Goal: Task Accomplishment & Management: Use online tool/utility

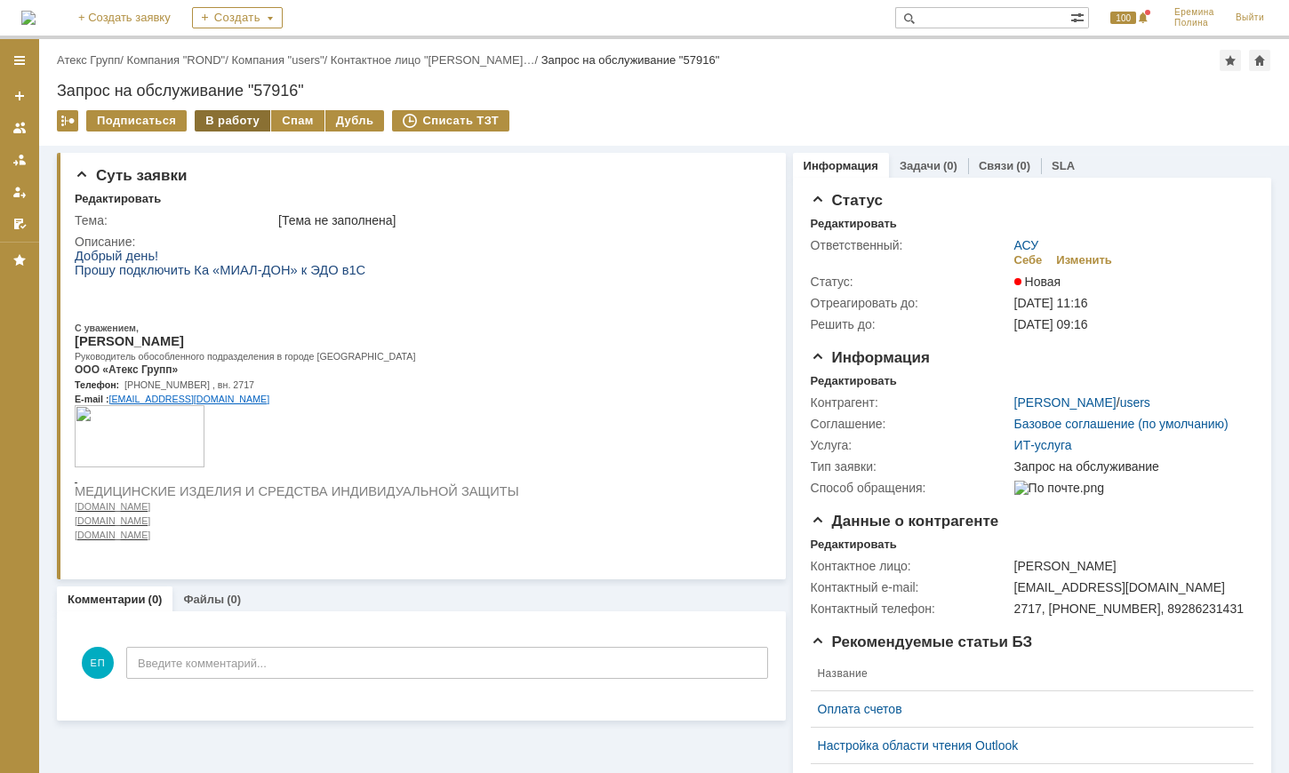
click at [234, 114] on div "В работу" at bounding box center [233, 120] width 76 height 21
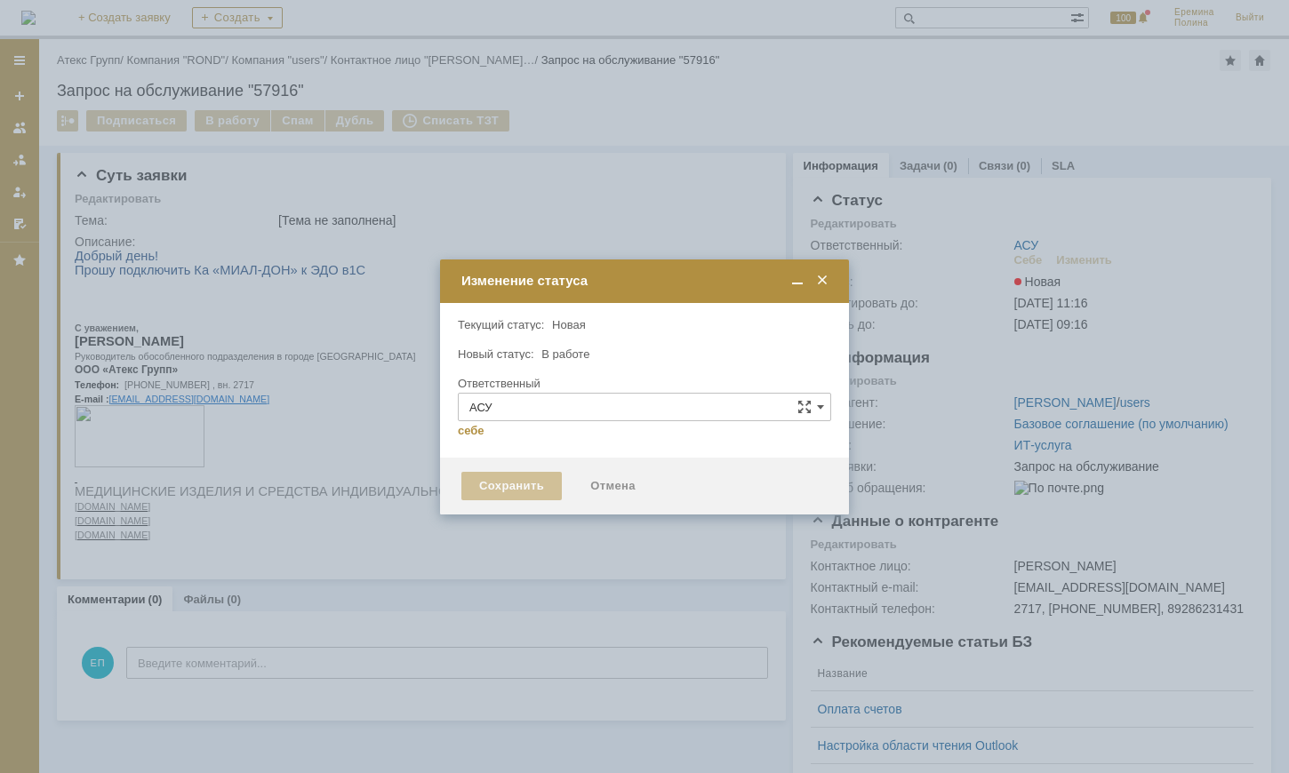
type input "[PERSON_NAME]"
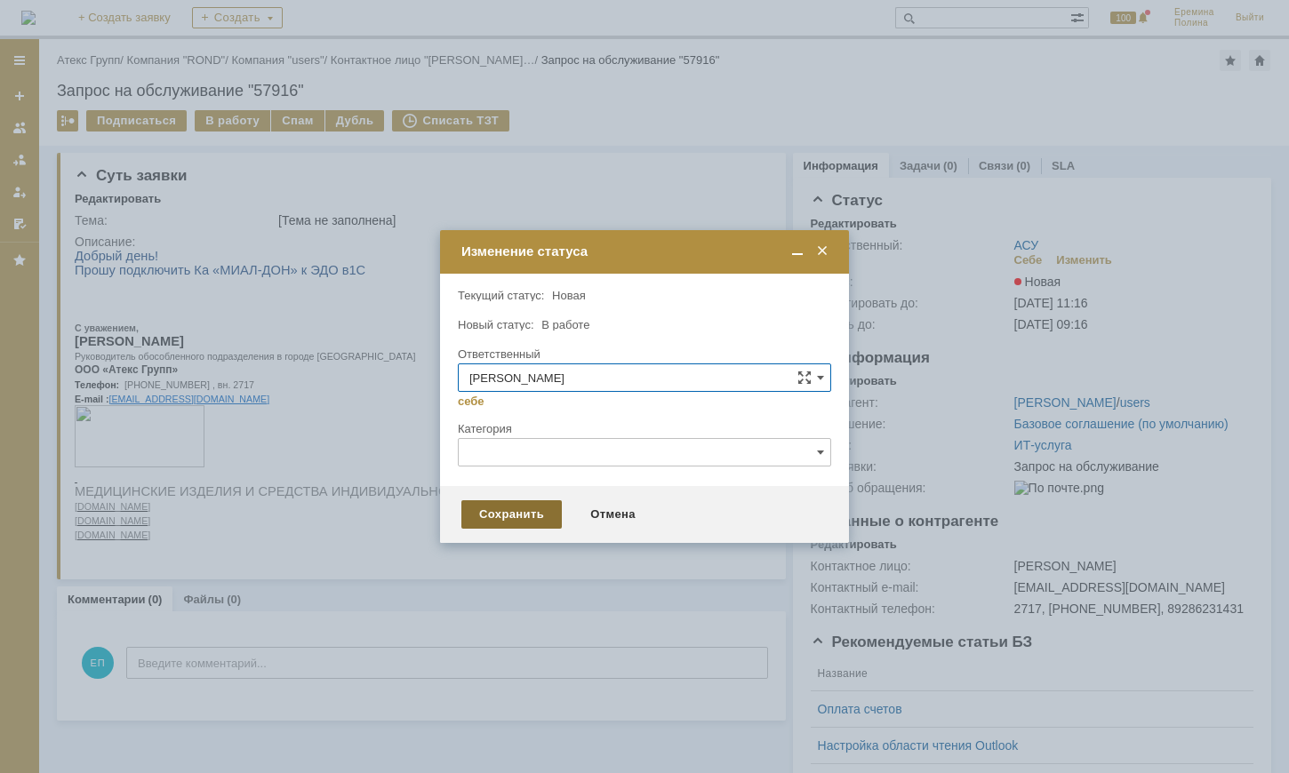
click at [504, 524] on div "Сохранить" at bounding box center [511, 515] width 100 height 28
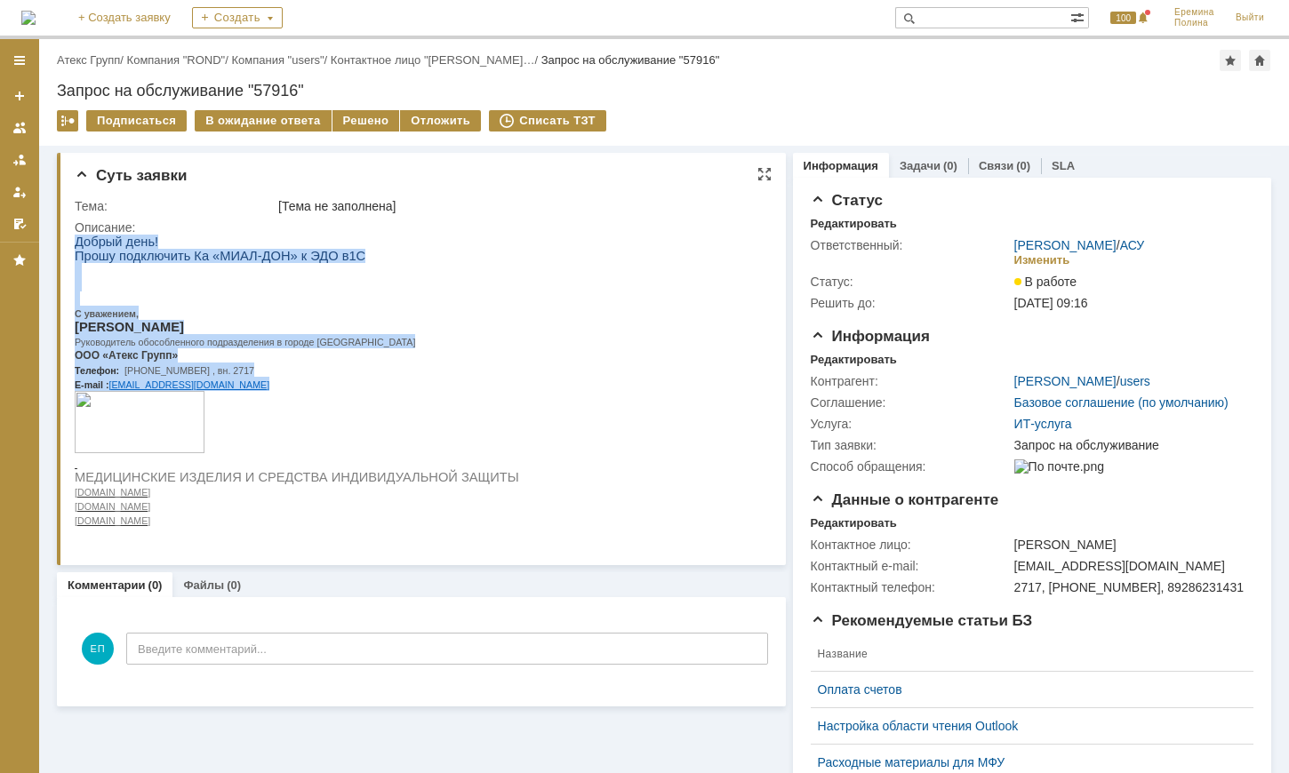
drag, startPoint x: 324, startPoint y: 404, endPoint x: 63, endPoint y: 239, distance: 308.1
click at [75, 239] on html "Добрый день! Прошу подключить Ка «МИАЛ-ДОН» к ЭДО в1С С уважением, Дмитров Дмит…" at bounding box center [416, 381] width 682 height 292
drag, startPoint x: 416, startPoint y: 388, endPoint x: 441, endPoint y: 361, distance: 37.1
click at [418, 388] on p "E-mail : d.dmitrov@atex-gr.com" at bounding box center [297, 384] width 444 height 14
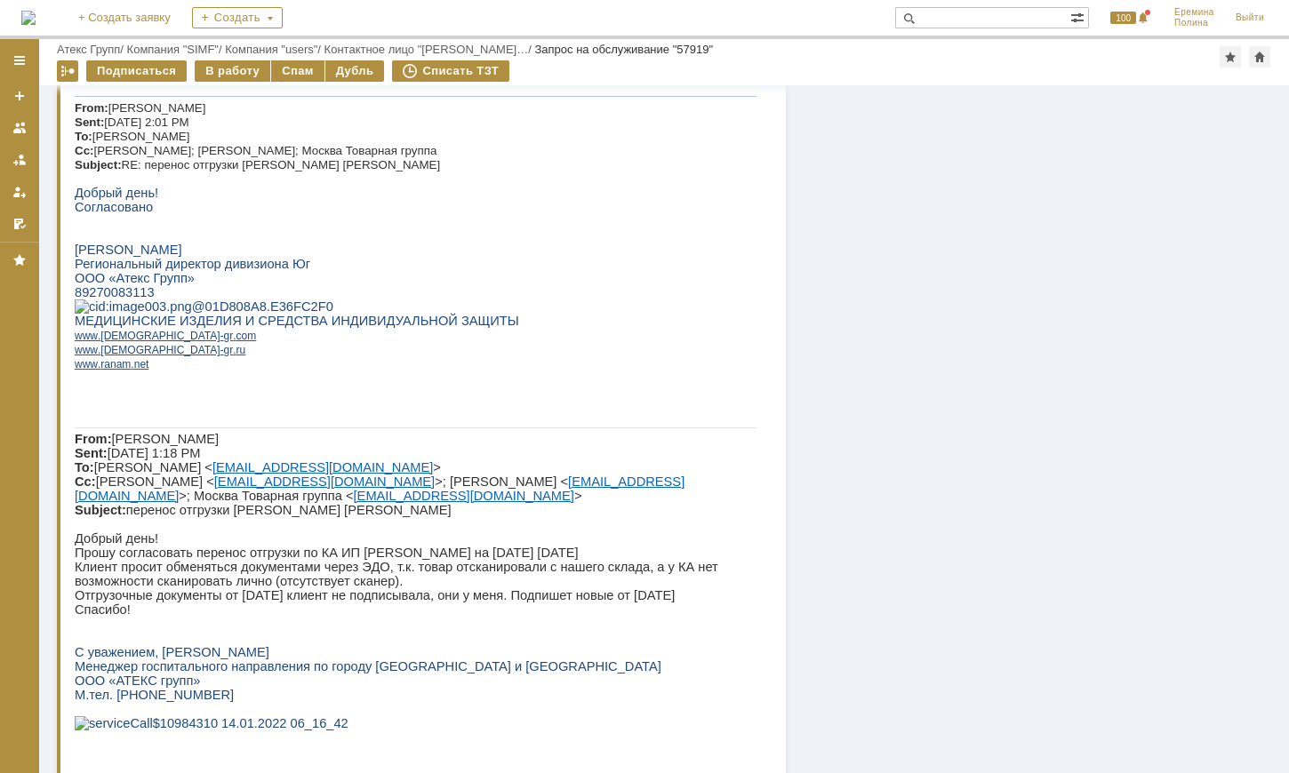
scroll to position [2150, 0]
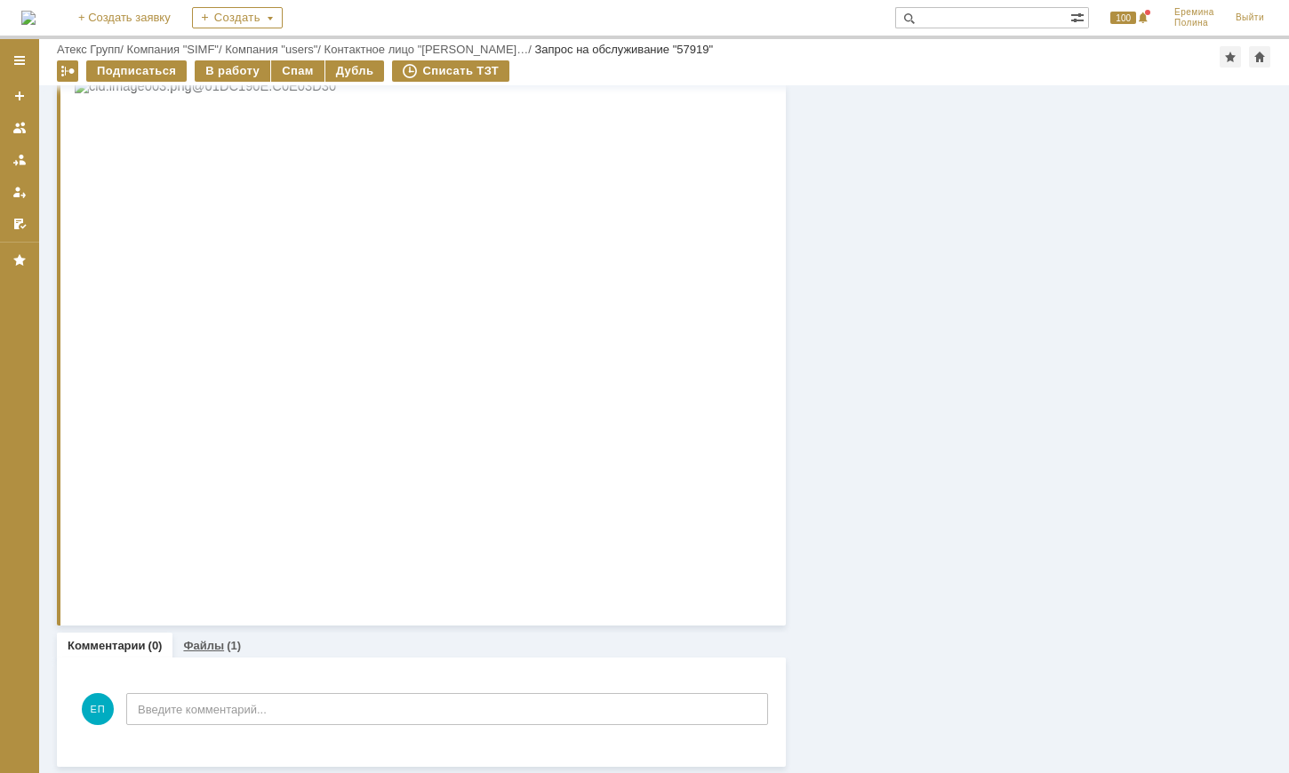
click at [204, 645] on link "Файлы" at bounding box center [203, 645] width 41 height 13
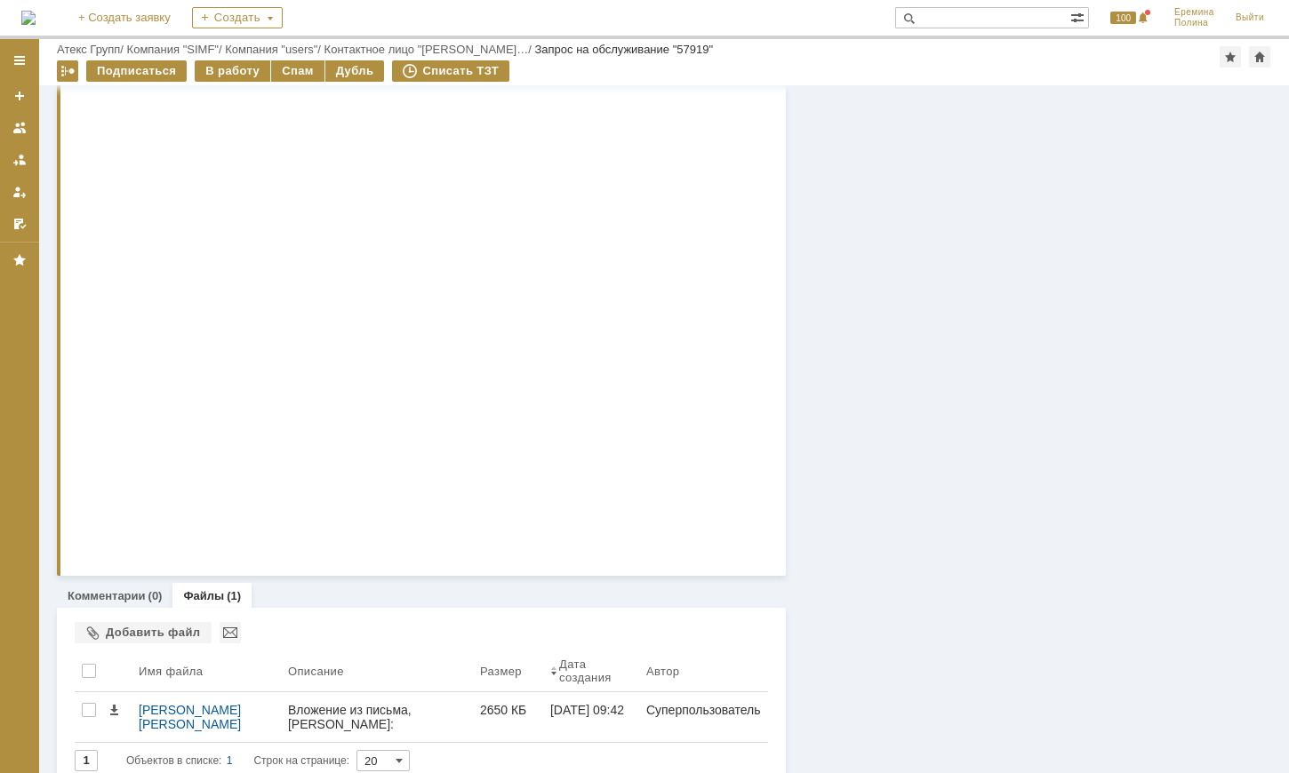
scroll to position [2218, 0]
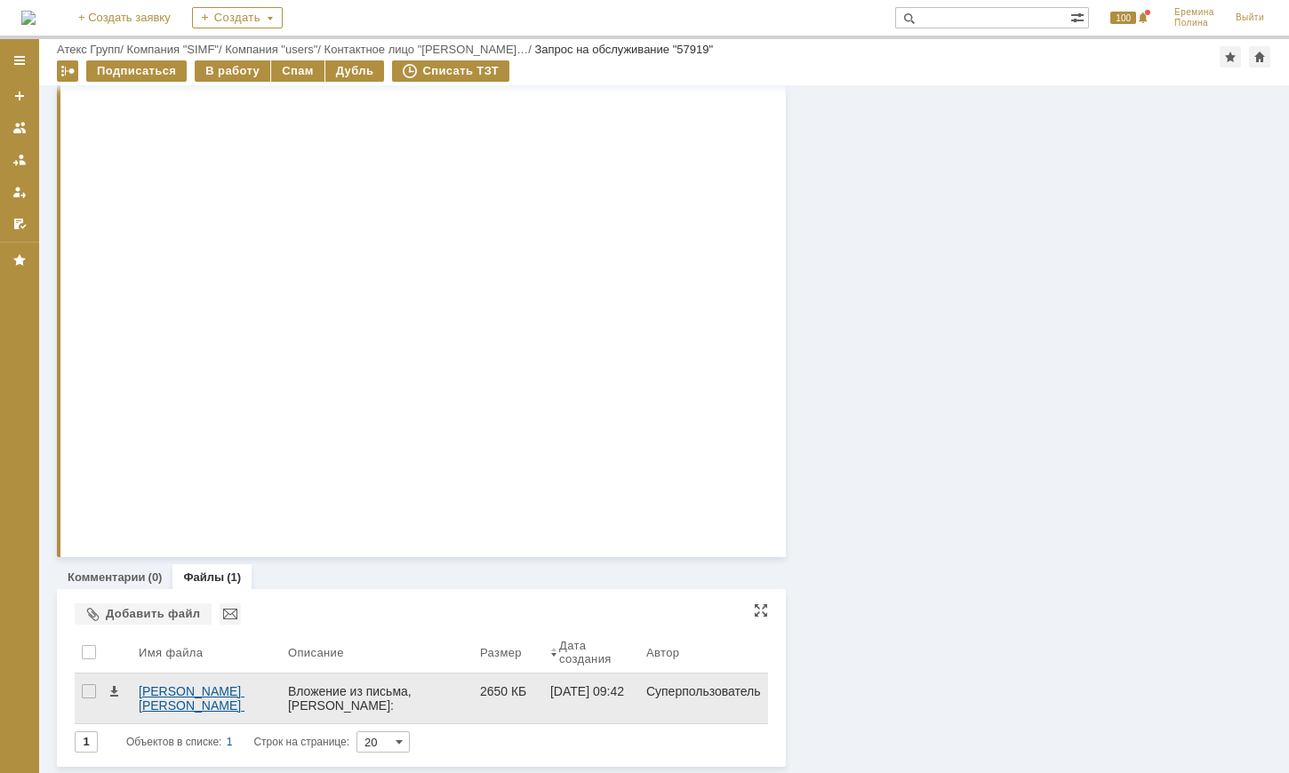
click at [157, 691] on div "ДС Коваленко Ю. ЭДО.pdf" at bounding box center [206, 699] width 135 height 28
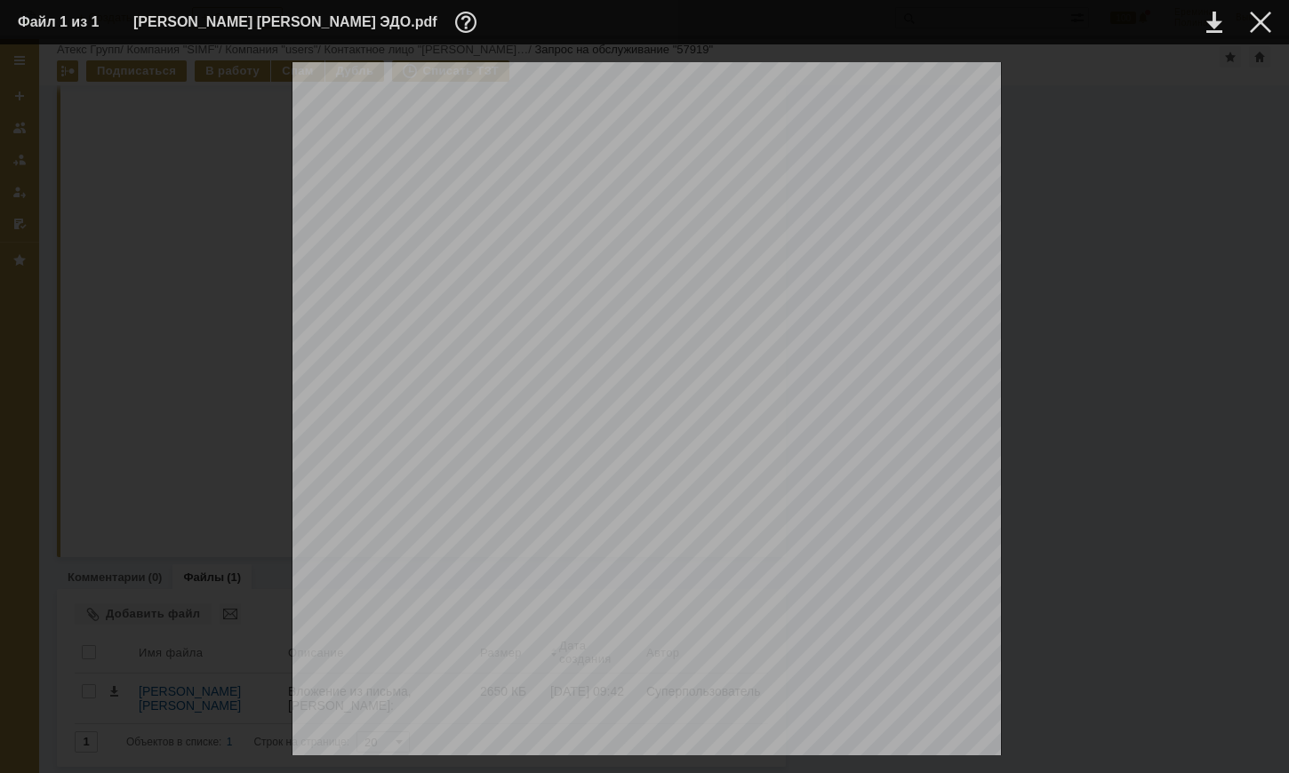
scroll to position [674, 0]
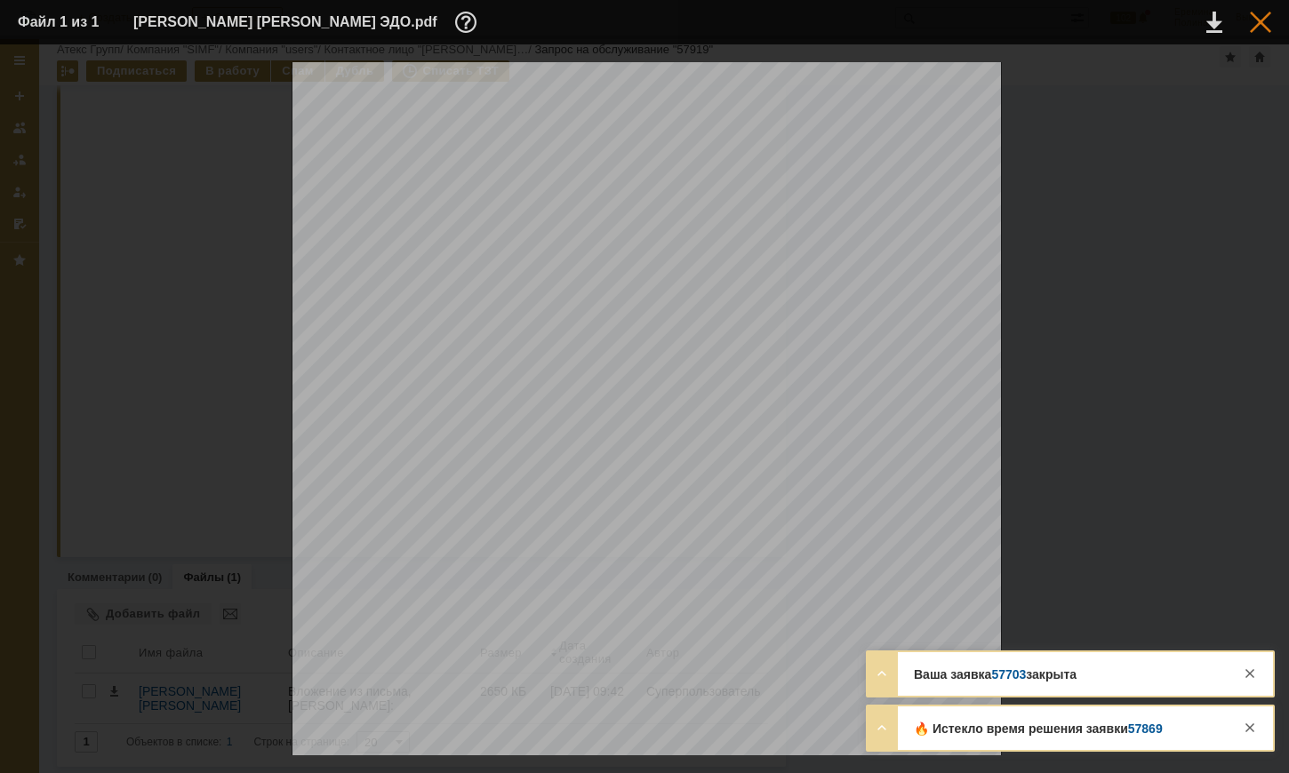
click at [1265, 28] on div at bounding box center [1260, 22] width 21 height 21
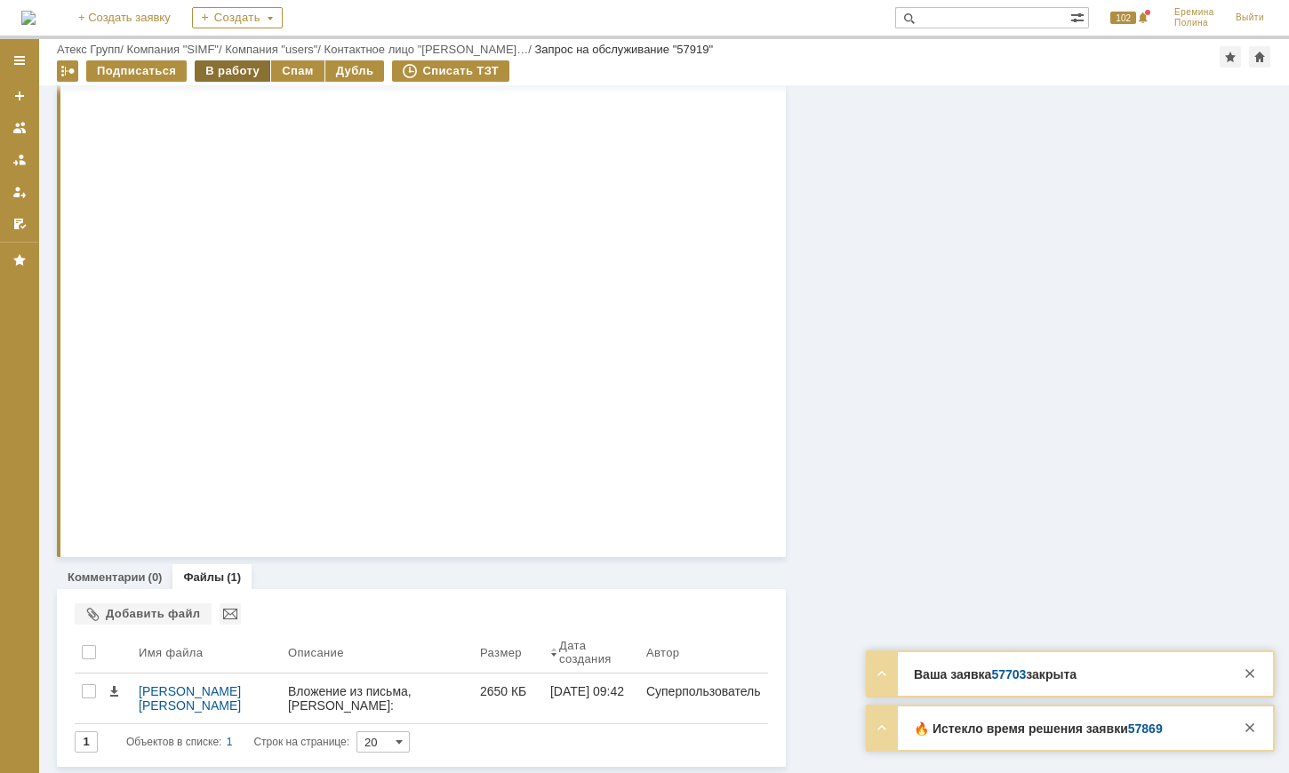
click at [243, 70] on div "В работу" at bounding box center [233, 70] width 76 height 21
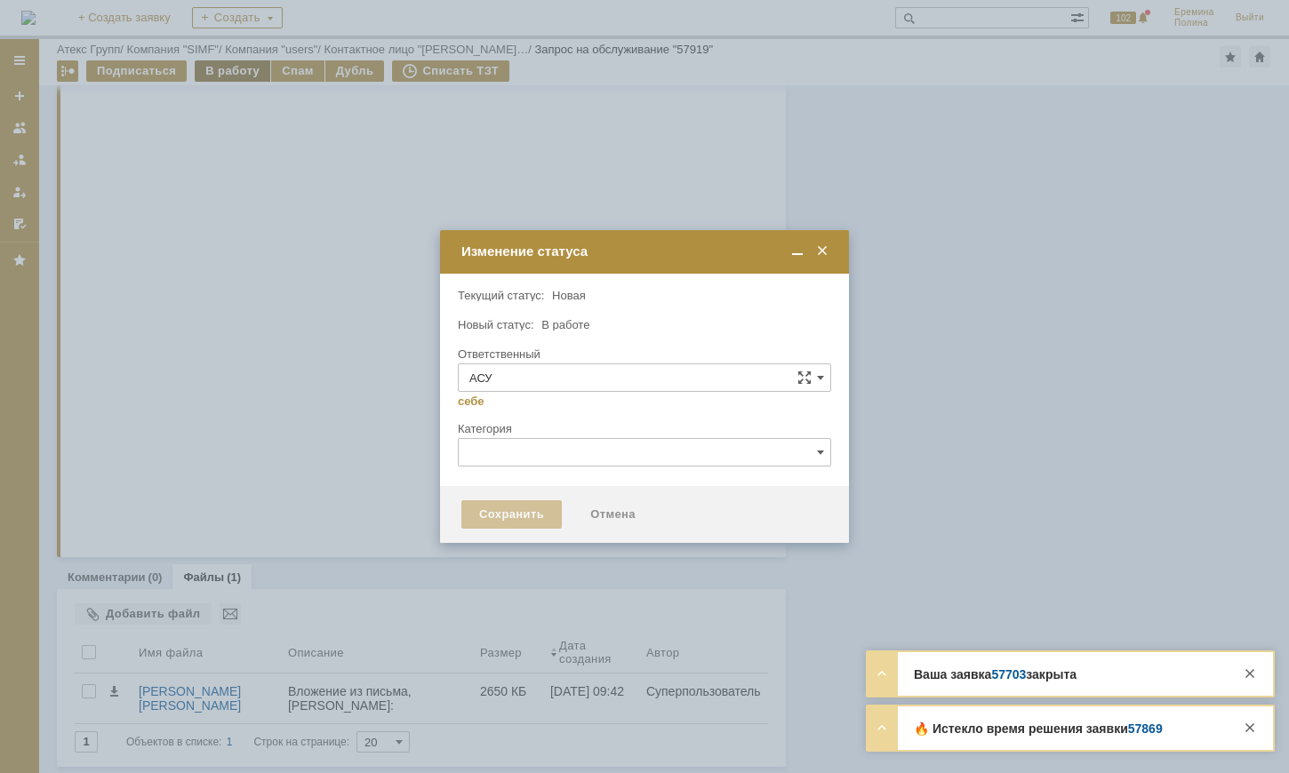
type input "[PERSON_NAME]"
click at [509, 511] on div "Сохранить" at bounding box center [511, 515] width 100 height 28
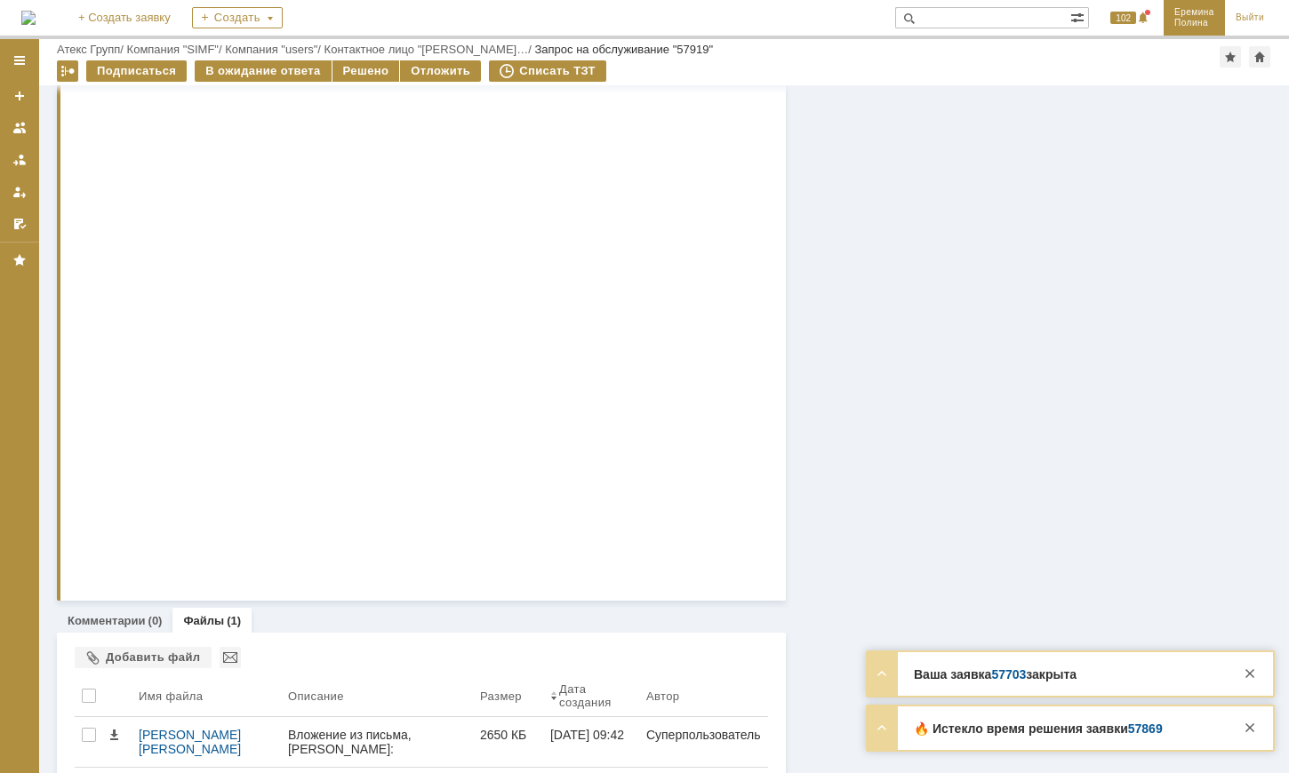
scroll to position [2204, 0]
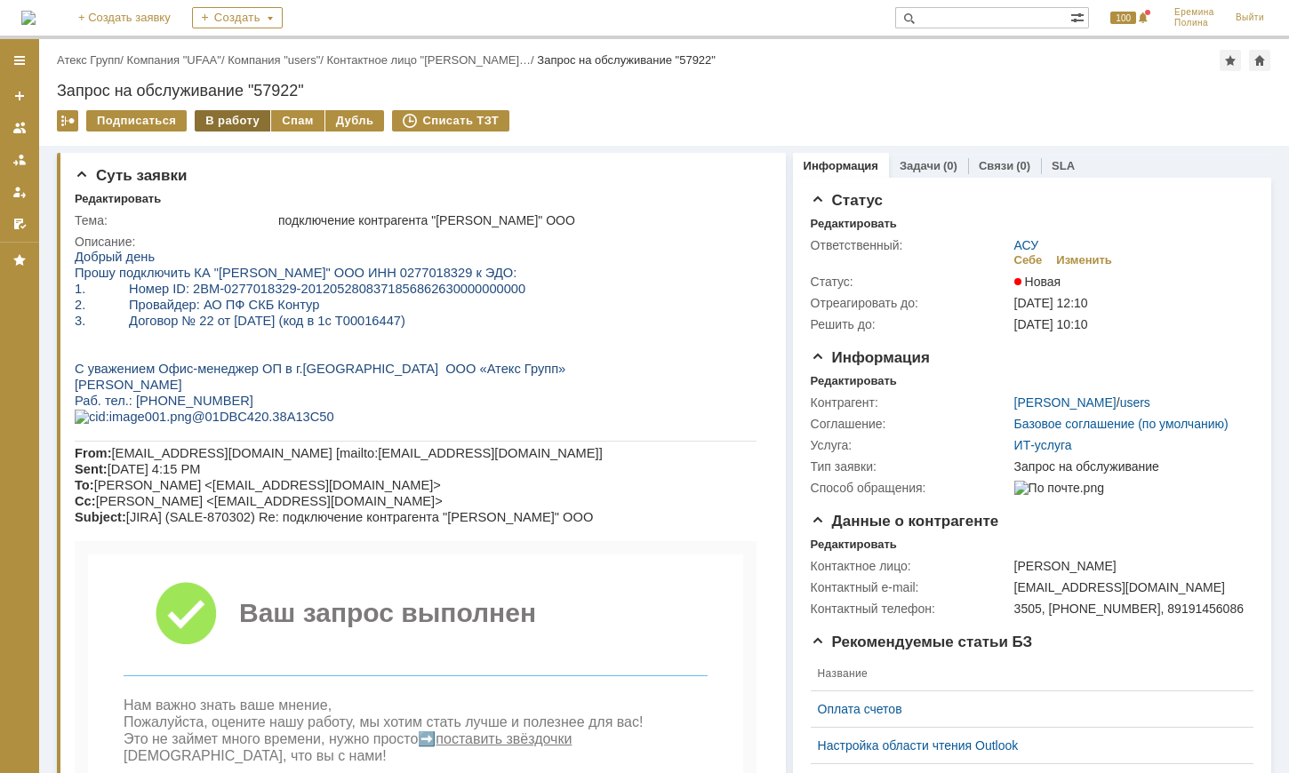
click at [227, 112] on div "В работу" at bounding box center [233, 120] width 76 height 21
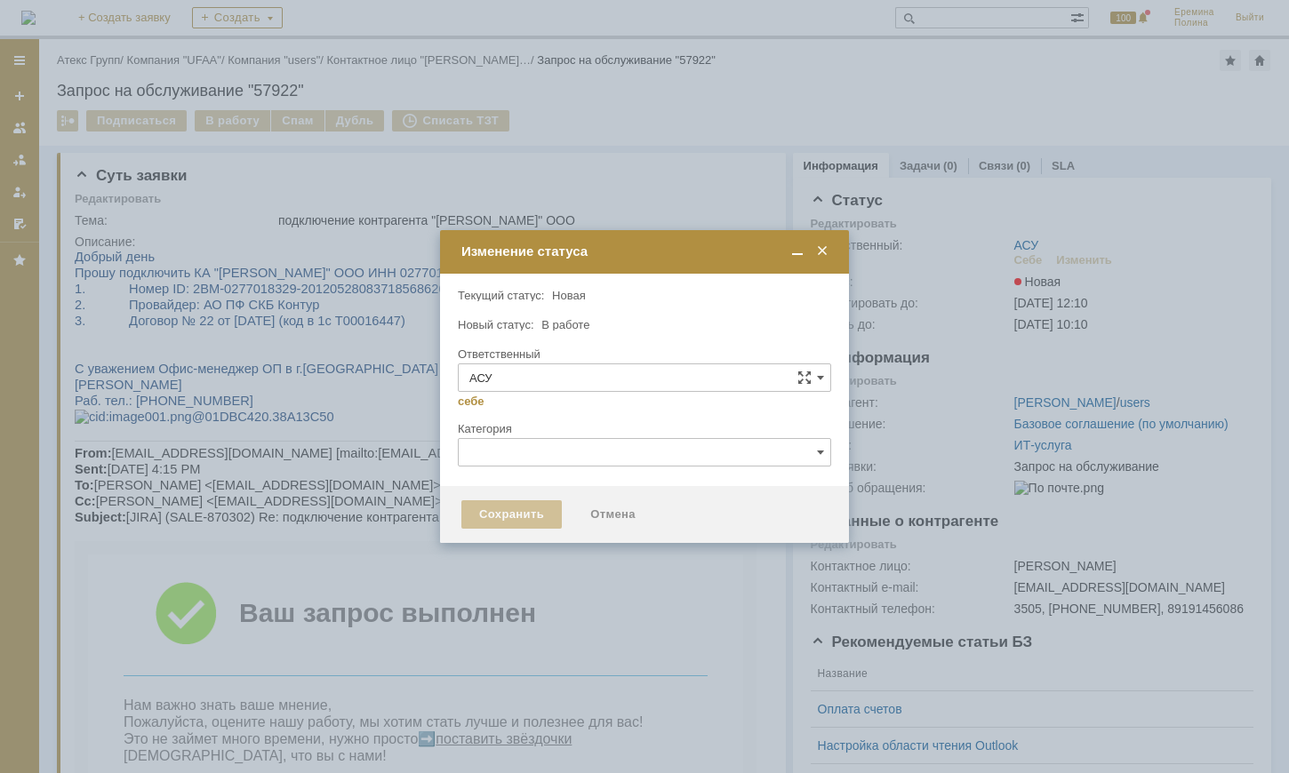
type input "[PERSON_NAME]"
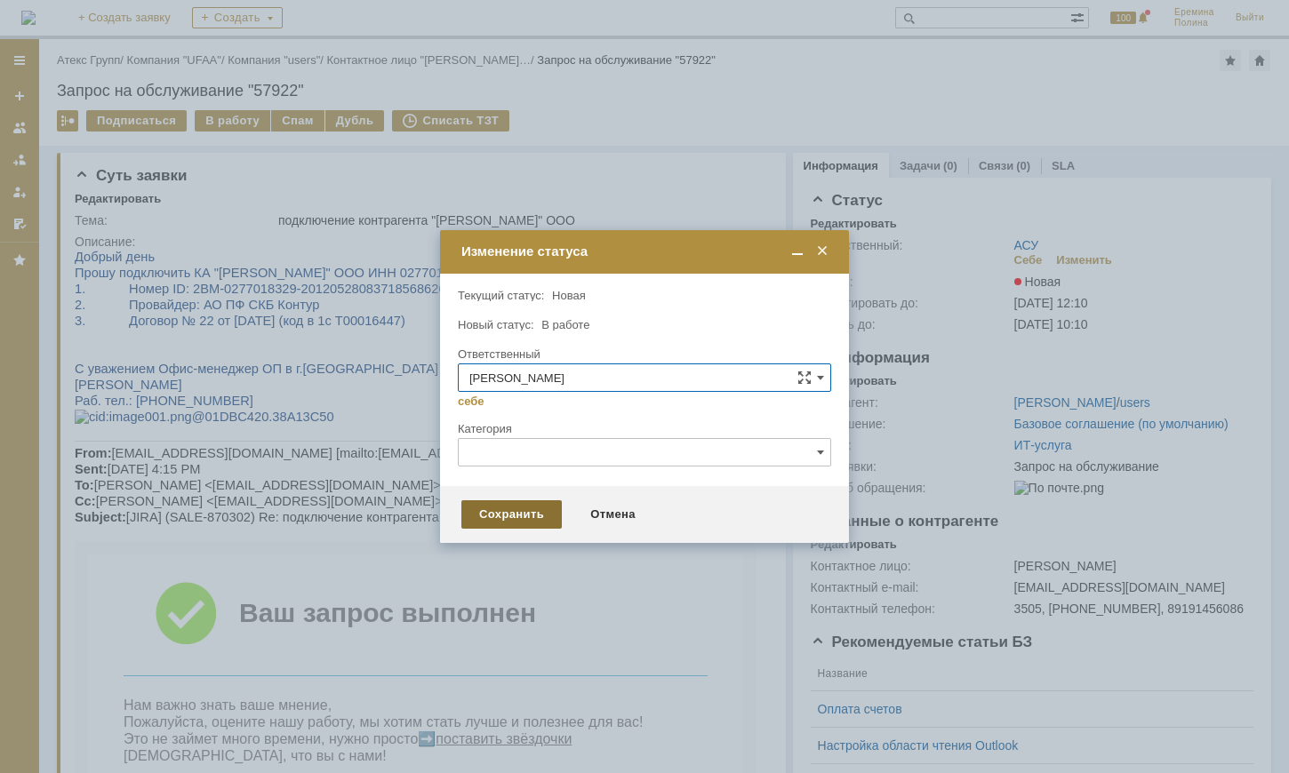
click at [543, 507] on div "Сохранить" at bounding box center [511, 515] width 100 height 28
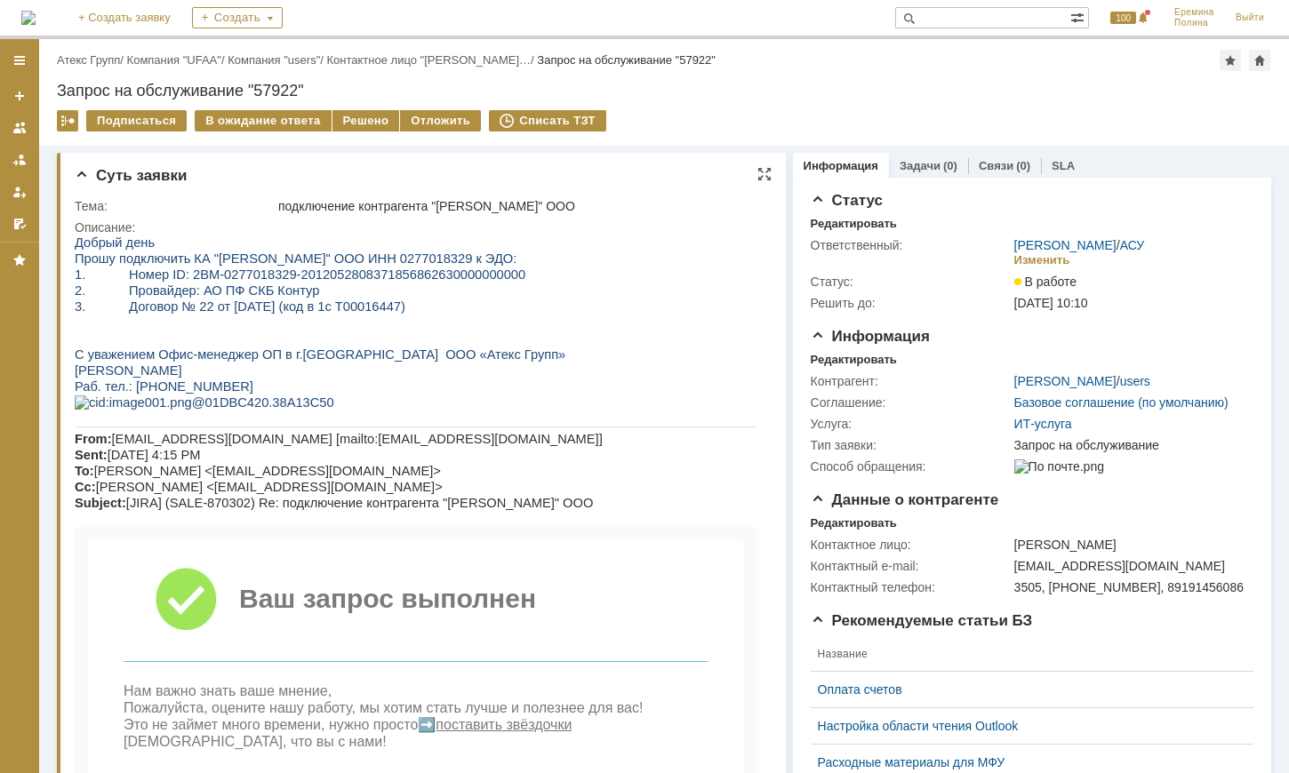
click at [348, 255] on span "Прошу подключить КА "АНЖЕЛИКА" ООО ИНН 0277018329 к ЭДО:" at bounding box center [296, 259] width 442 height 14
copy span "0277018329"
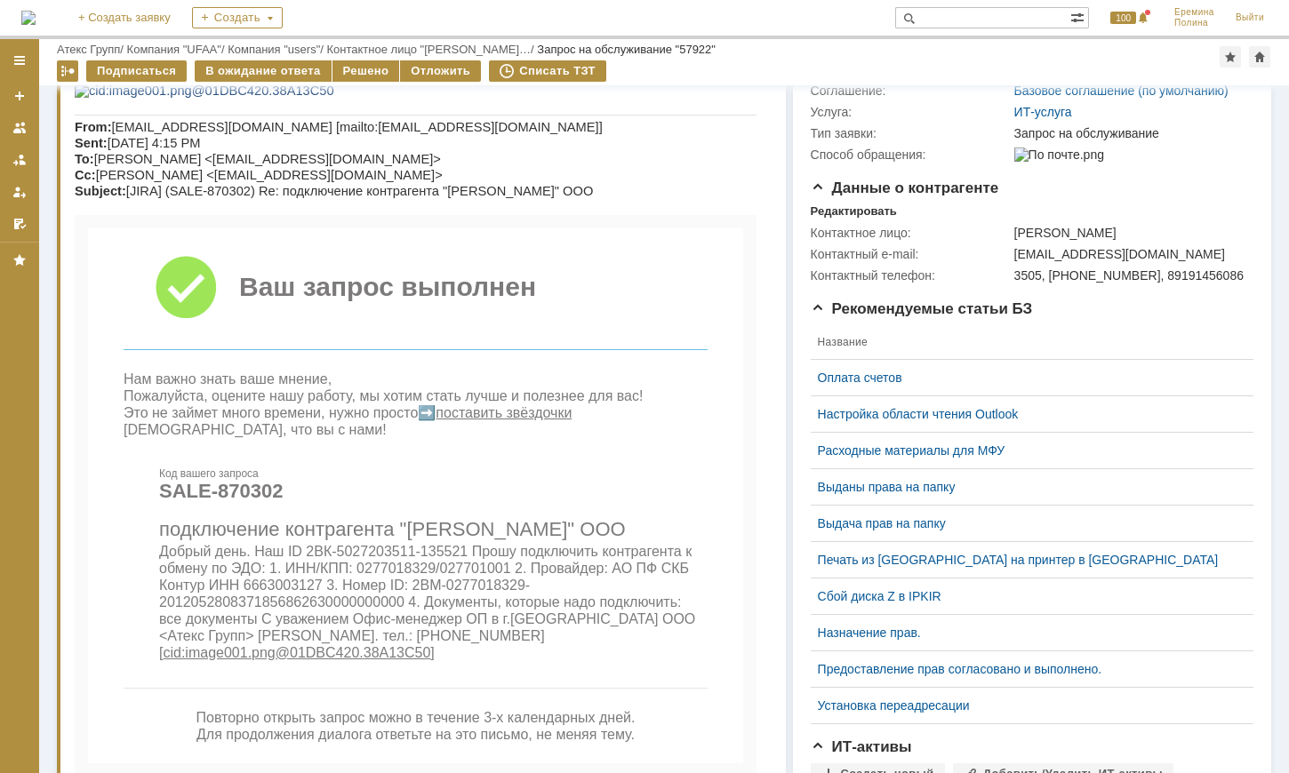
scroll to position [539, 0]
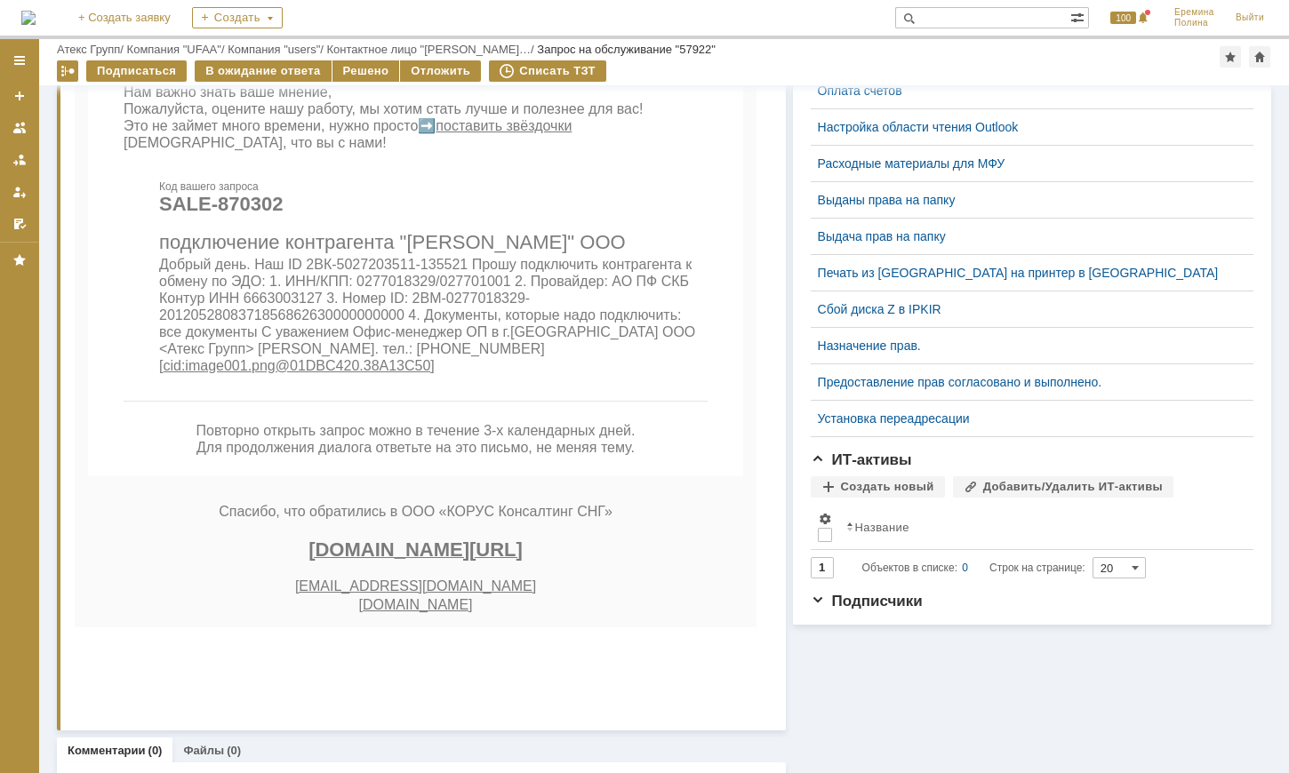
click at [416, 347] on span "Добрый день. Наш ID 2ВК-5027203511-135521 Прошу подключить контрагента к обмену…" at bounding box center [427, 315] width 536 height 116
copy span "0277018329"
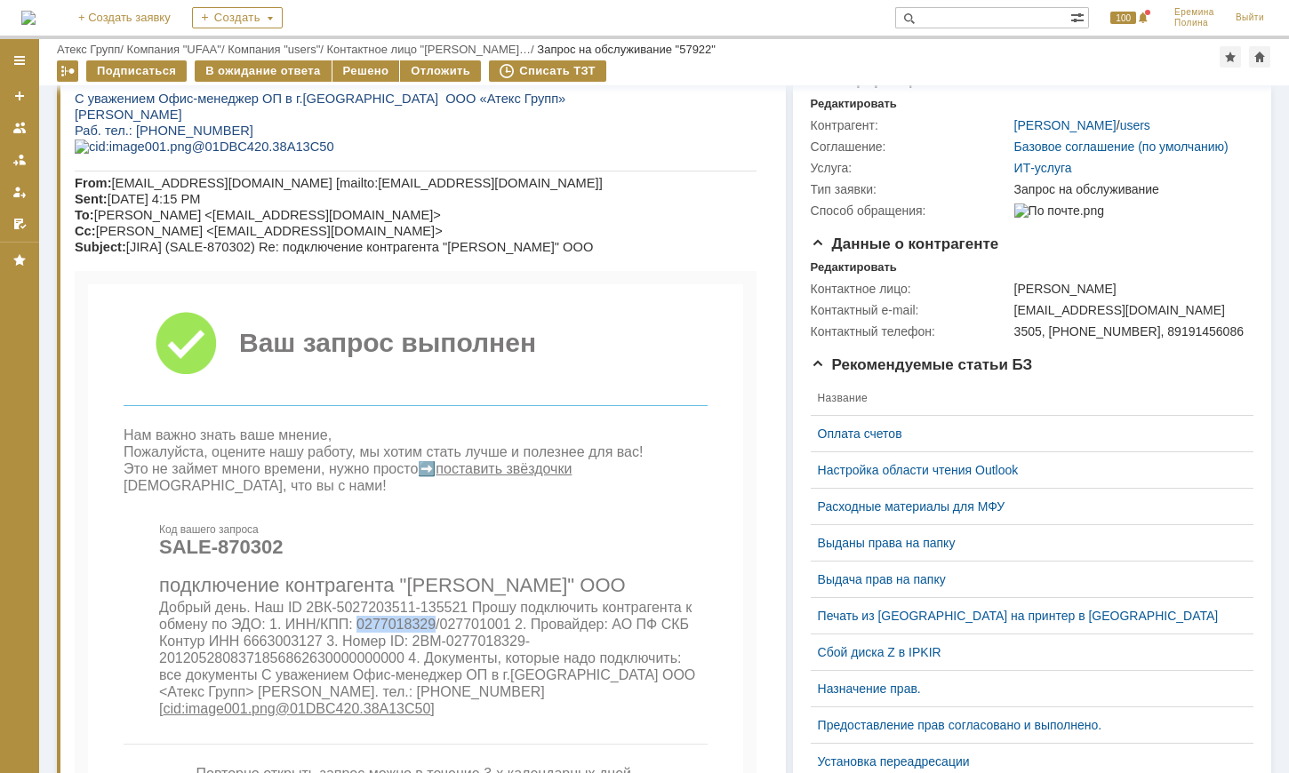
scroll to position [0, 0]
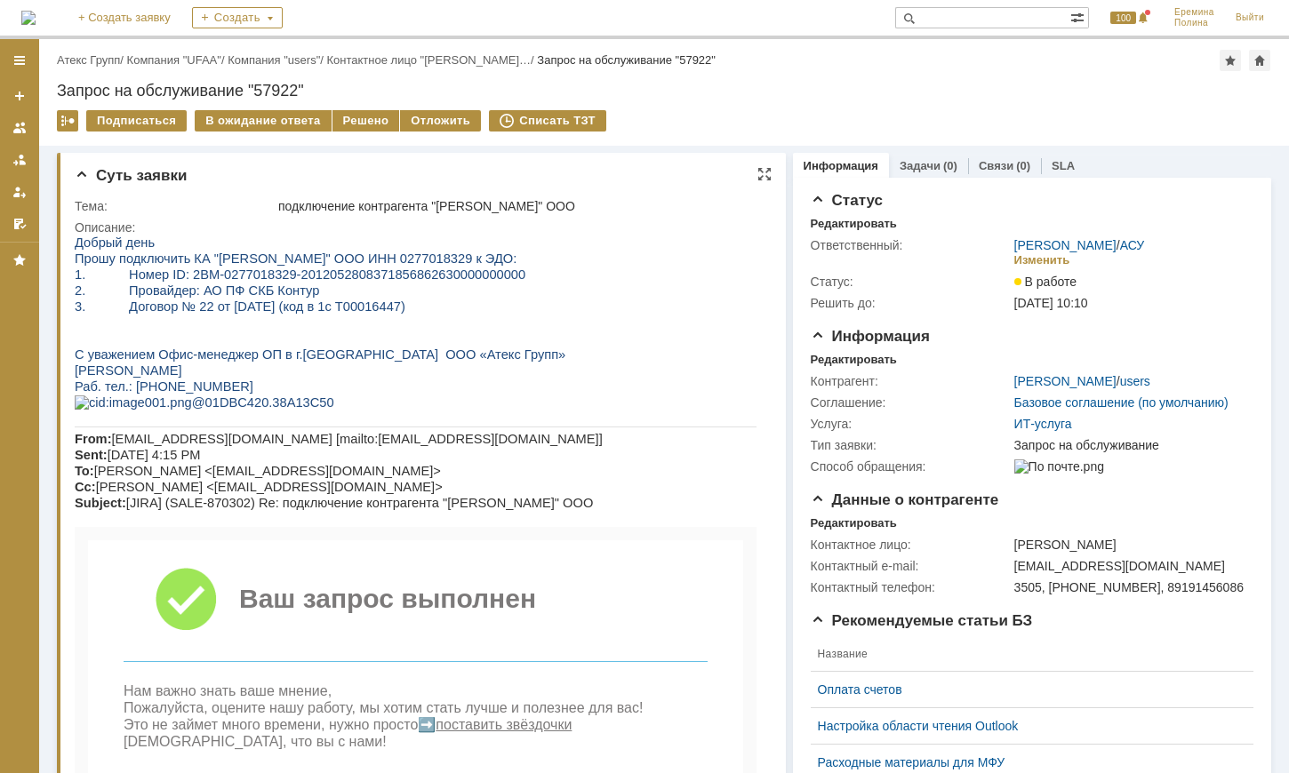
click at [349, 310] on span "3. Договор № 22 от 25.04.2016 (код в 1с Т00016447)" at bounding box center [240, 307] width 331 height 14
copy span "Т00016447"
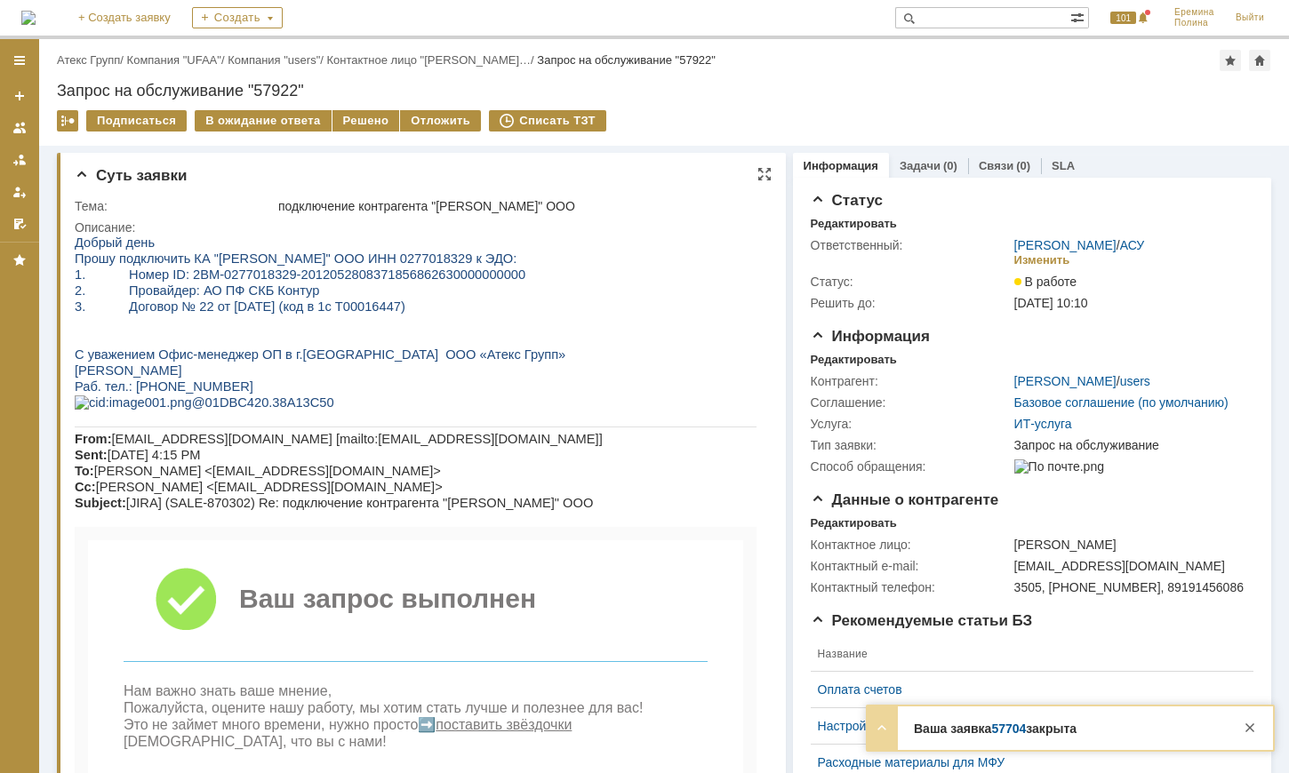
click at [339, 273] on span "1. Номер ID: 2BM-0277018329-2012052808371856862630000000000" at bounding box center [300, 275] width 451 height 14
drag, startPoint x: 177, startPoint y: 279, endPoint x: 473, endPoint y: 279, distance: 296.0
click at [473, 279] on span "1. Номер ID: 2BM-0277018329-2012052808371856862630000000000" at bounding box center [300, 275] width 451 height 14
copy span "2BM-0277018329-201205280837185686263000000000"
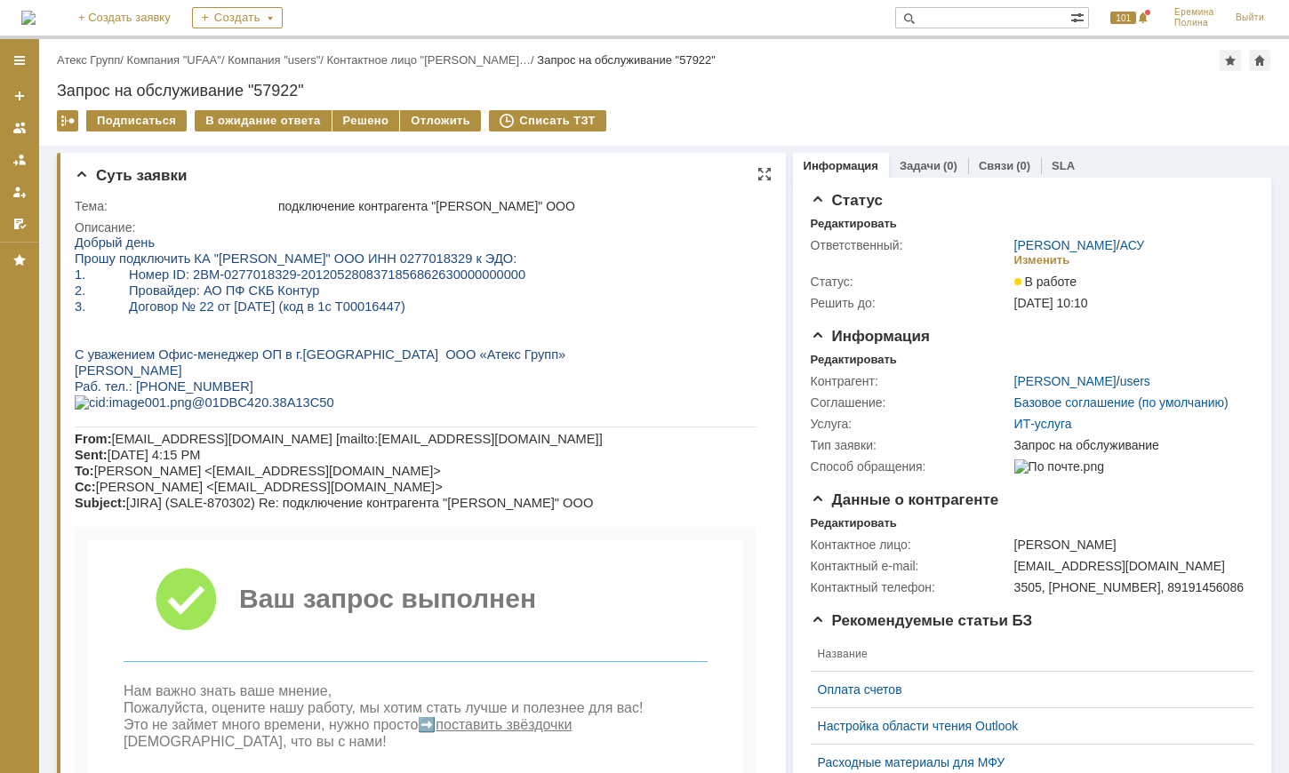
click at [354, 256] on span "Прошу подключить КА "АНЖЕЛИКА" ООО ИНН 0277018329 к ЭДО:" at bounding box center [296, 259] width 442 height 14
copy span "0277018329"
click at [358, 116] on div "Решено" at bounding box center [366, 120] width 68 height 21
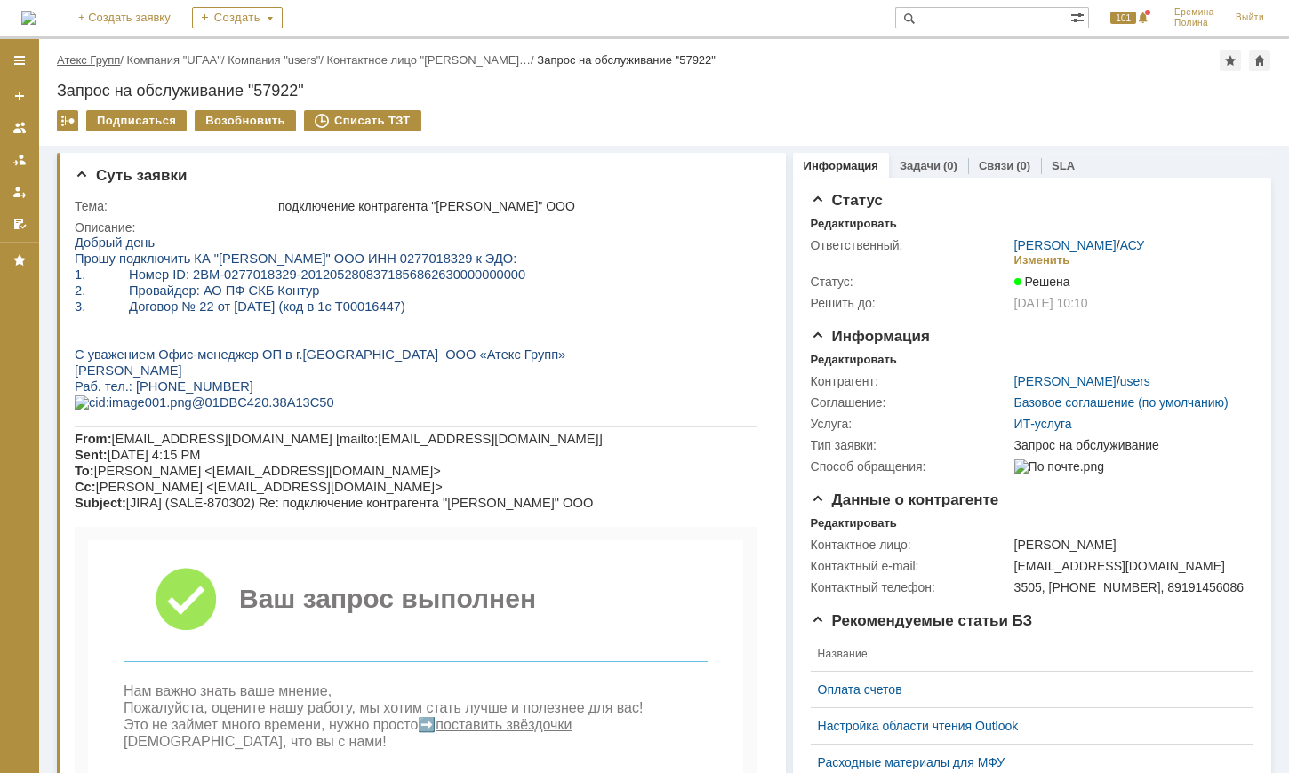
click at [70, 62] on link "Атекс Групп" at bounding box center [88, 59] width 63 height 13
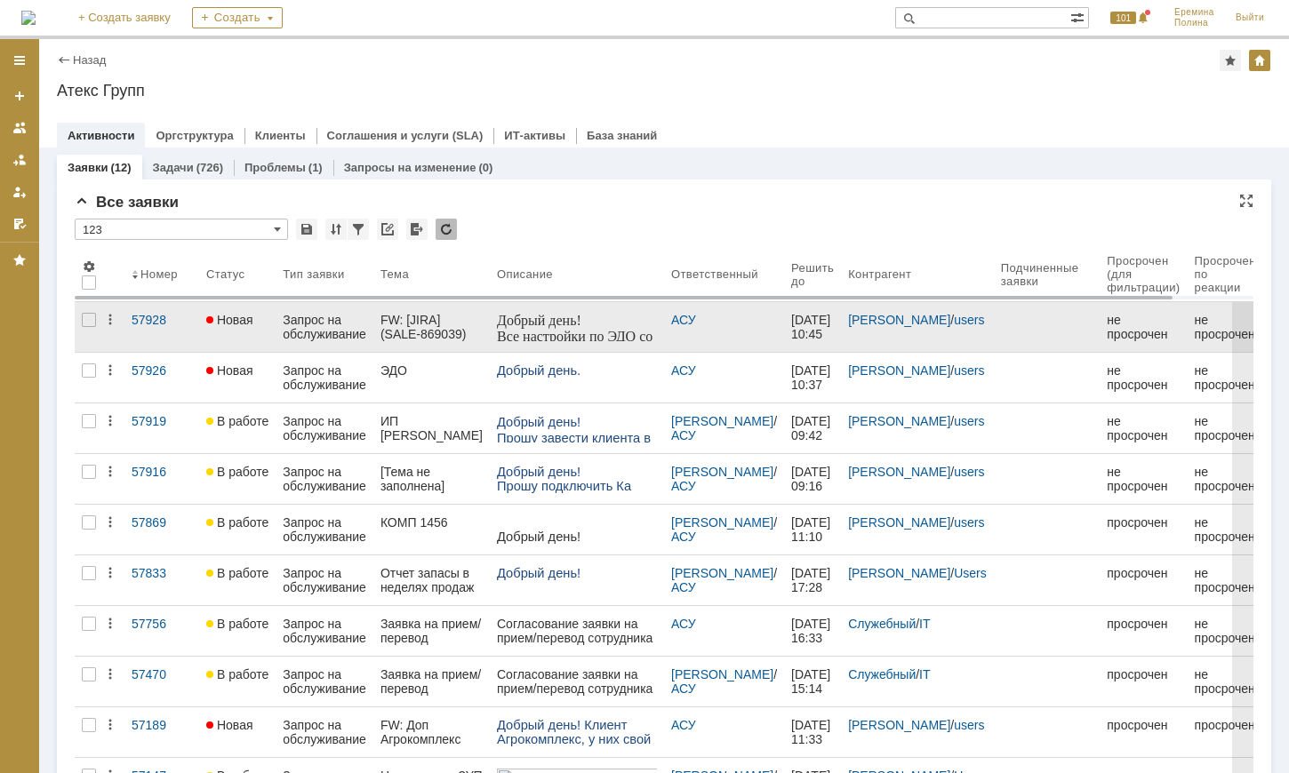
click at [311, 322] on div "Запрос на обслуживание" at bounding box center [325, 327] width 84 height 28
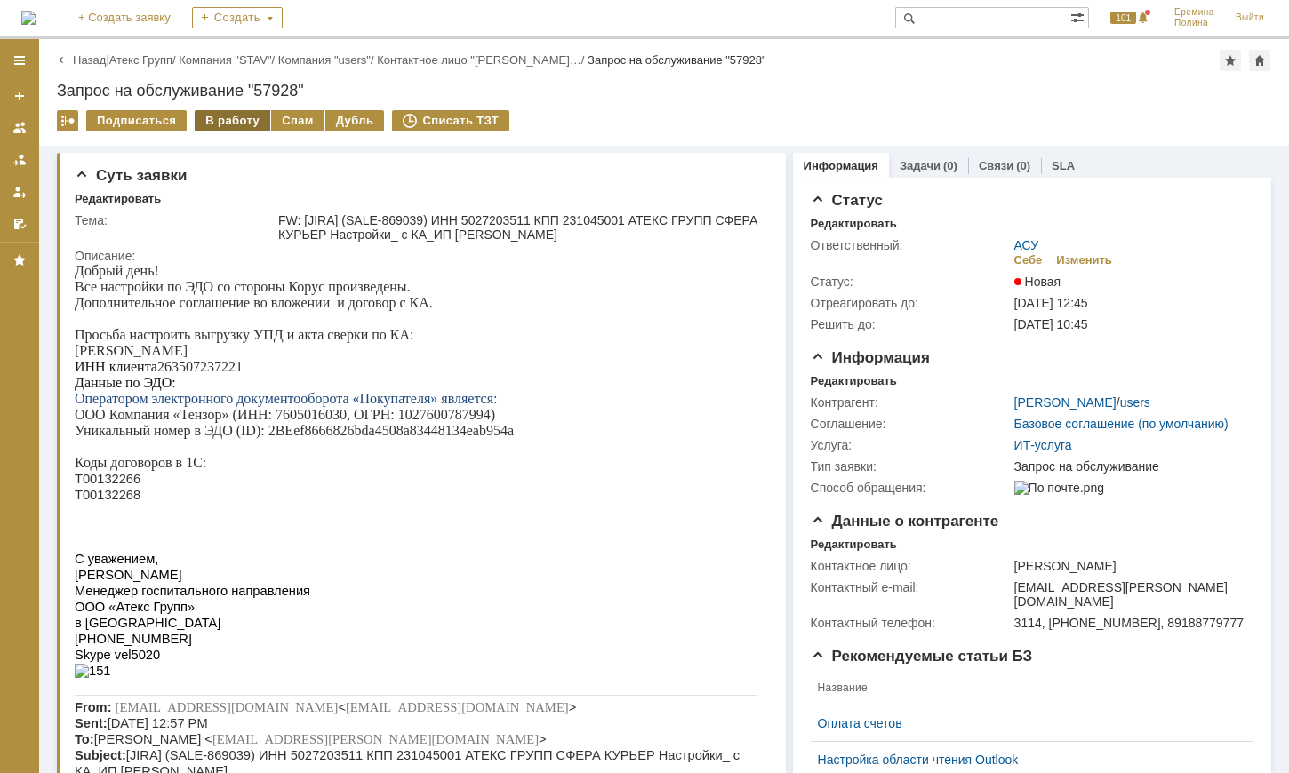
click at [229, 113] on div "В работу" at bounding box center [233, 120] width 76 height 21
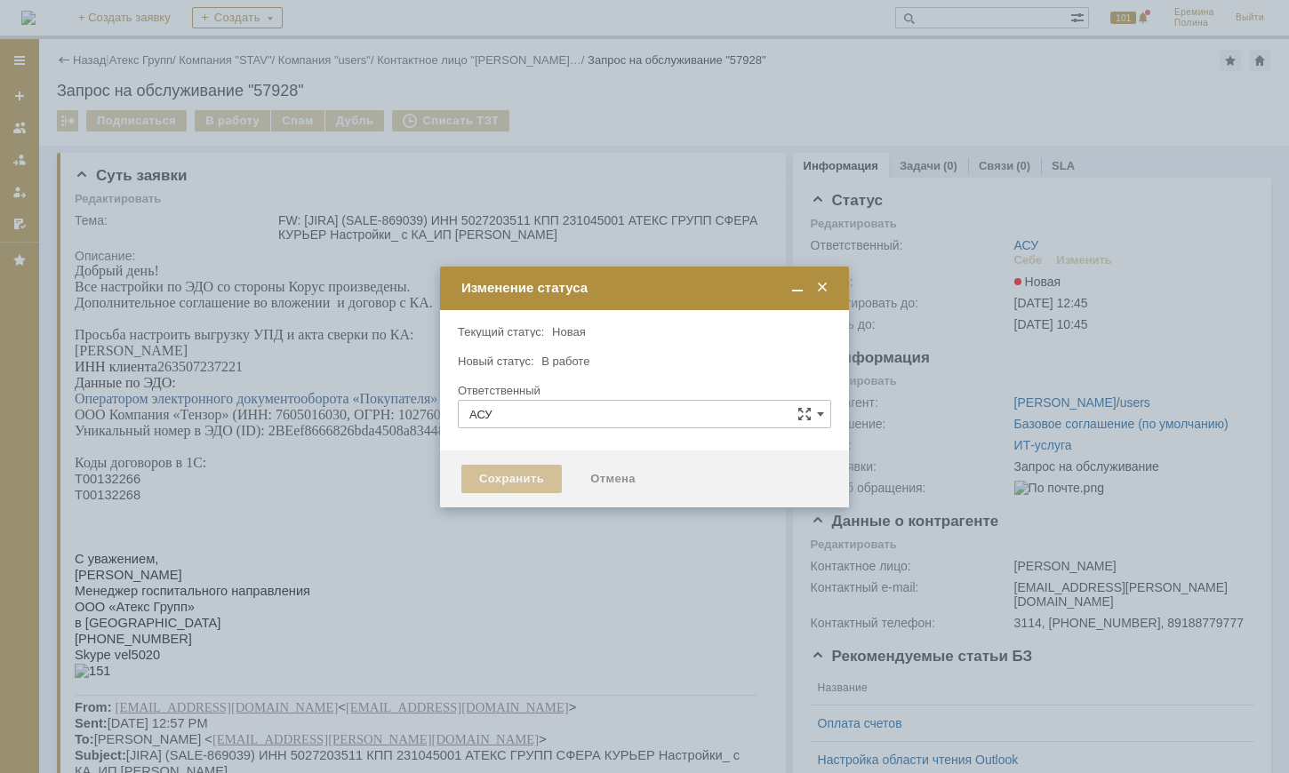
type input "[PERSON_NAME]"
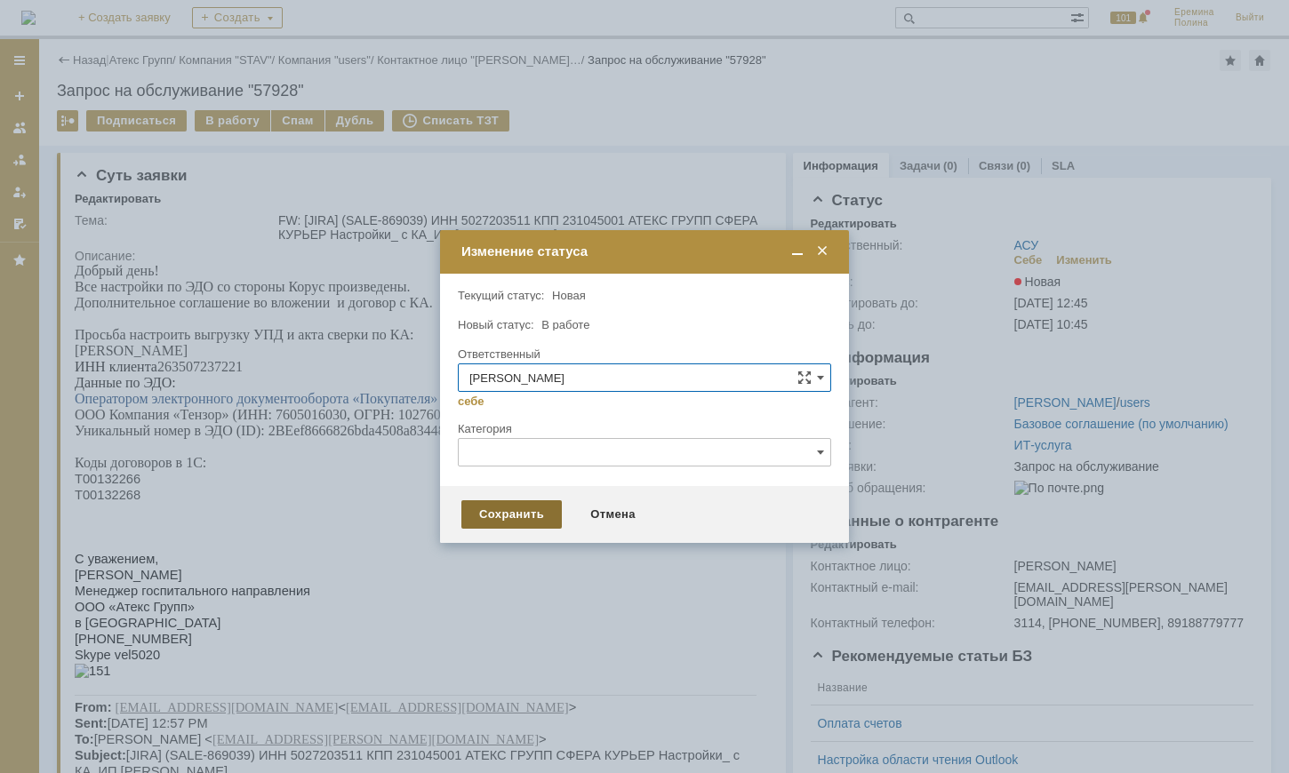
click at [510, 509] on div "Сохранить" at bounding box center [511, 515] width 100 height 28
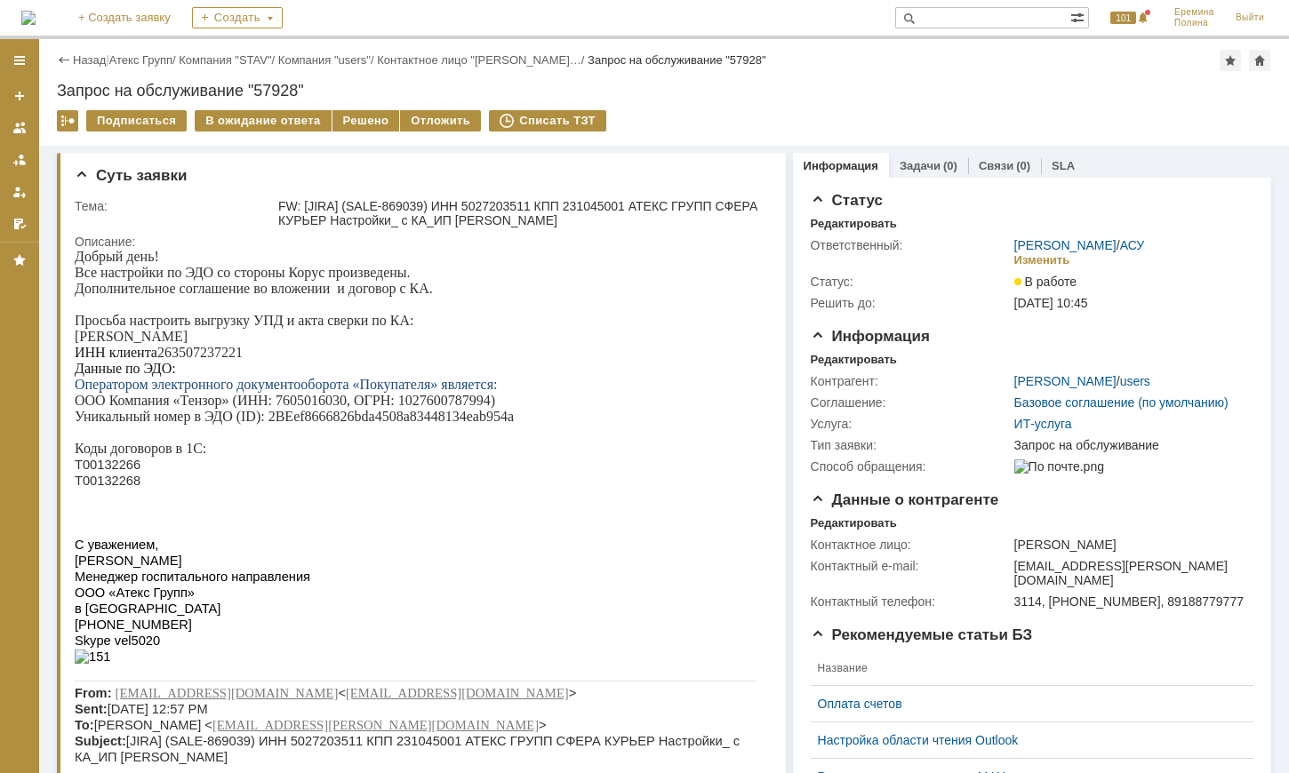
click at [244, 361] on p "ИНН клиента 263507237221" at bounding box center [416, 353] width 682 height 16
click at [222, 354] on p "ИНН клиента 263507237221" at bounding box center [416, 353] width 682 height 16
copy p "263507237221"
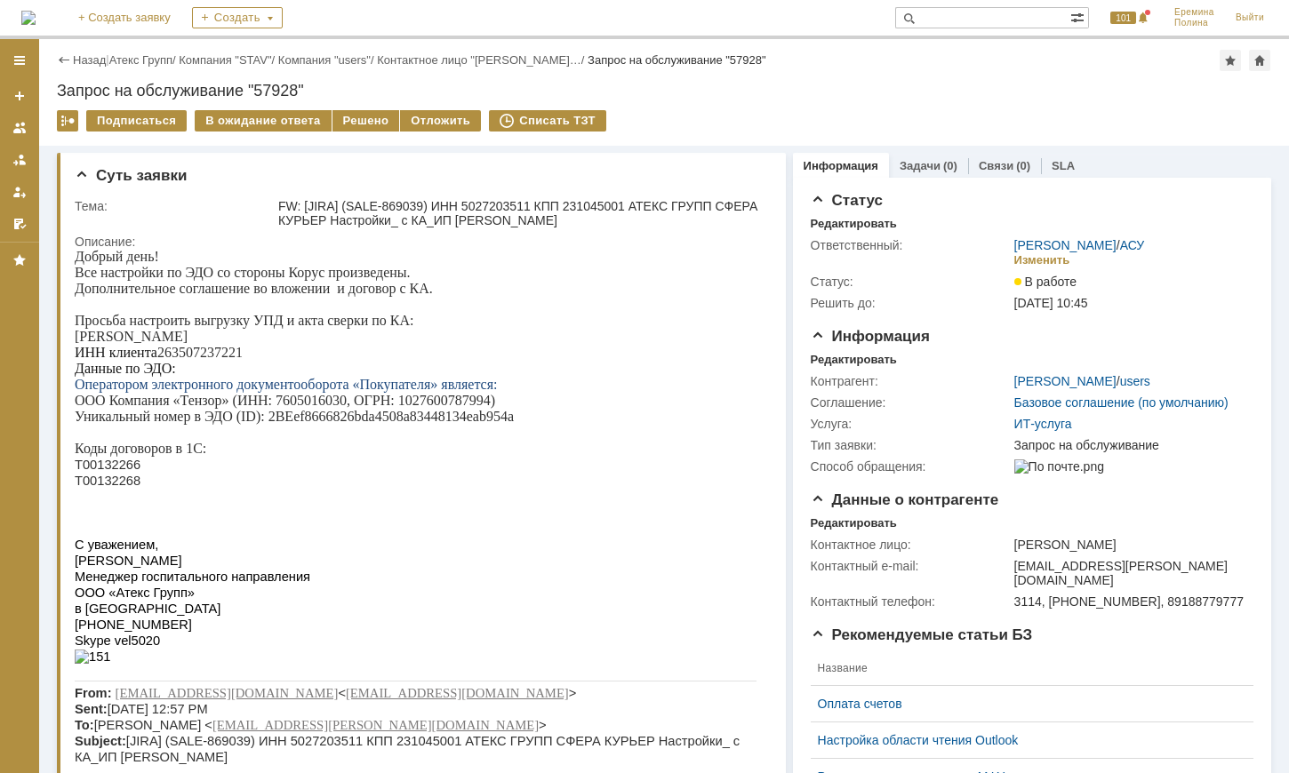
click at [115, 472] on span "Т00132266" at bounding box center [108, 465] width 66 height 14
copy span "Т00132266"
click at [130, 488] on span "Т00132268" at bounding box center [108, 481] width 66 height 14
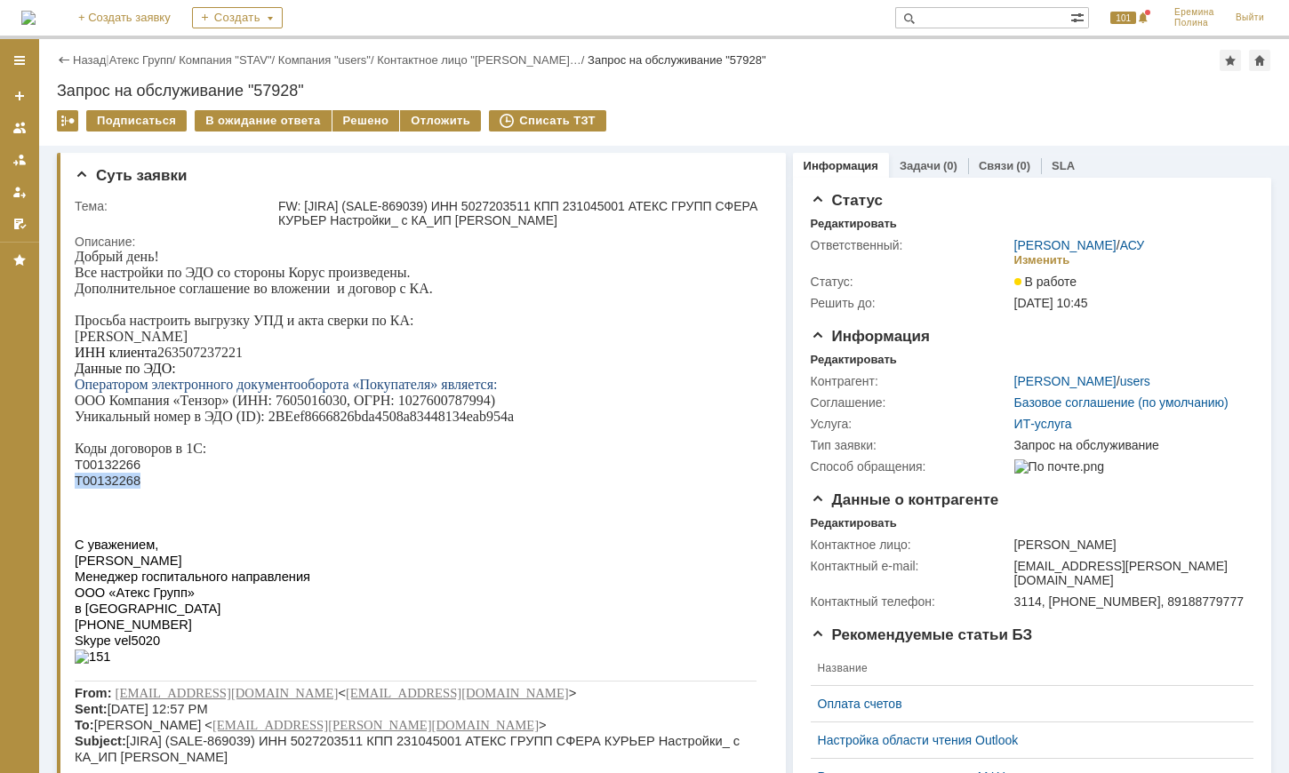
copy span "Т00132268"
drag, startPoint x: 267, startPoint y: 423, endPoint x: 539, endPoint y: 423, distance: 272.0
click at [539, 423] on p "Уникальный номер в ЭДО (ID): 2BEef8666826bda4508a83448134eab954a" at bounding box center [416, 417] width 682 height 16
copy p "2BEef8666826bda4508a83448134eab954a"
click at [400, 123] on div "Отложить" at bounding box center [440, 120] width 81 height 21
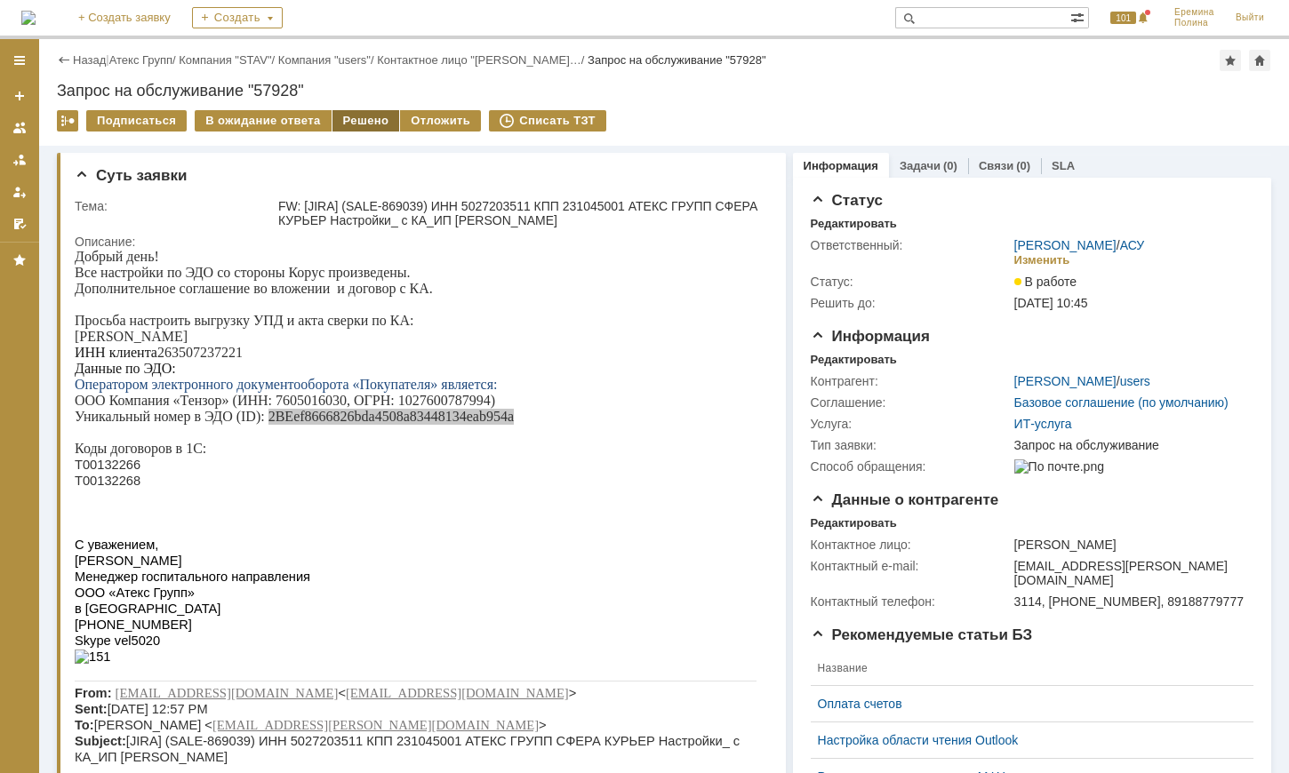
click at [364, 124] on div "Решено" at bounding box center [366, 120] width 68 height 21
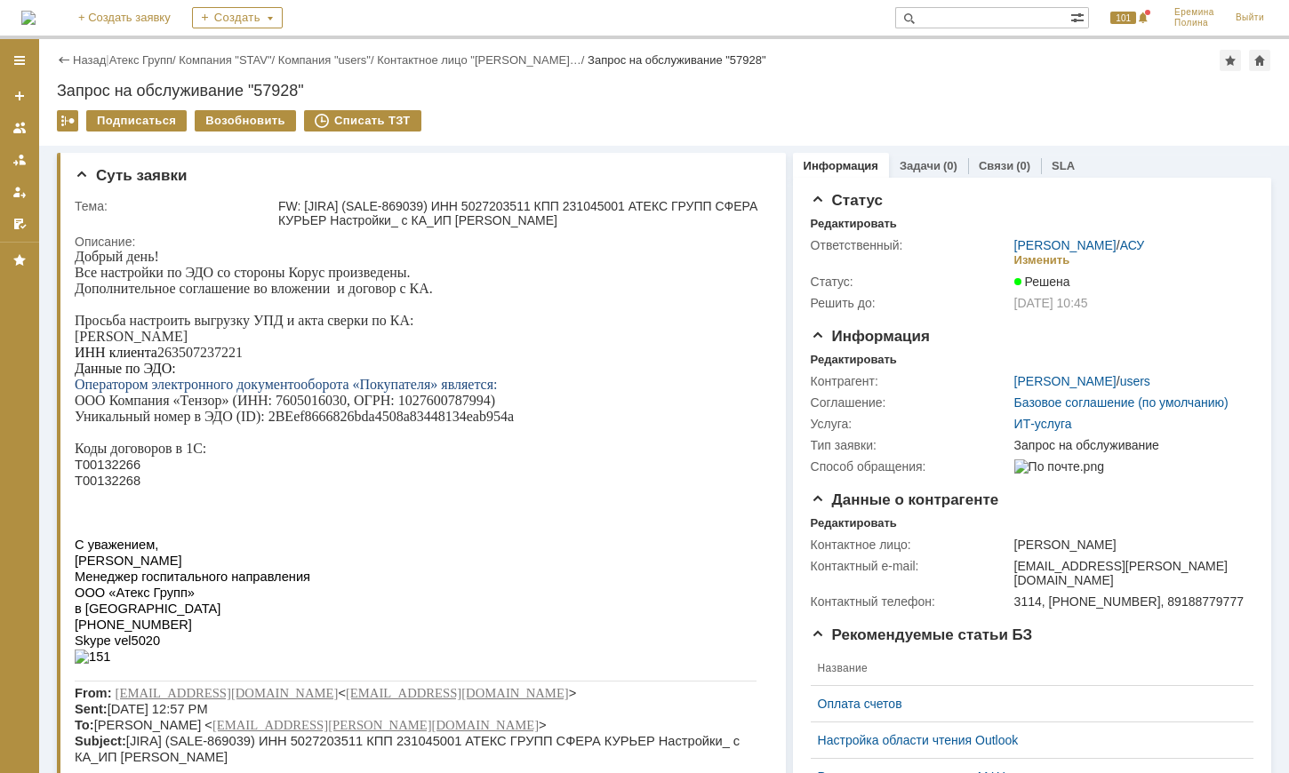
click at [119, 65] on div "Назад | Атекс Групп / Компания "STAV" / Компания "users" / Контактное лицо "Мих…" at bounding box center [664, 60] width 1214 height 21
click at [124, 53] on link "Атекс Групп" at bounding box center [140, 59] width 63 height 13
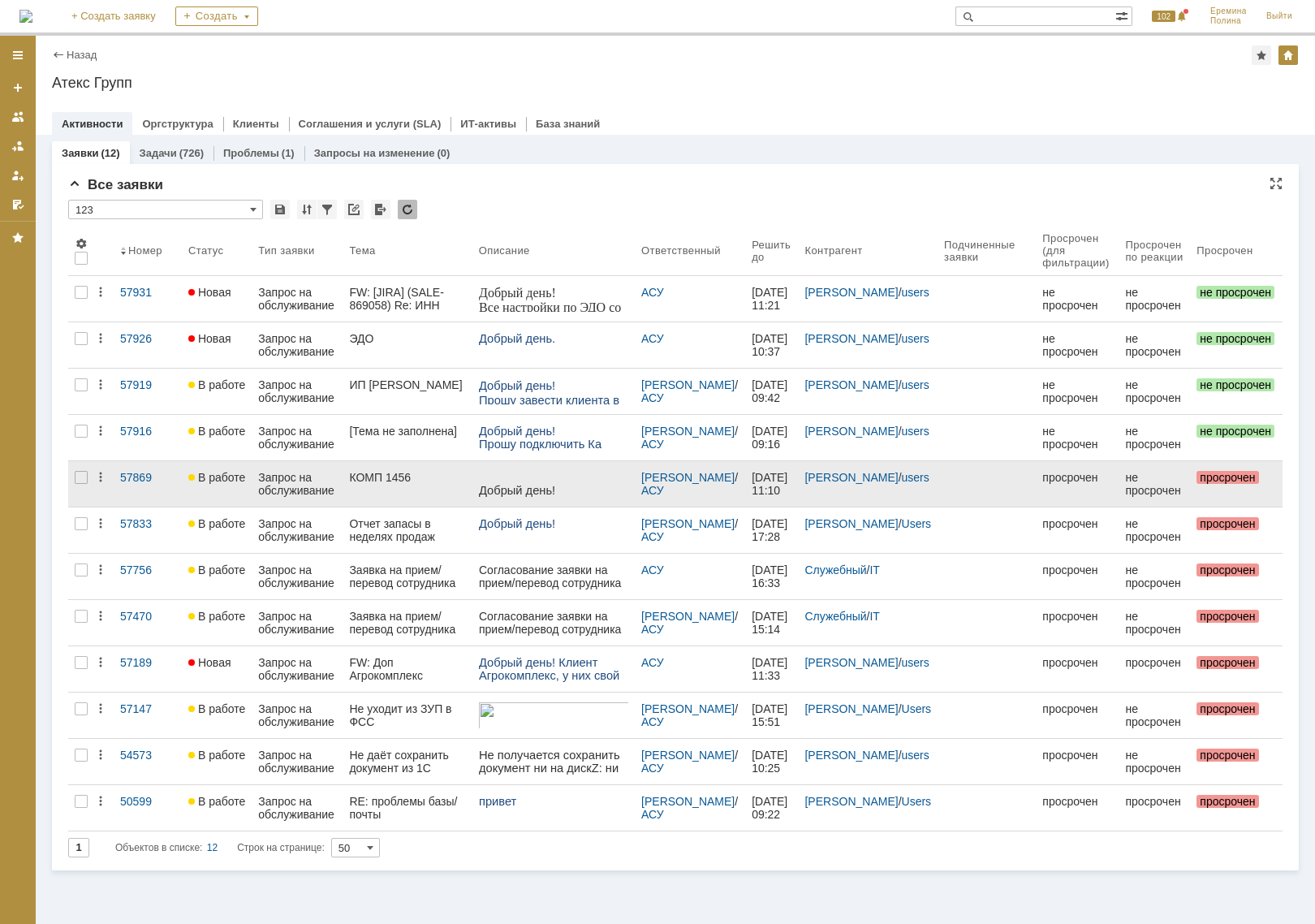
click at [390, 476] on div "КОМП 1456" at bounding box center [406, 478] width 116 height 13
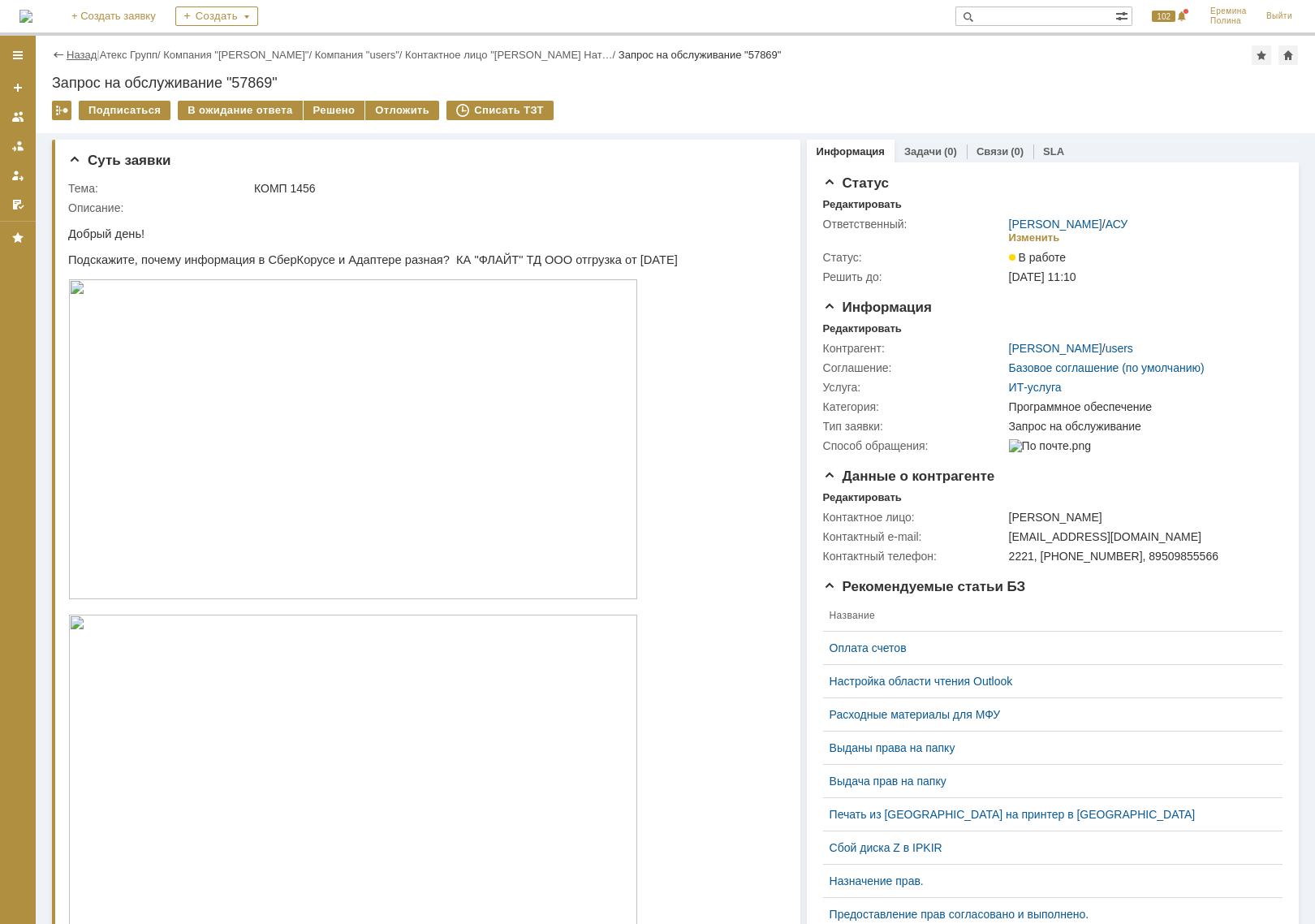
click at [81, 48] on link "Назад" at bounding box center [81, 54] width 30 height 12
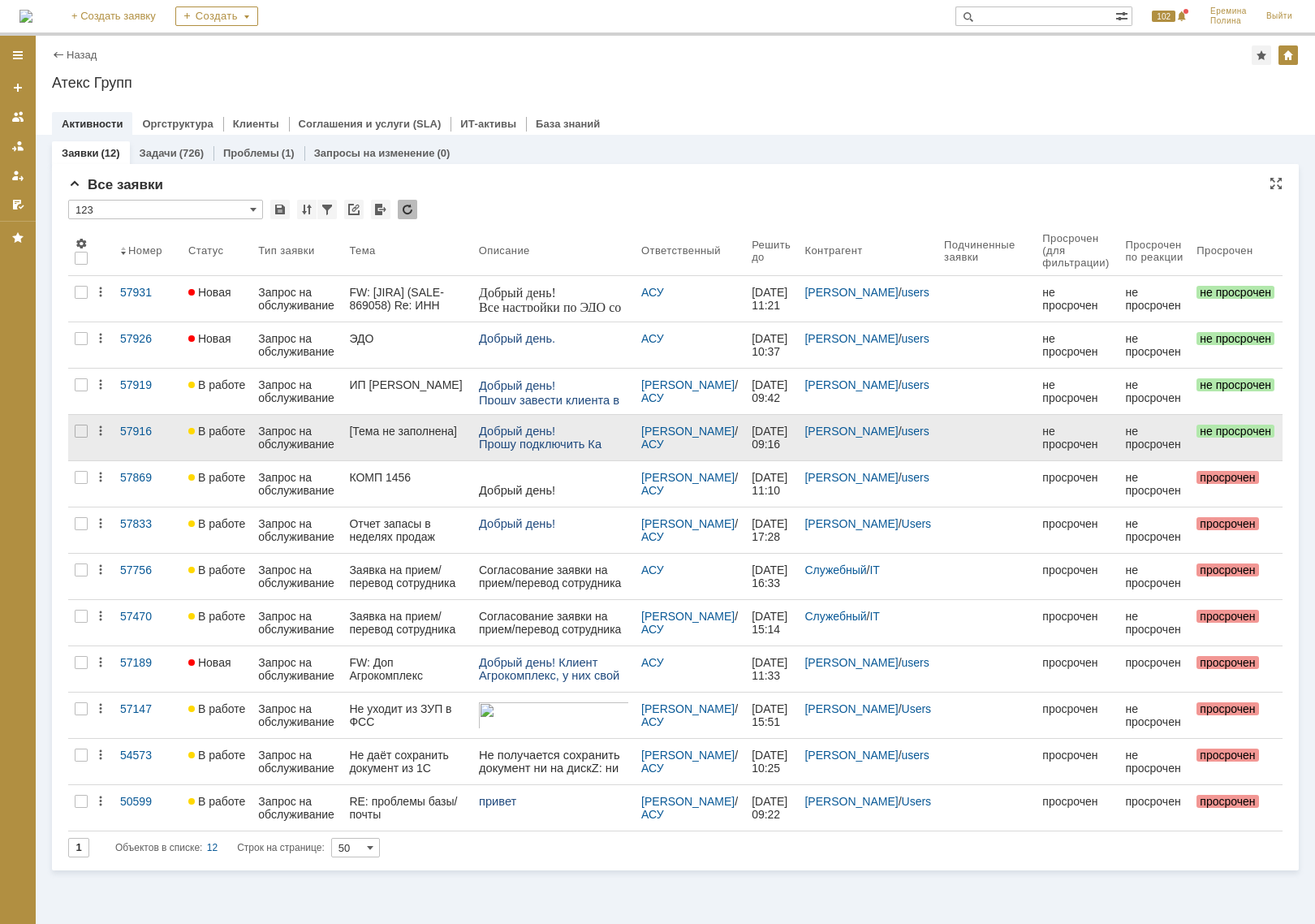
click at [500, 436] on span "Добрый день!" at bounding box center [517, 431] width 77 height 13
click at [427, 433] on div "[Тема не заполнена]" at bounding box center [406, 431] width 116 height 13
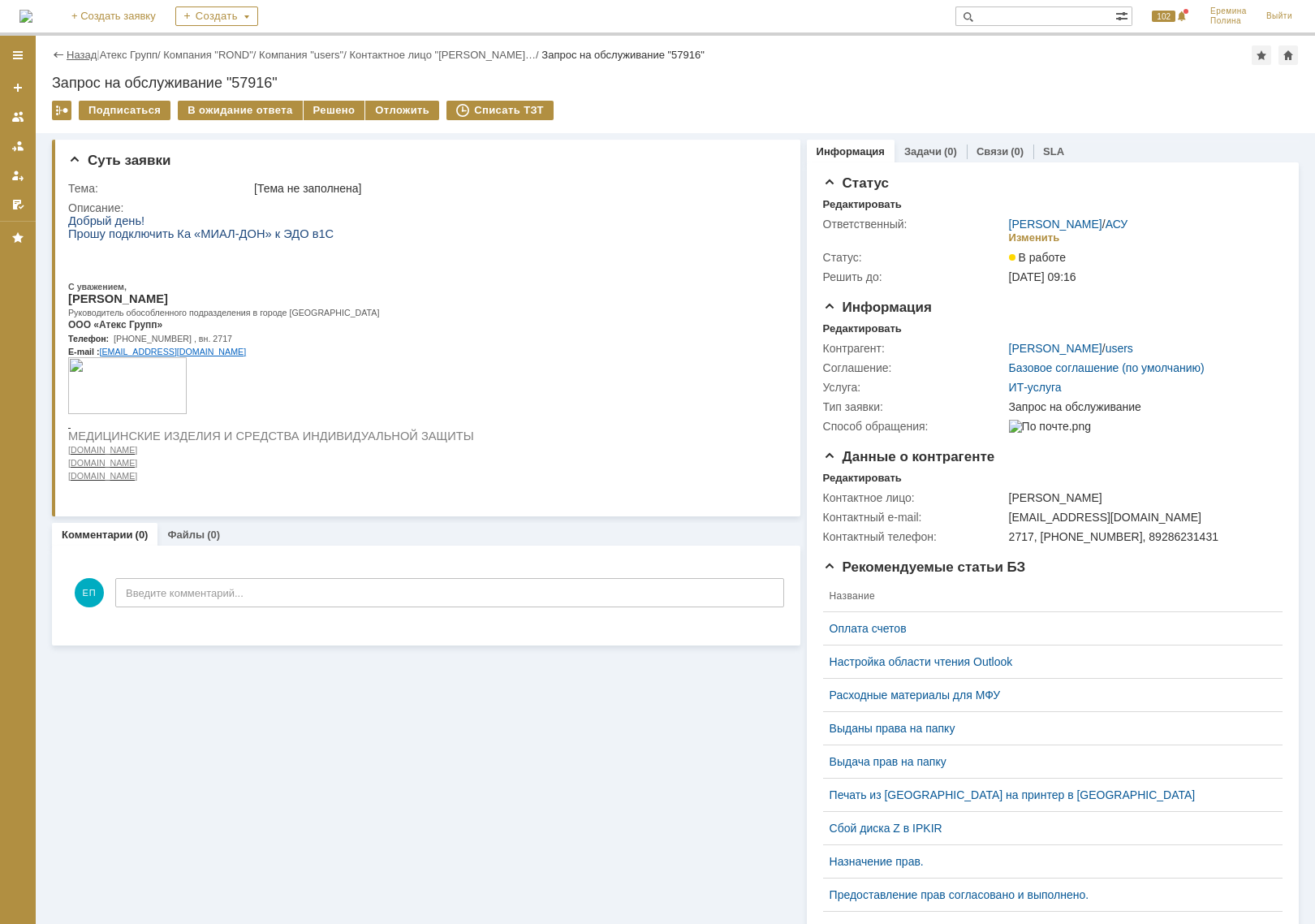
click at [84, 57] on link "Назад" at bounding box center [81, 54] width 30 height 12
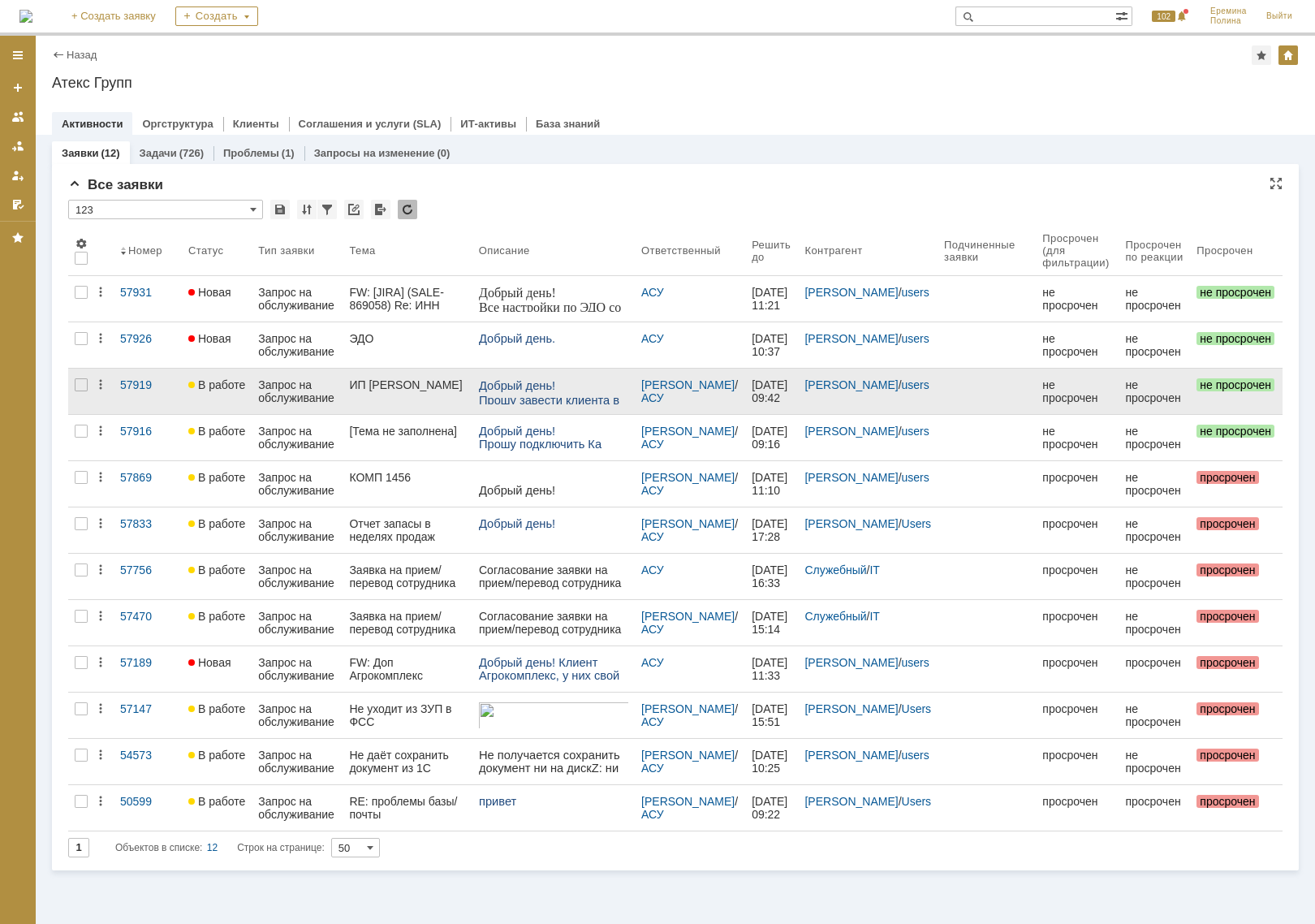
click at [311, 389] on div "Запрос на обслуживание" at bounding box center [297, 391] width 78 height 26
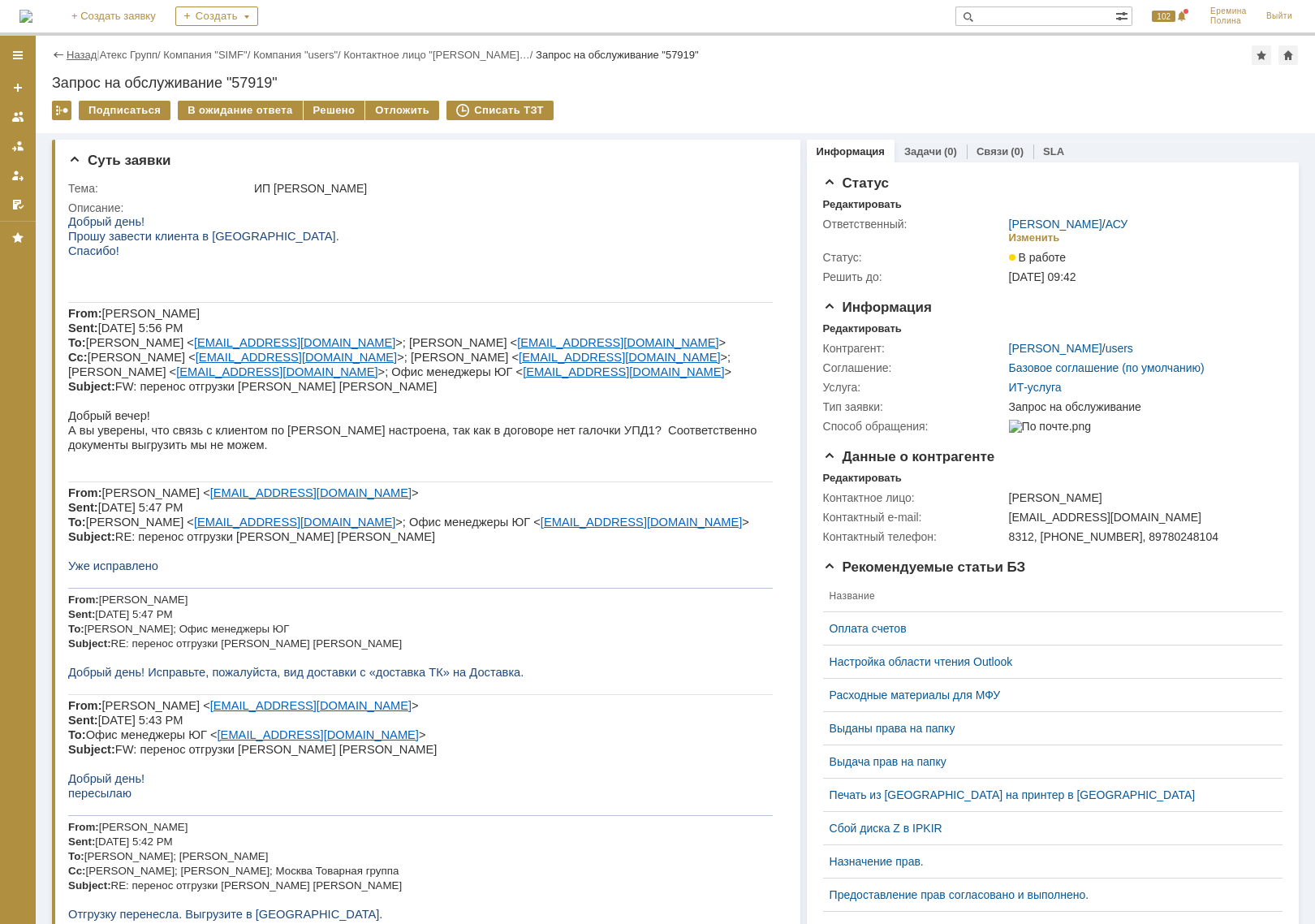
click at [70, 54] on link "Назад" at bounding box center [81, 54] width 30 height 12
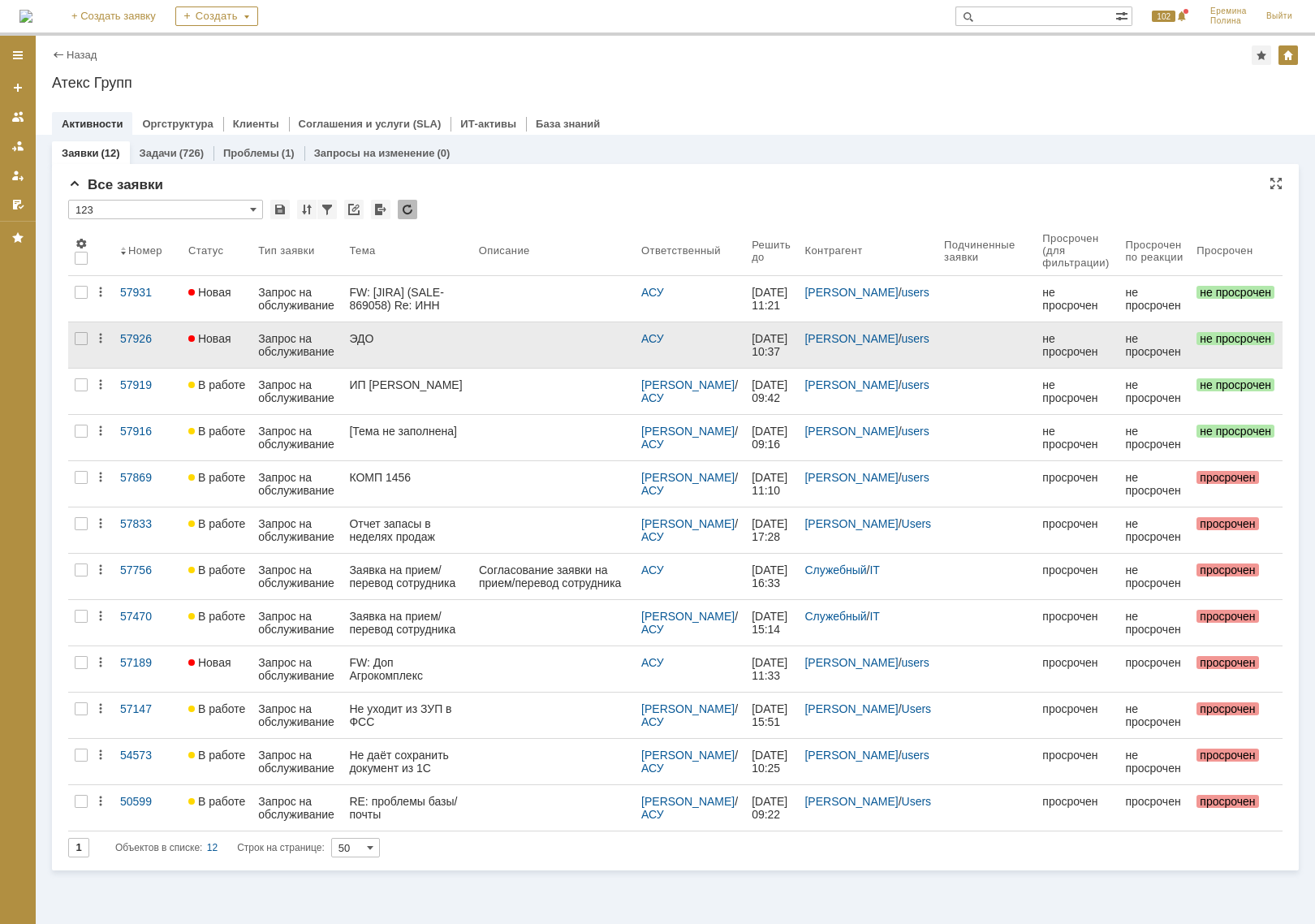
click at [310, 347] on div "Запрос на обслуживание" at bounding box center [297, 345] width 78 height 26
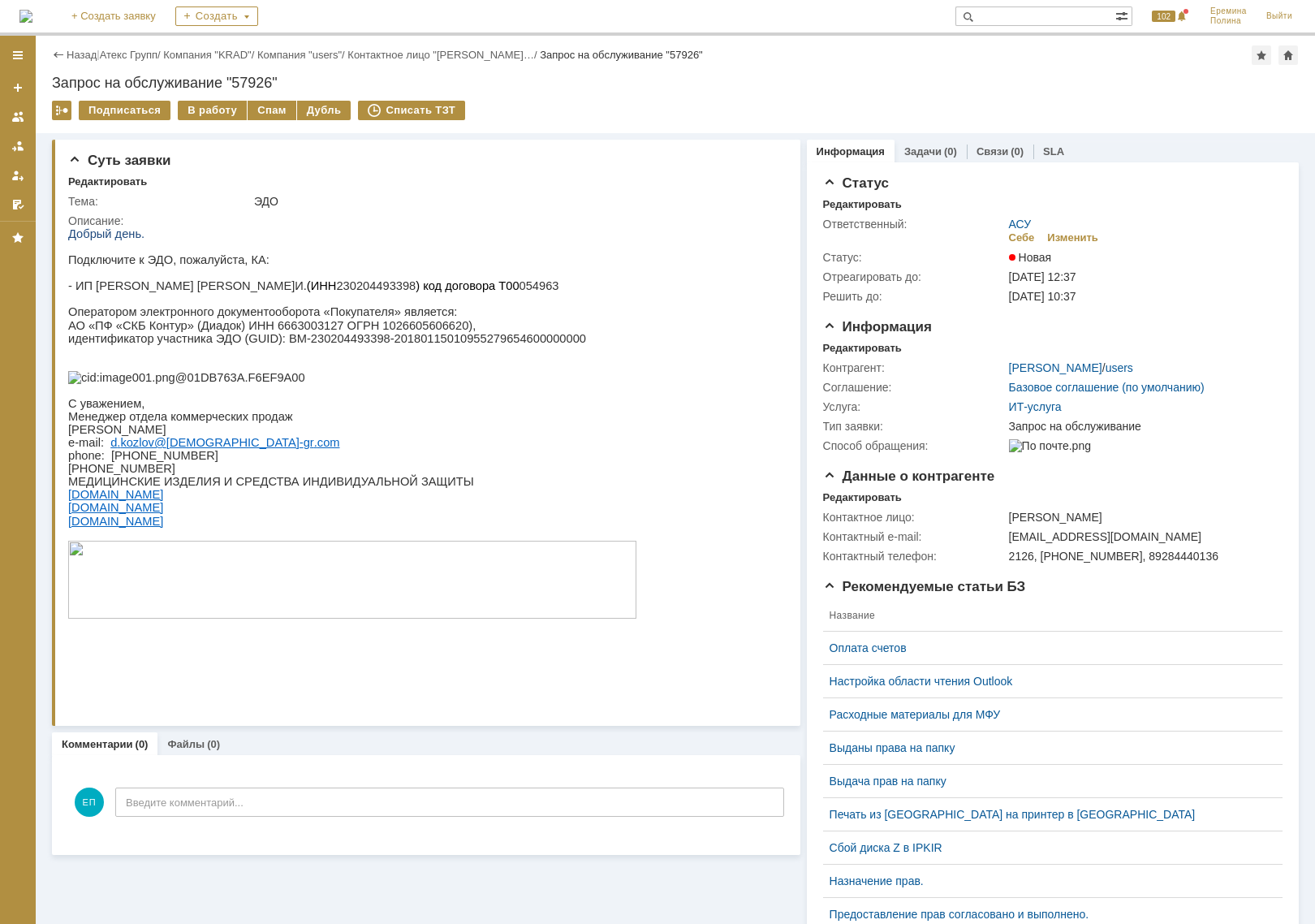
click at [211, 99] on div "Назад | Атекс Групп / Компания "KRAD" / Компания "users" / Контактное лицо "Коз…" at bounding box center [675, 84] width 1279 height 98
click at [201, 108] on div "В работу" at bounding box center [213, 110] width 69 height 19
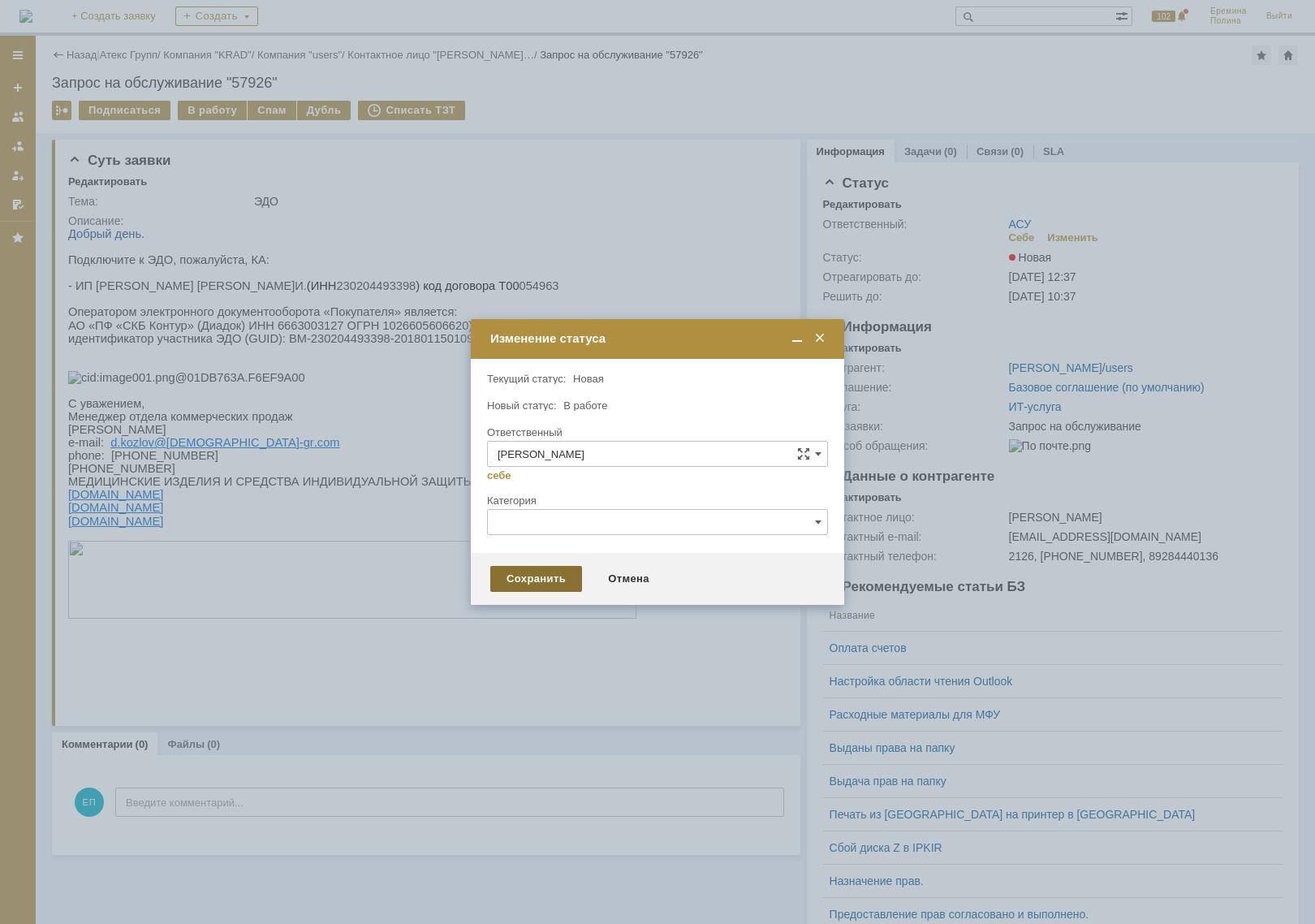
click at [516, 589] on div "Сохранить" at bounding box center [536, 579] width 91 height 26
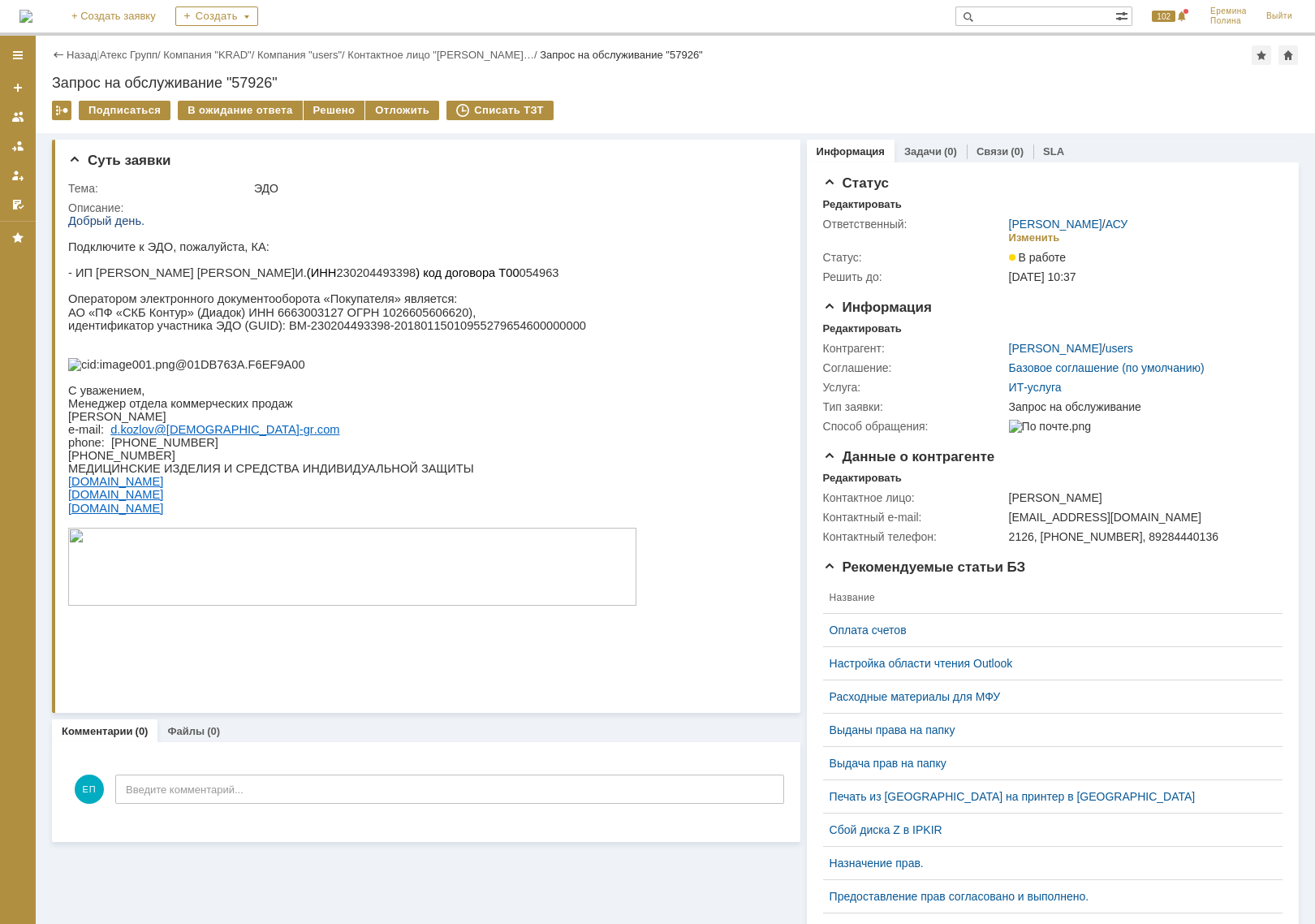
click at [216, 267] on p at bounding box center [352, 259] width 568 height 13
click at [218, 278] on p "- ИП Чепенко Г.И. (ИНН 230204493398 ) код договора Т00 054963" at bounding box center [352, 273] width 568 height 13
drag, startPoint x: 265, startPoint y: 335, endPoint x: 544, endPoint y: 330, distance: 279.0
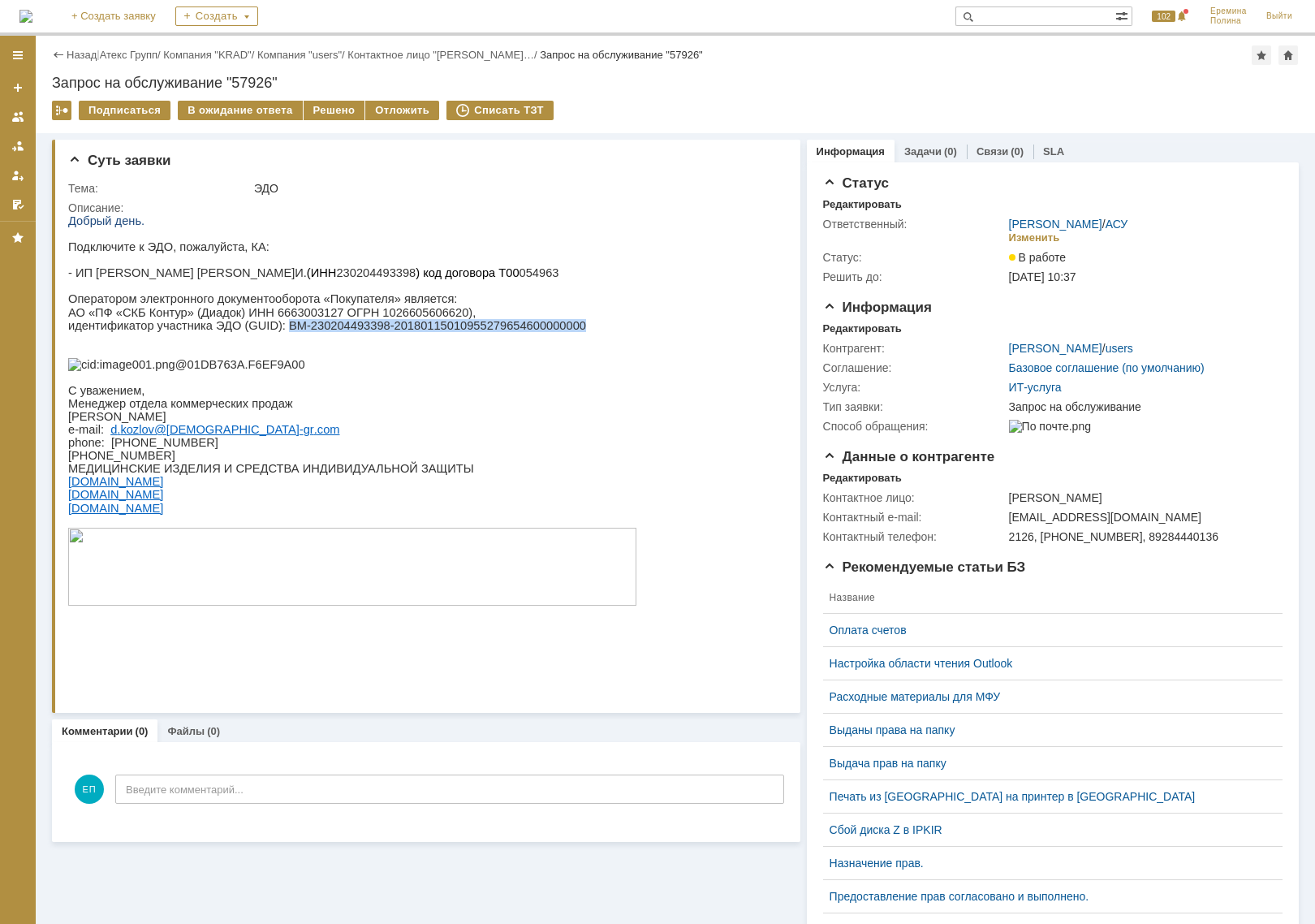
click at [544, 330] on p "идентификатор участника ЭДО (GUID): BM-230204493398-201801150109552796546000000…" at bounding box center [352, 325] width 568 height 13
click at [278, 318] on p "АО «ПФ «СКБ Контур» (Диадок) ИНН 6663003127 ОГРН 1026605606620)," at bounding box center [352, 312] width 568 height 13
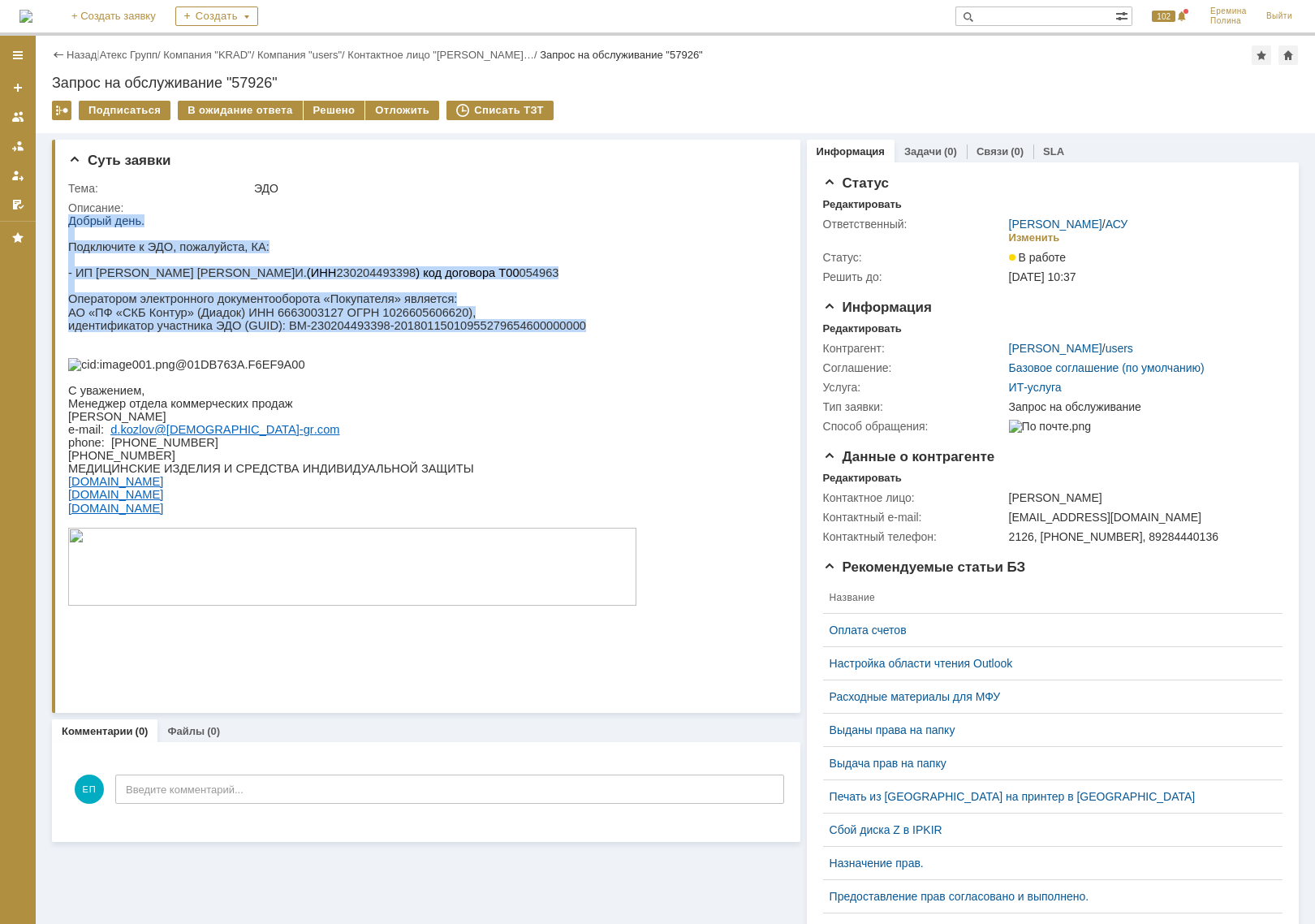
drag, startPoint x: 552, startPoint y: 334, endPoint x: 62, endPoint y: 310, distance: 490.6
click at [68, 310] on html "Добрый день. Подключите к ЭДО, пожалуйста, КА: - ИП Чепенко Г.И. (ИНН 230204493…" at bounding box center [424, 417] width 711 height 406
drag, startPoint x: 62, startPoint y: 310, endPoint x: 91, endPoint y: 304, distance: 29.6
click at [99, 303] on p "Оператором электронного документооборота «Покупателя» является:" at bounding box center [352, 299] width 568 height 14
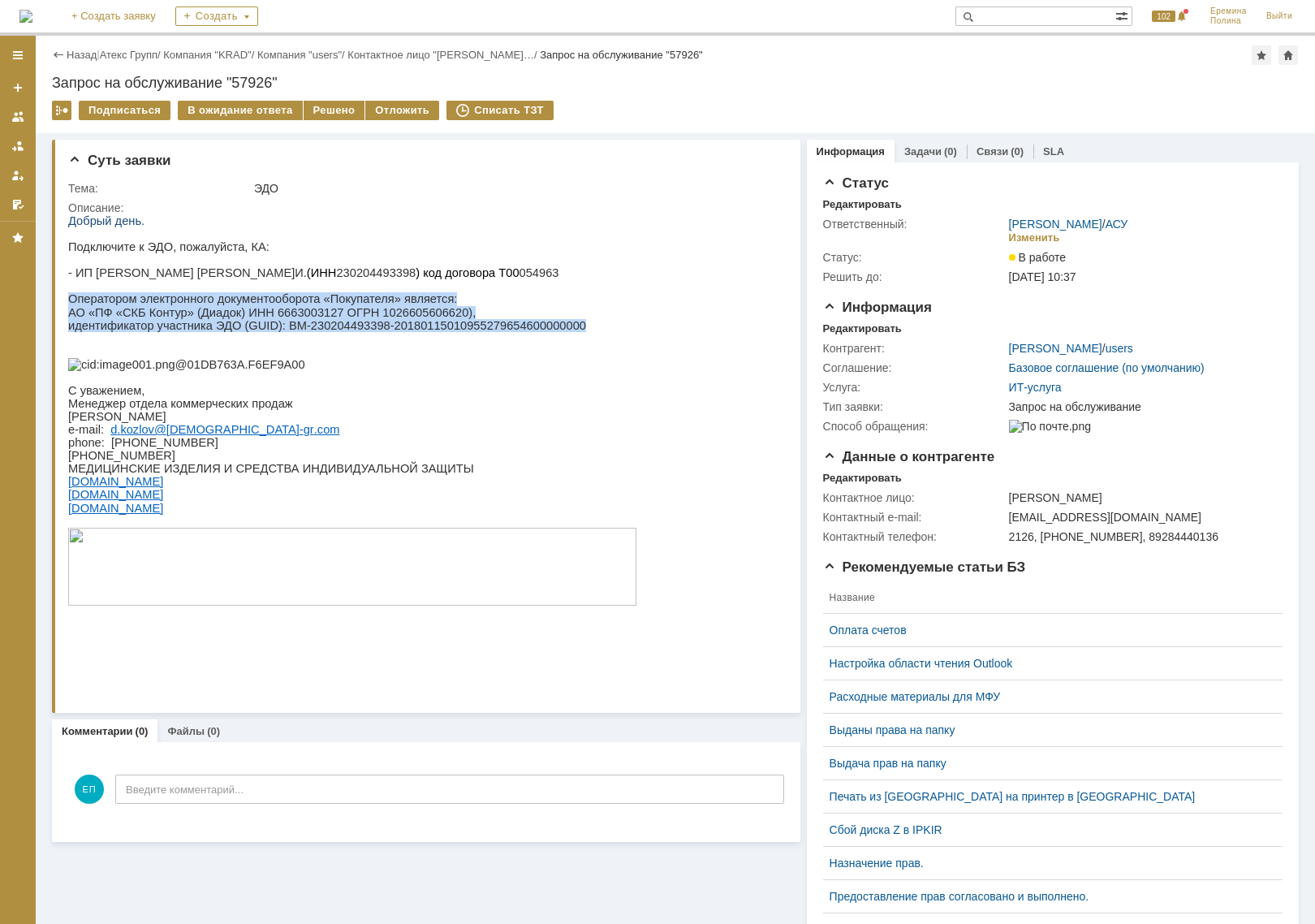
drag, startPoint x: 68, startPoint y: 304, endPoint x: 564, endPoint y: 327, distance: 496.5
click at [564, 327] on div "Добрый день. Подключите к ЭДО, пожалуйста, КА: - ИП Чепенко Г.И. (ИНН 230204493…" at bounding box center [352, 417] width 568 height 406
drag, startPoint x: 564, startPoint y: 327, endPoint x: 543, endPoint y: 336, distance: 22.8
click at [543, 332] on p "идентификатор участника ЭДО (GUID): BM-230204493398-201801150109552796546000000…" at bounding box center [352, 325] width 568 height 13
drag, startPoint x: 537, startPoint y: 334, endPoint x: 89, endPoint y: 304, distance: 449.0
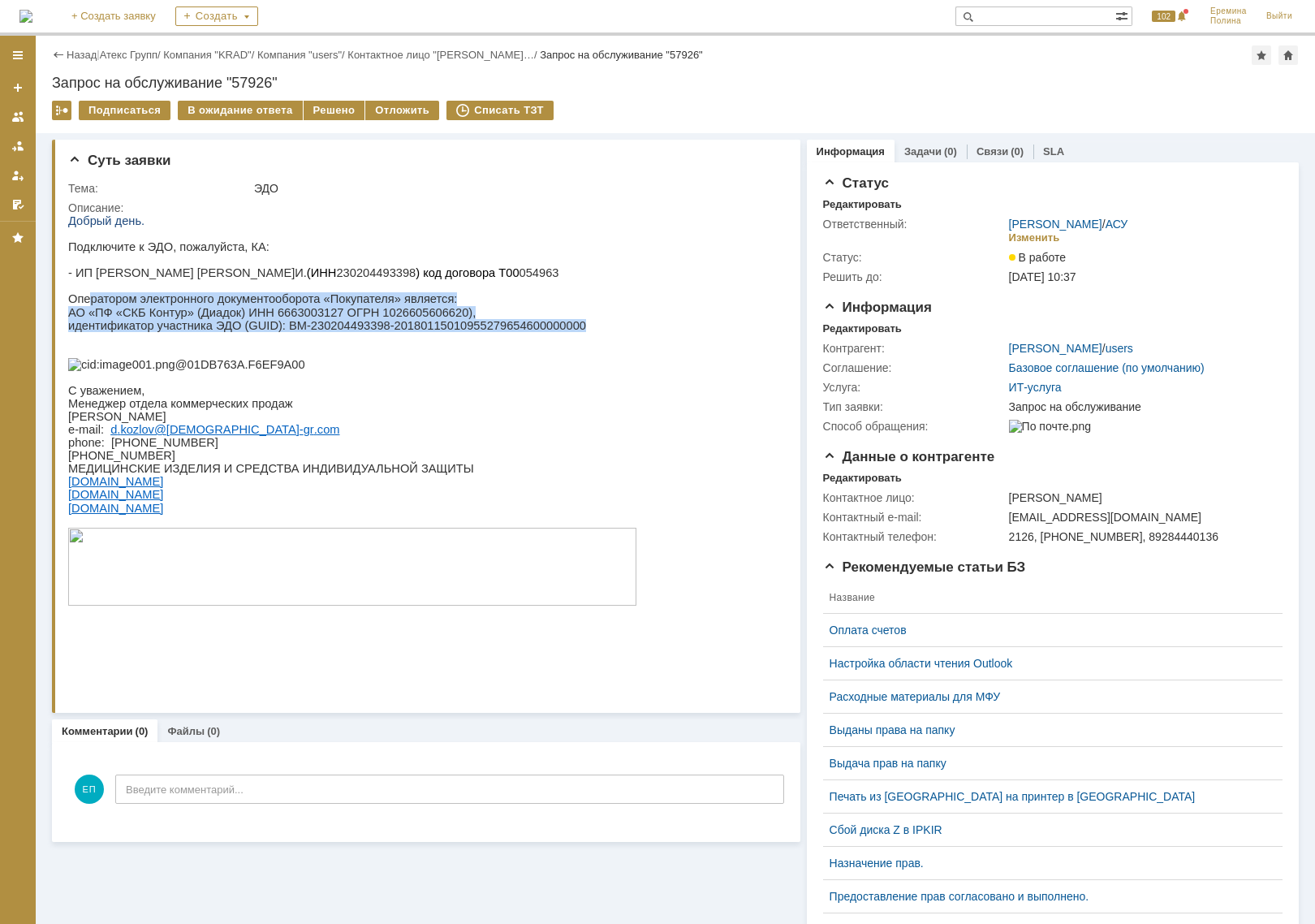
click at [89, 304] on div "Добрый день. Подключите к ЭДО, пожалуйста, КА: - ИП Чепенко Г.И. (ИНН 230204493…" at bounding box center [352, 417] width 568 height 406
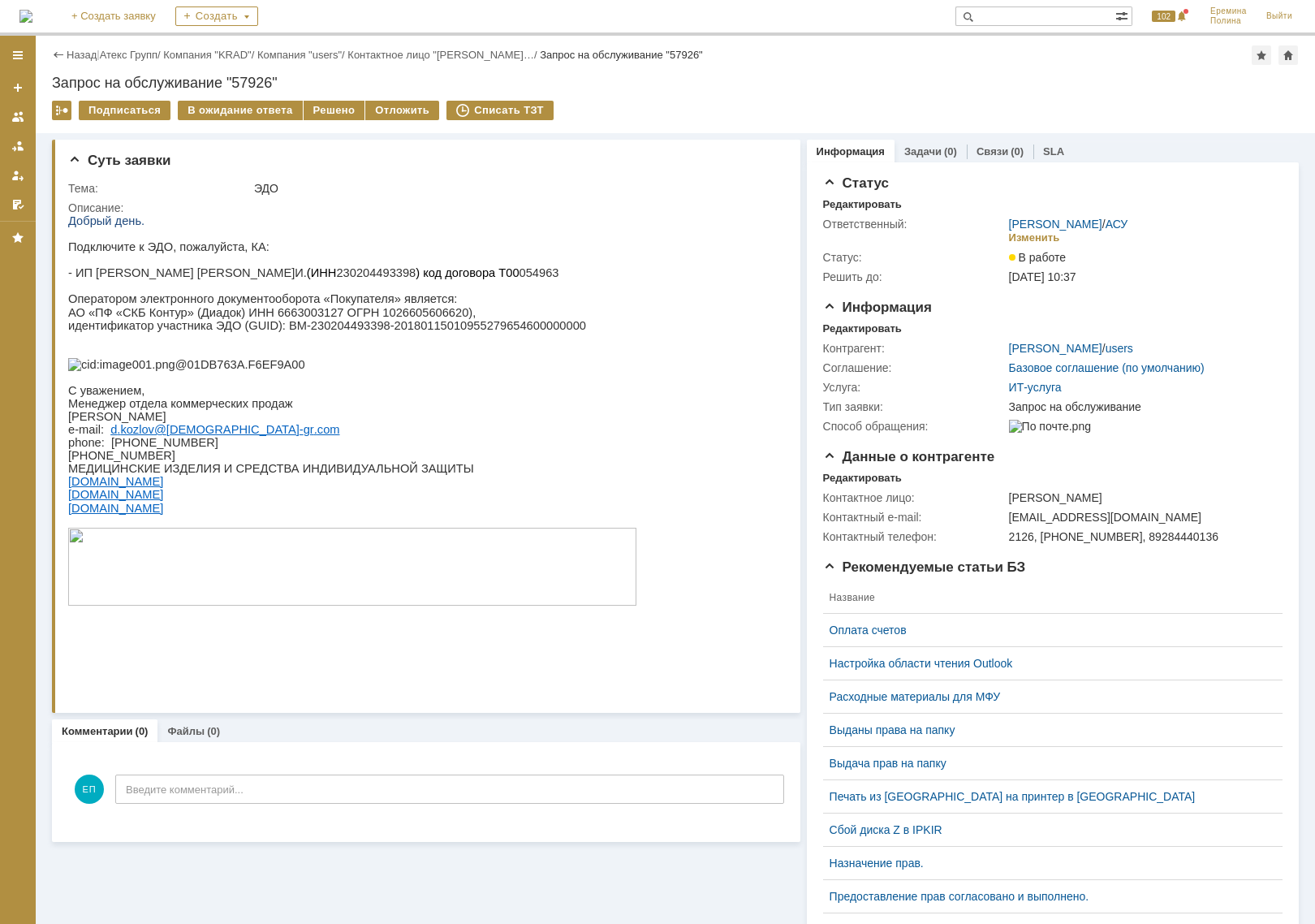
click at [216, 275] on p "- ИП Чепенко Г.И. (ИНН 230204493398 ) код договора Т00 054963" at bounding box center [352, 273] width 568 height 13
drag, startPoint x: 264, startPoint y: 335, endPoint x: 532, endPoint y: 329, distance: 268.1
click at [532, 329] on p "идентификатор участника ЭДО (GUID): BM-230204493398-201801150109552796546000000…" at bounding box center [352, 325] width 568 height 13
click at [199, 272] on p "- ИП Чепенко Г.И. (ИНН 230204493398 ) код договора Т00 054963" at bounding box center [352, 273] width 568 height 13
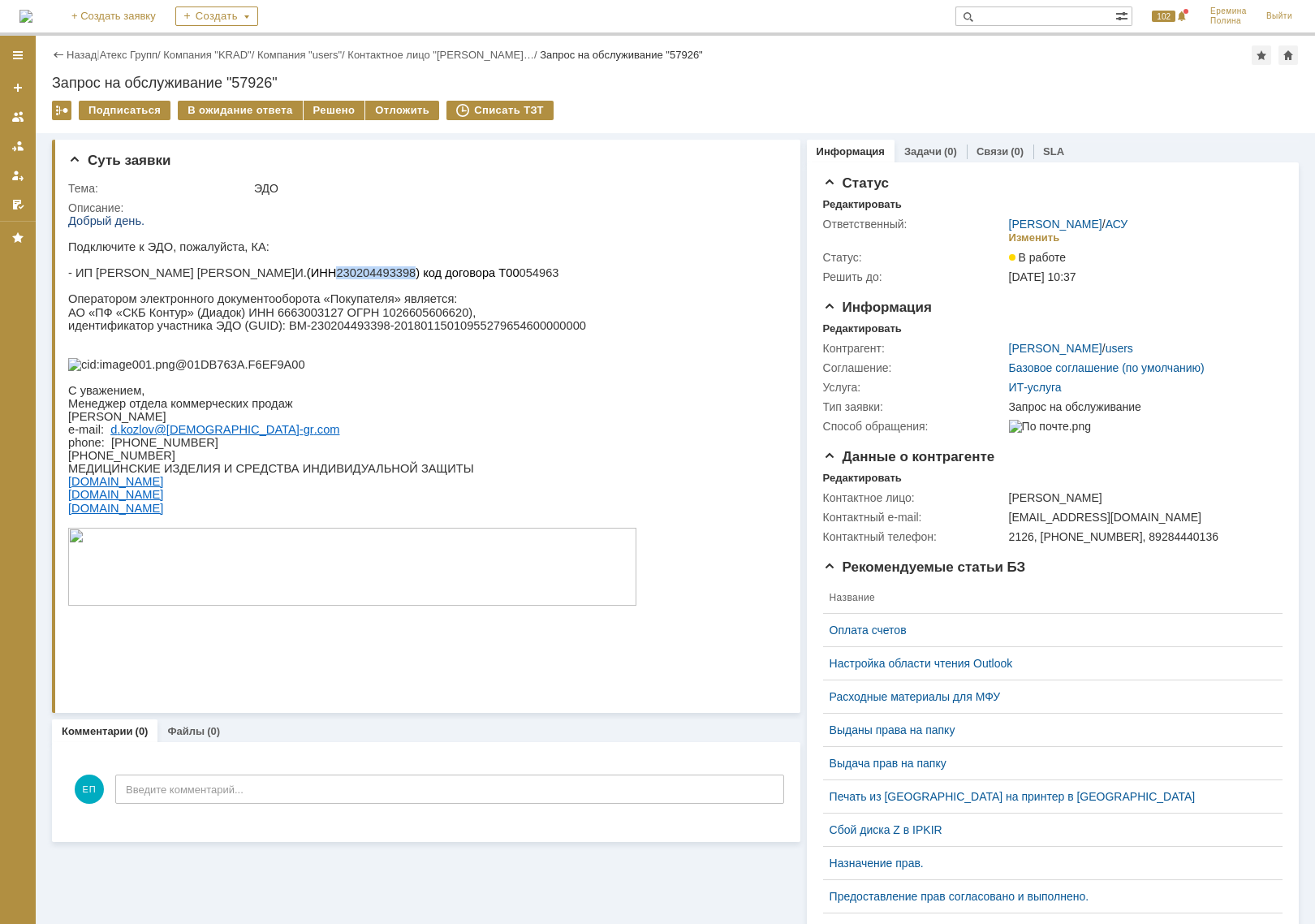
click at [199, 272] on p "- ИП Чепенко Г.И. (ИНН 230204493398 ) код договора Т00 054963" at bounding box center [352, 273] width 568 height 13
click at [340, 113] on div "Решено" at bounding box center [334, 110] width 62 height 19
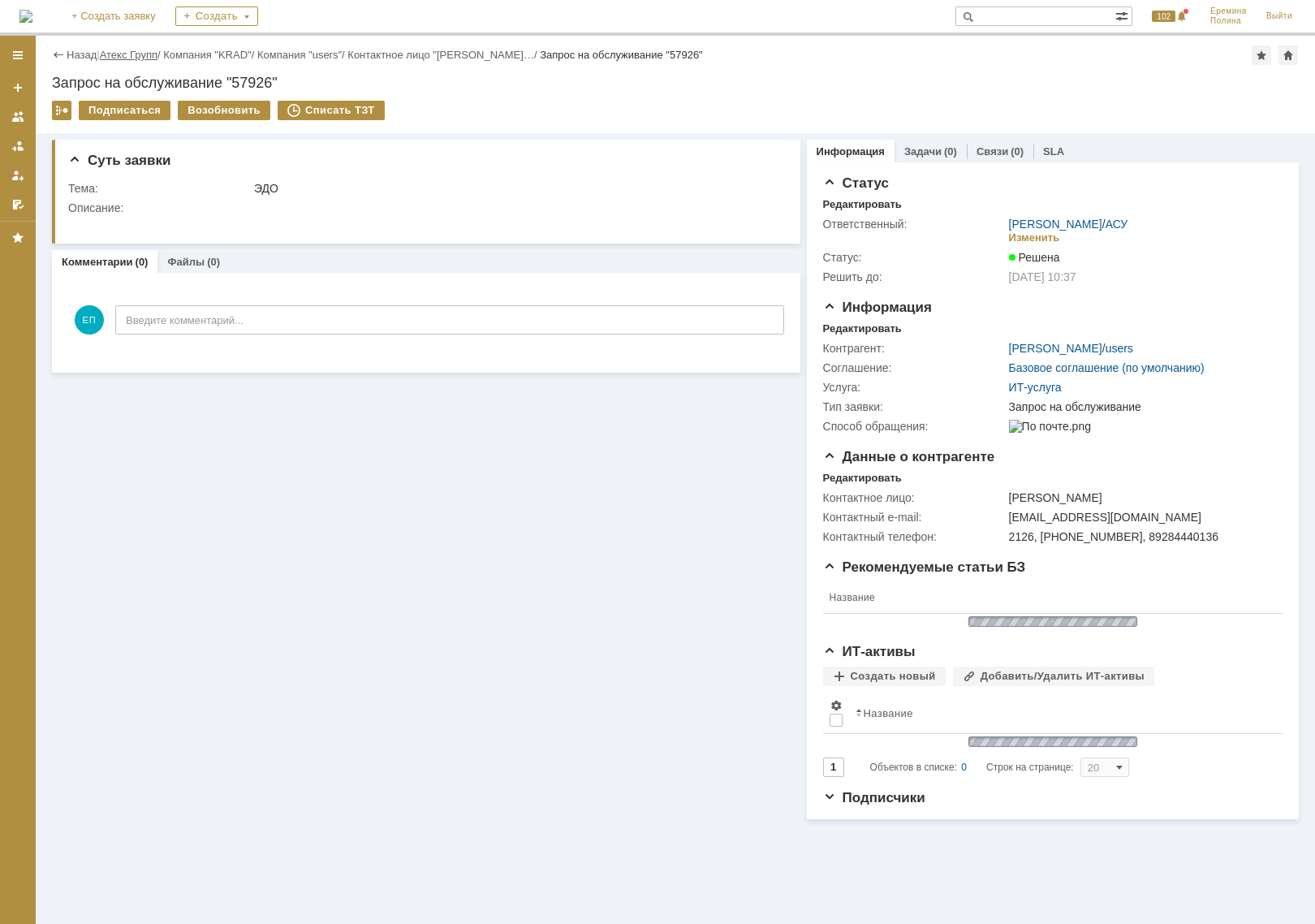
click at [157, 48] on link "Атекс Групп" at bounding box center [128, 54] width 58 height 12
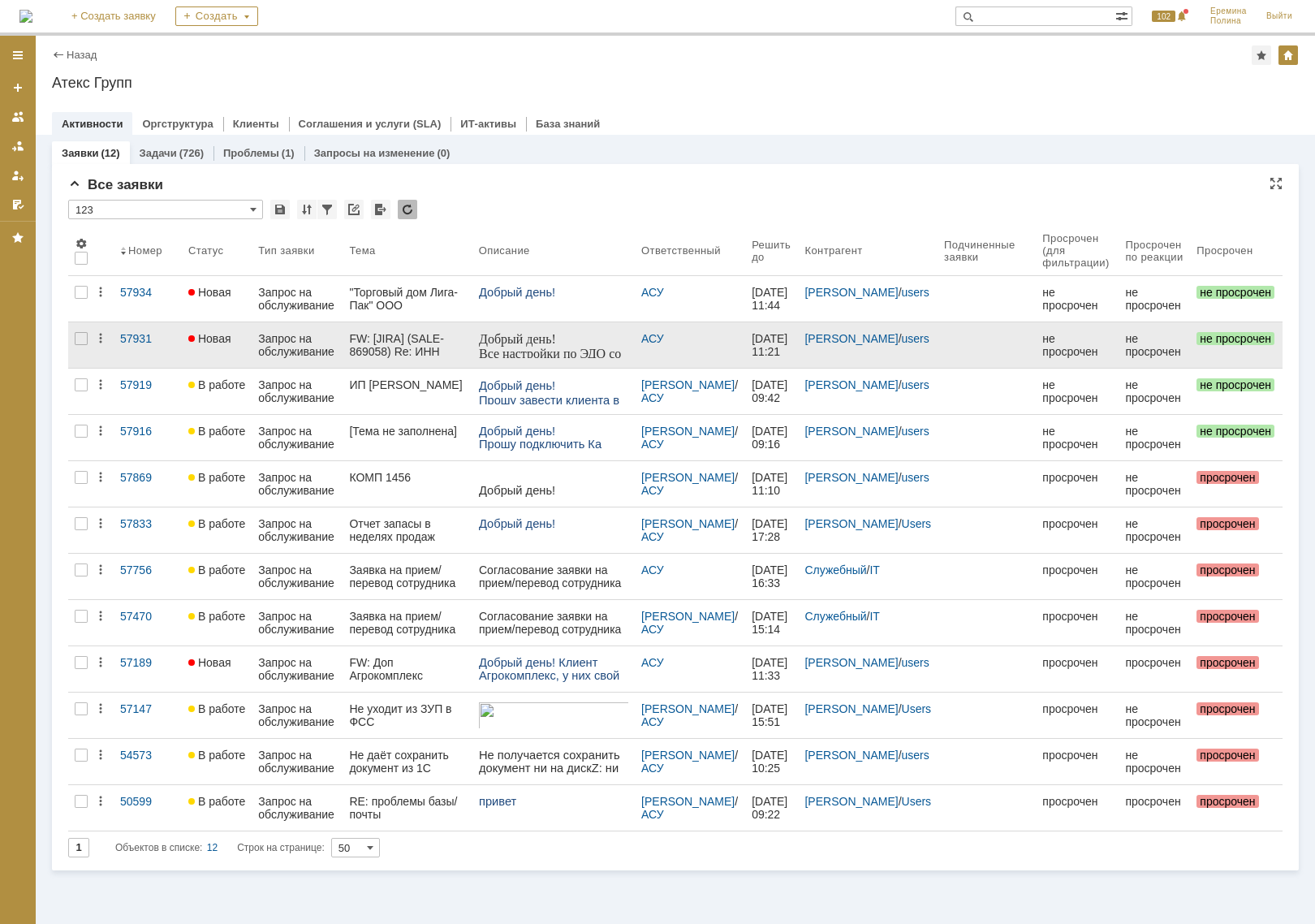
click at [439, 351] on div "FW: [JIRA] (SALE-869058) Re: ИНН 5027203511 КПП 231045001 АТЕКС ГРУПП СФЕРА КУР…" at bounding box center [406, 345] width 116 height 26
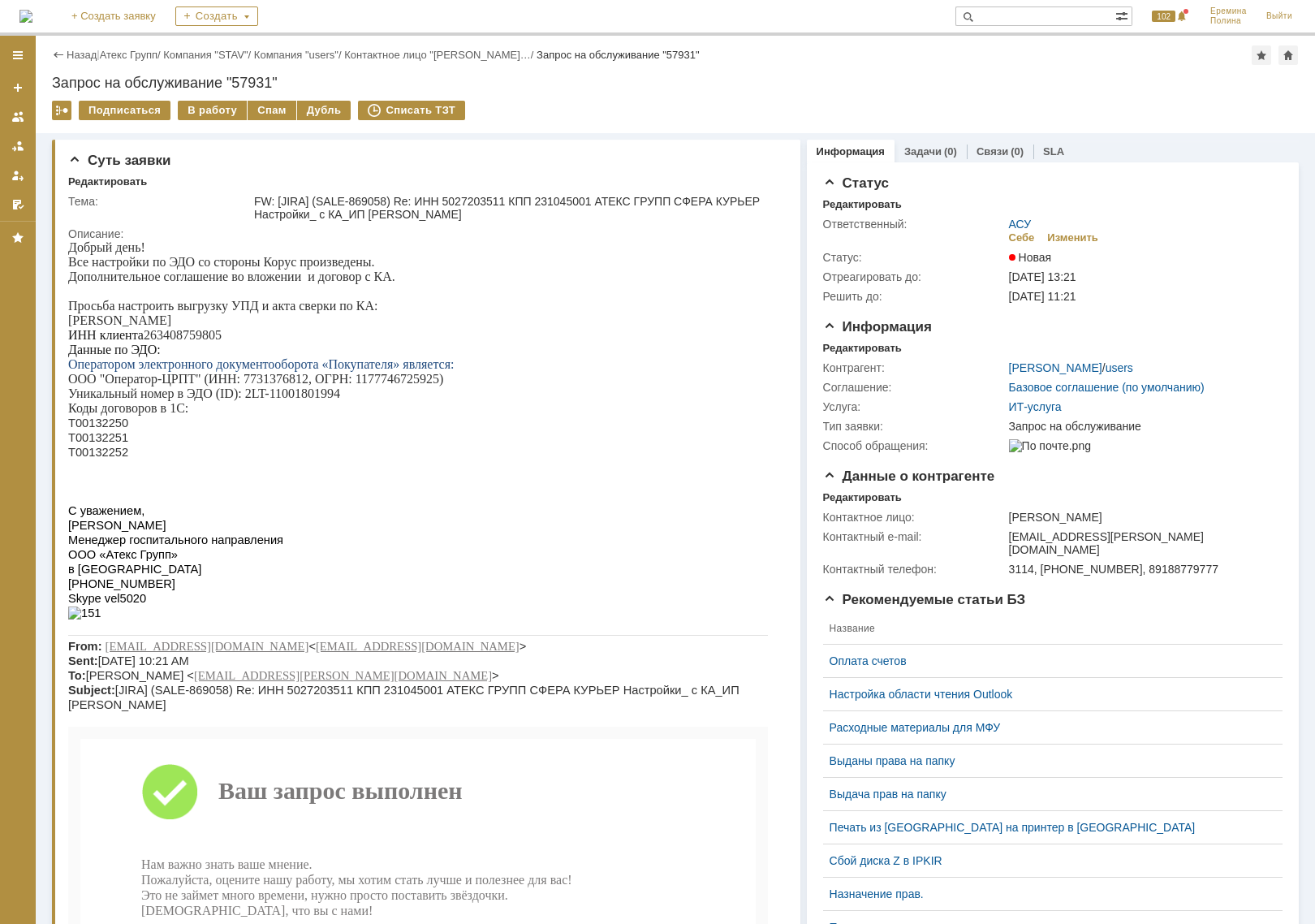
click at [152, 341] on p "ИНН клиента 263408759805" at bounding box center [418, 335] width 700 height 15
click at [106, 429] on span "Т00132250" at bounding box center [99, 423] width 60 height 13
click at [99, 444] on span "Т00132251" at bounding box center [99, 437] width 60 height 13
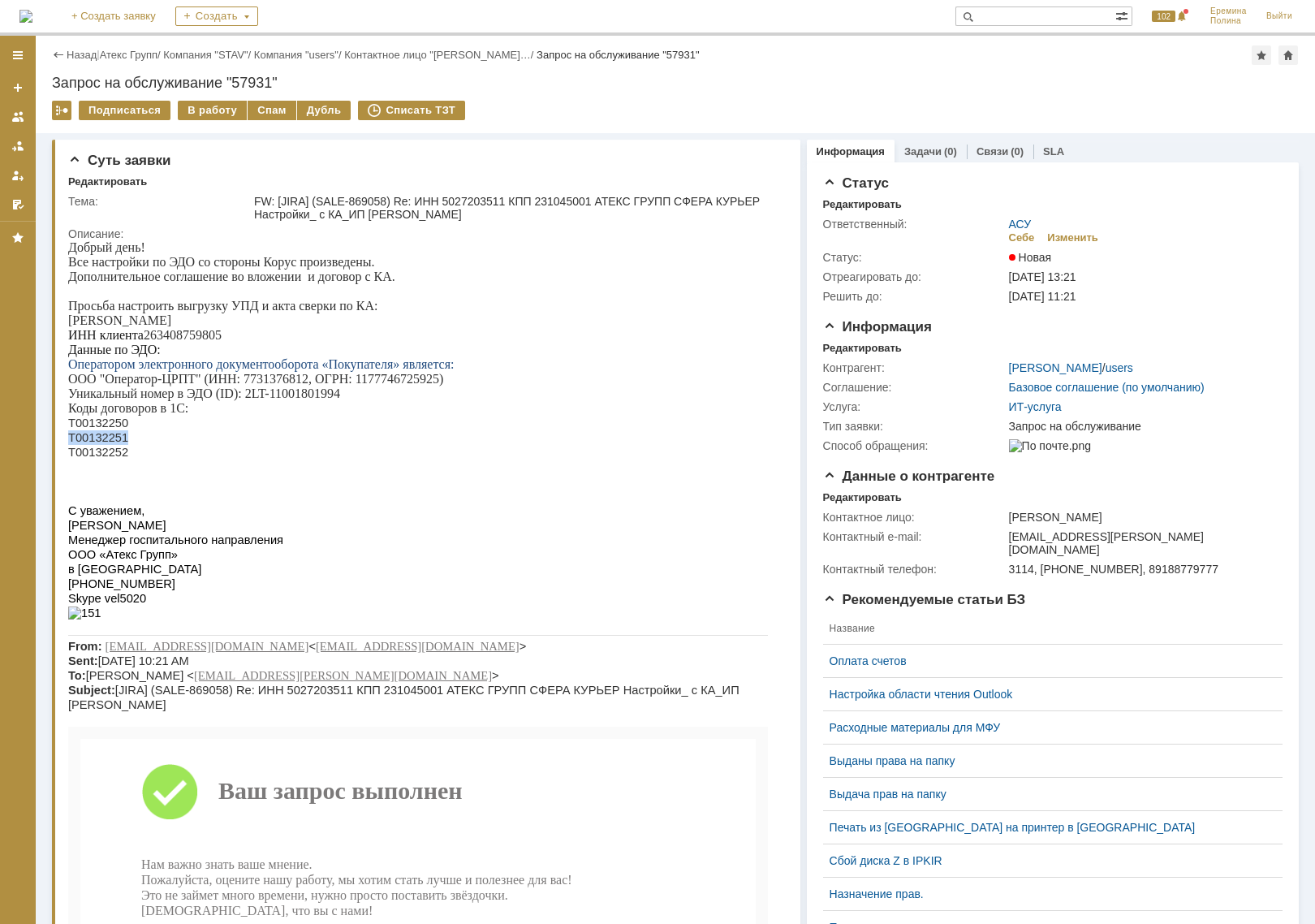
click at [99, 444] on span "Т00132251" at bounding box center [99, 437] width 60 height 13
click at [99, 458] on span "Т00132252" at bounding box center [99, 452] width 60 height 13
click at [194, 342] on p "ИНН клиента 263408759805" at bounding box center [418, 335] width 700 height 15
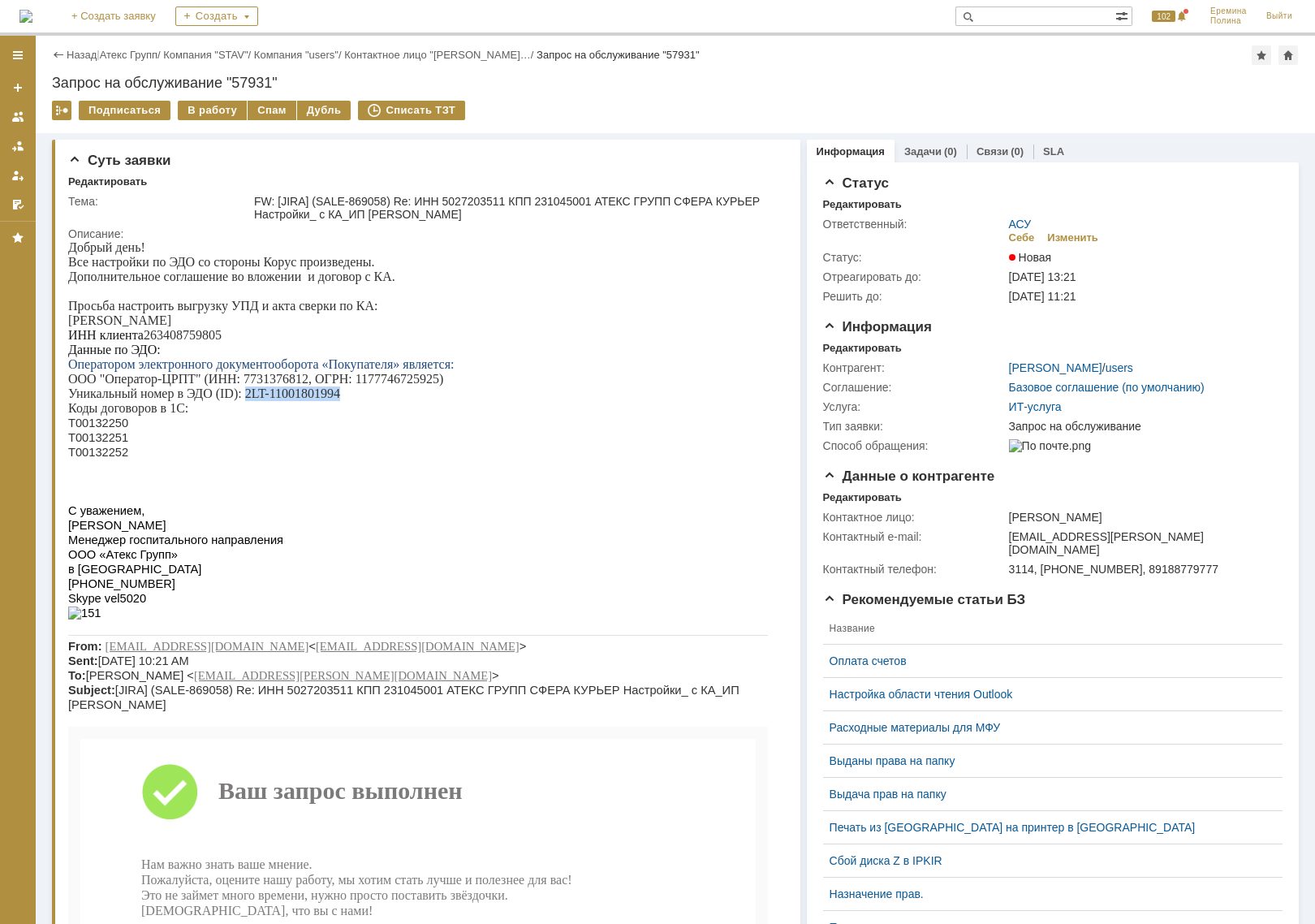
drag, startPoint x: 246, startPoint y: 400, endPoint x: 341, endPoint y: 406, distance: 95.2
click at [341, 401] on p "Уникальный номер в ЭДО (ID): 2LT-11001801994" at bounding box center [418, 394] width 700 height 15
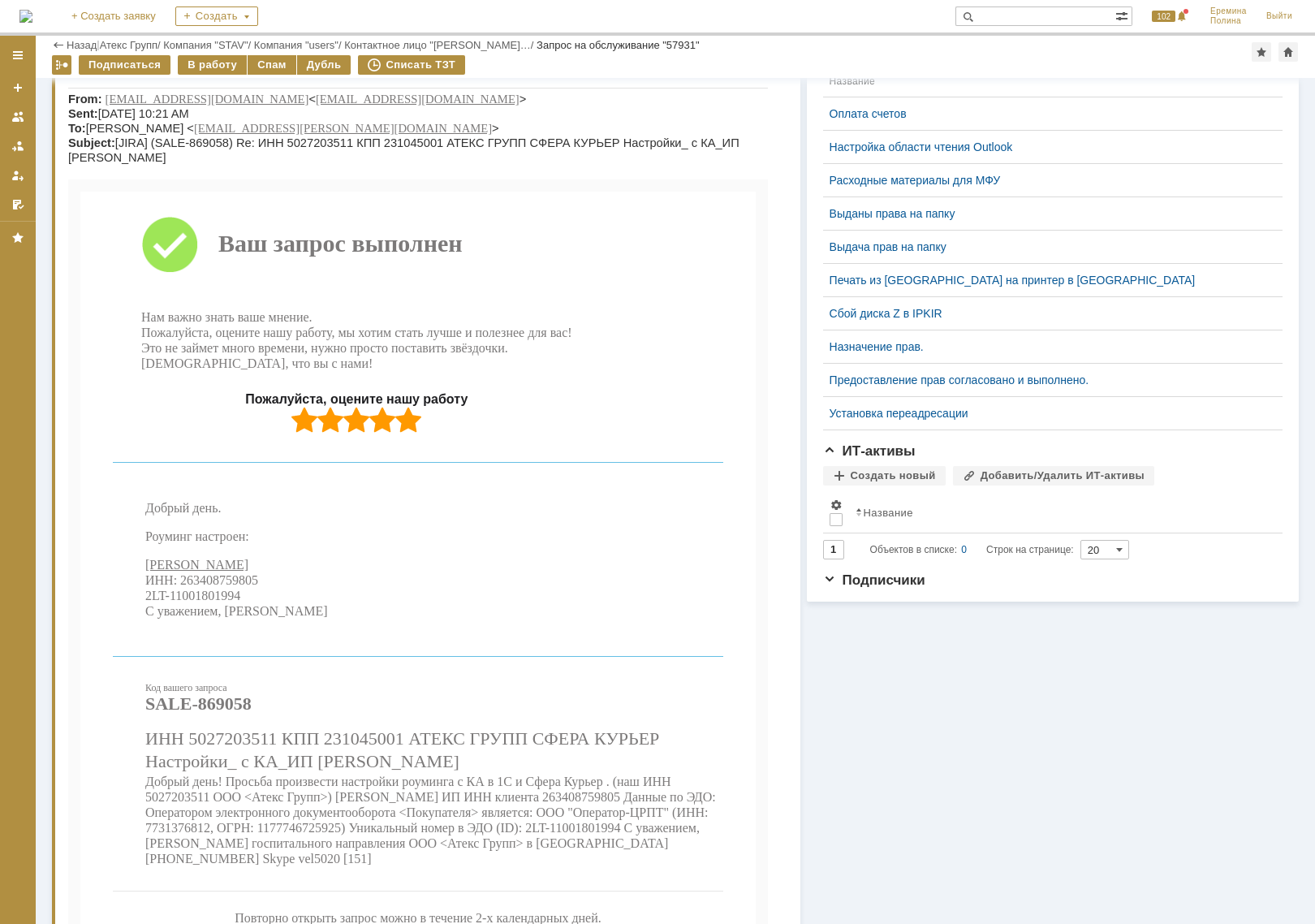
scroll to position [983, 0]
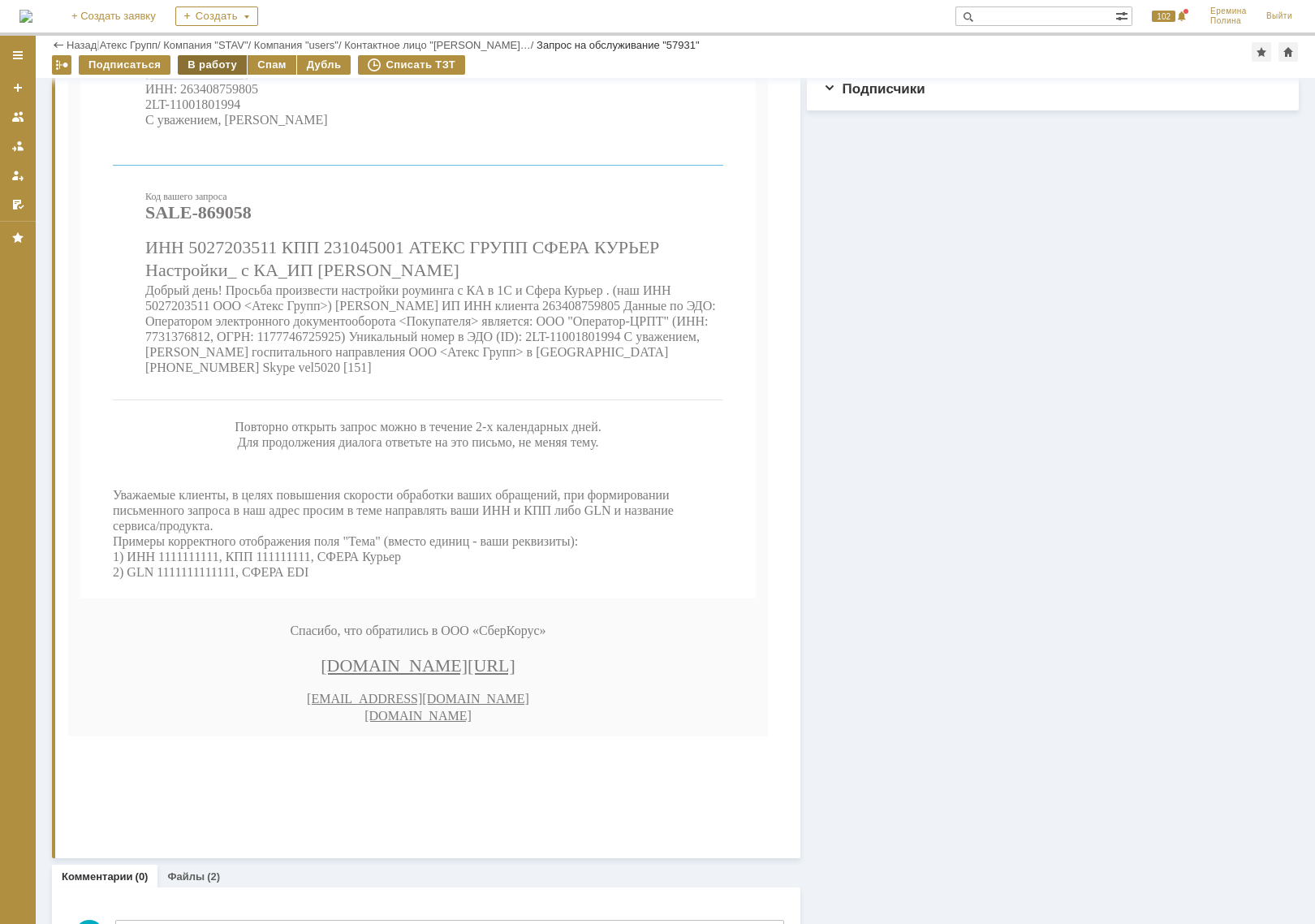
click at [208, 56] on div "В работу" at bounding box center [213, 64] width 69 height 19
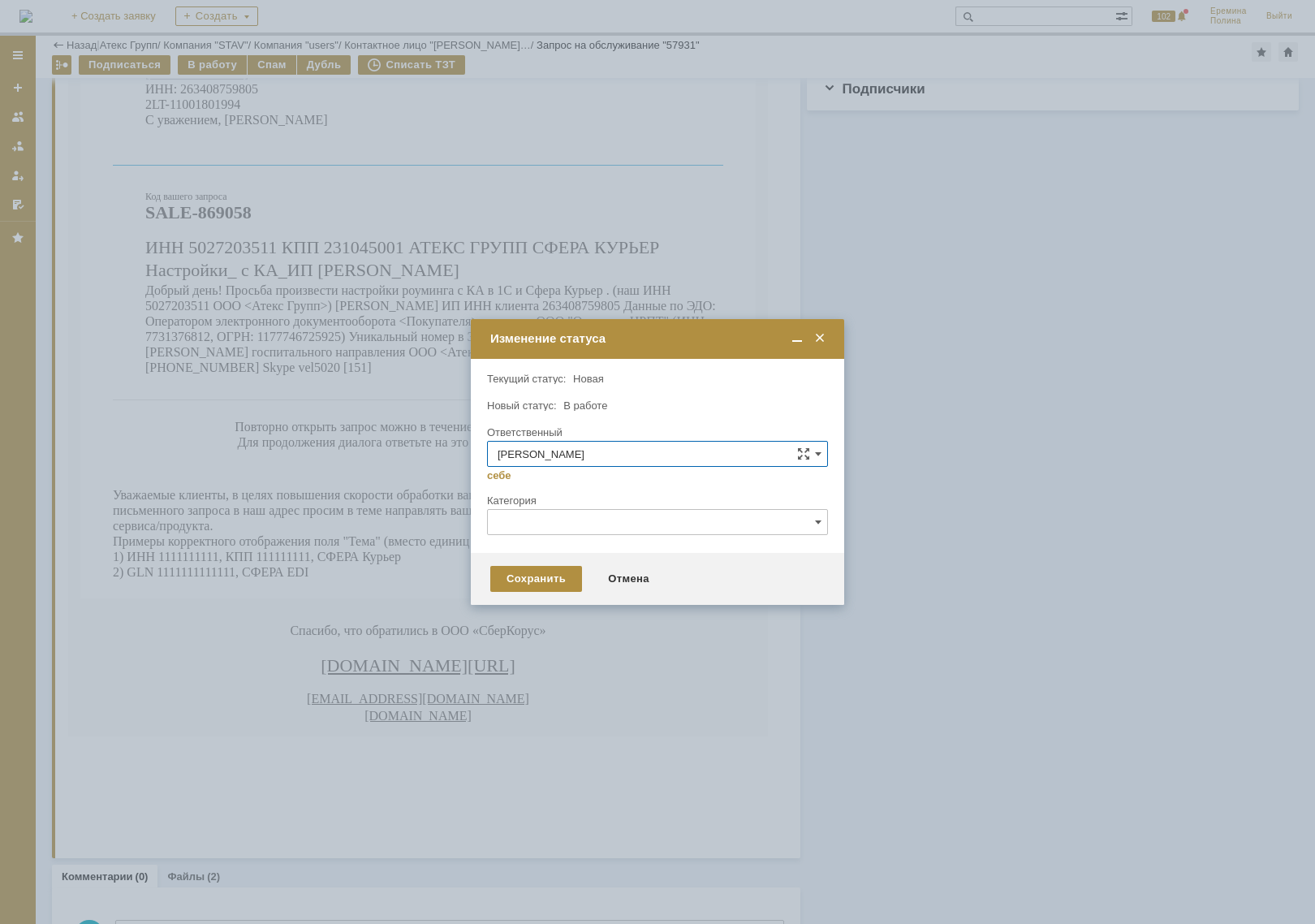
click at [513, 591] on div "Сохранить Отмена" at bounding box center [658, 578] width 373 height 52
click at [514, 591] on div "Сохранить Отмена" at bounding box center [658, 578] width 373 height 52
click at [517, 586] on div "Сохранить" at bounding box center [536, 579] width 91 height 26
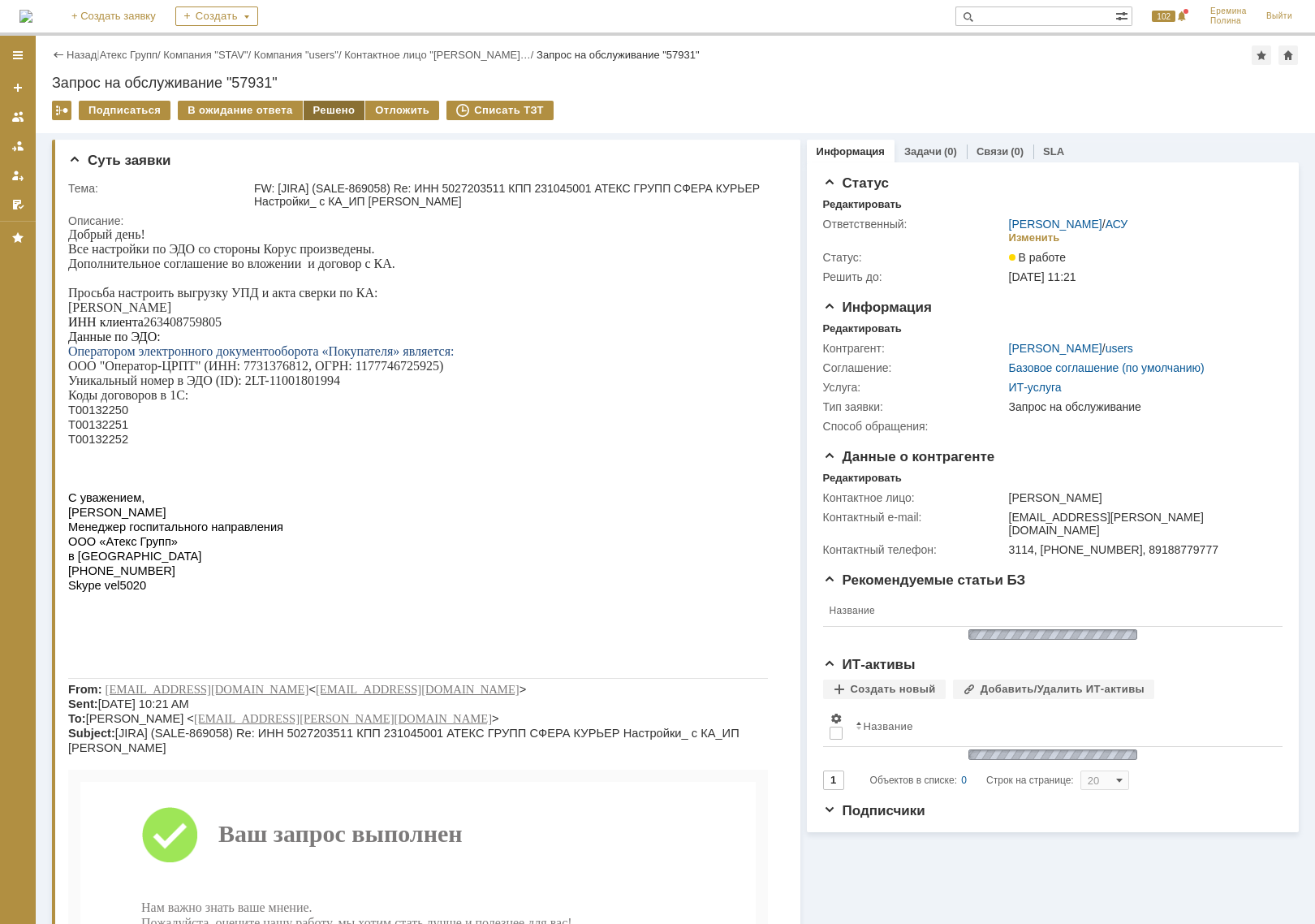
scroll to position [0, 0]
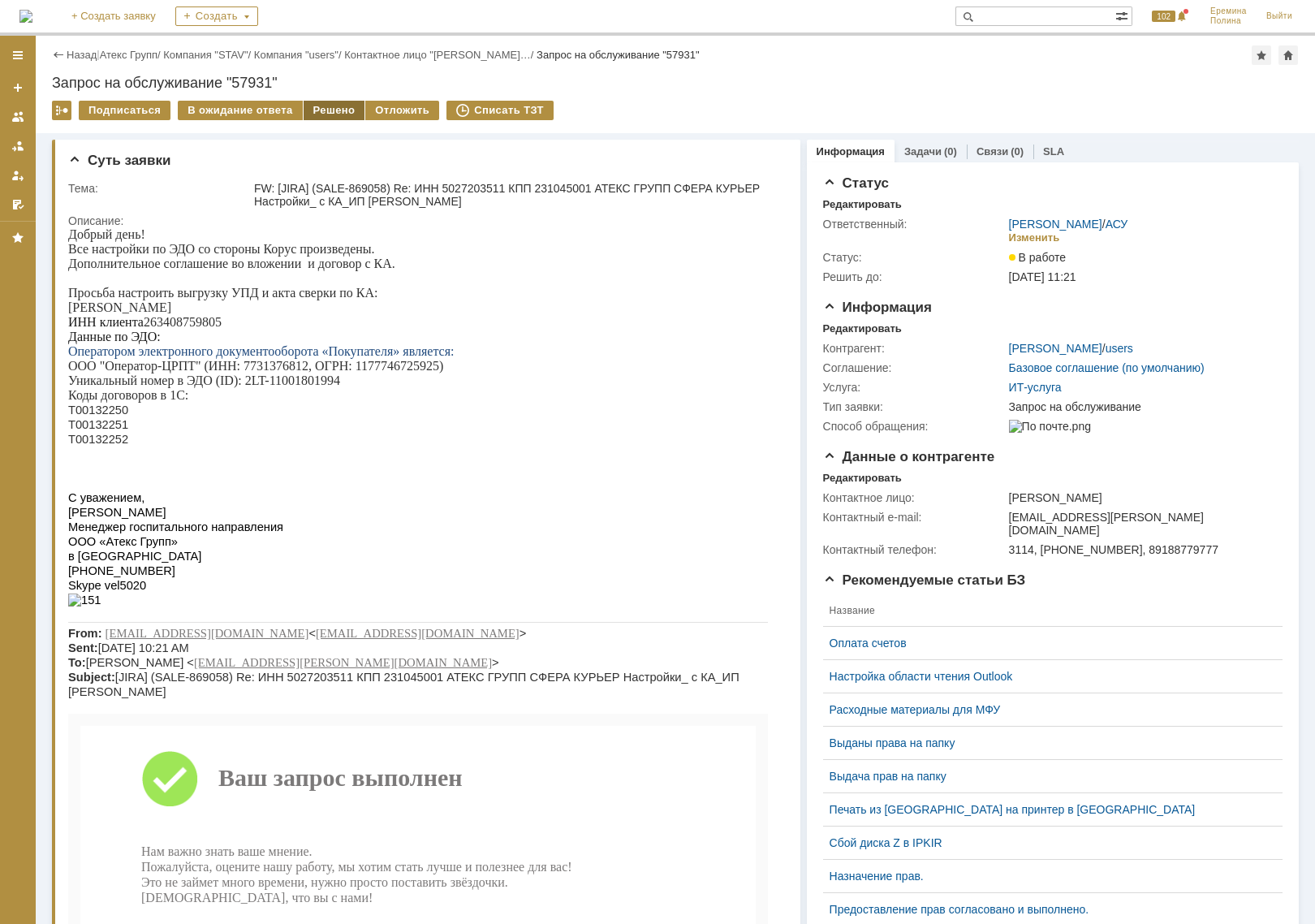
click at [342, 107] on div "Решено" at bounding box center [334, 110] width 62 height 19
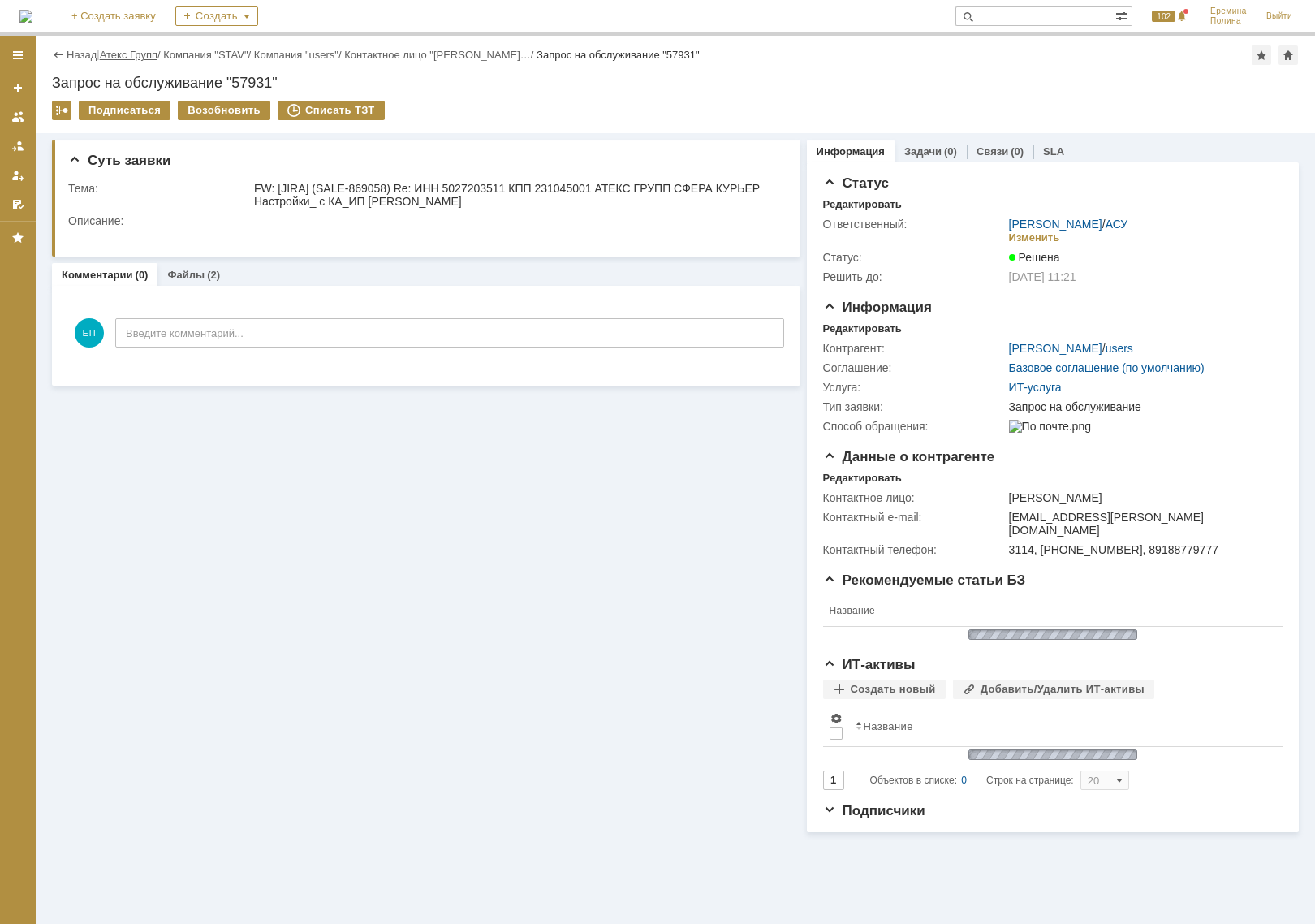
click at [126, 58] on link "Атекс Групп" at bounding box center [128, 54] width 58 height 12
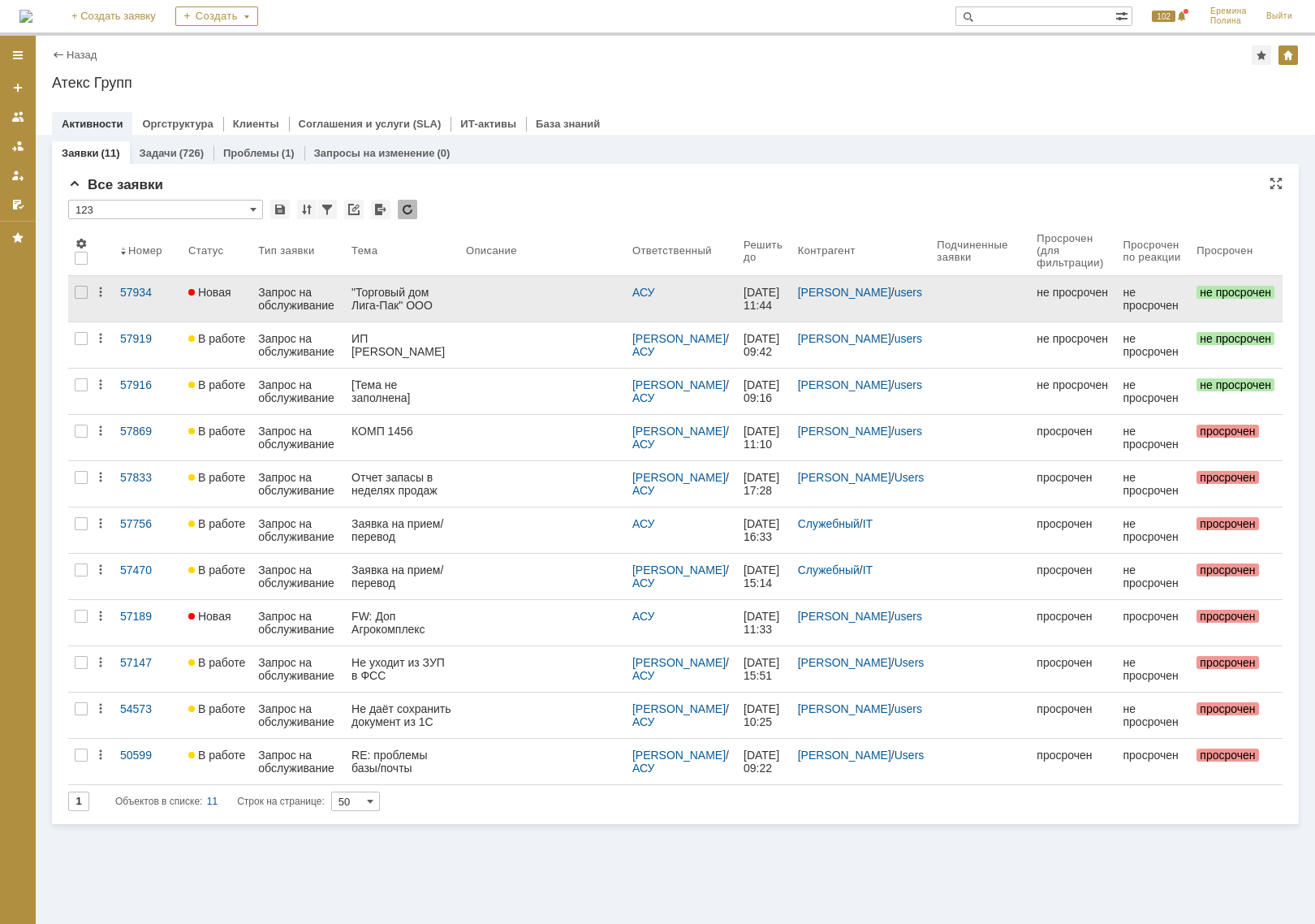
click at [430, 288] on div ""Торговый дом Лига-Пак" ООО" at bounding box center [402, 299] width 101 height 26
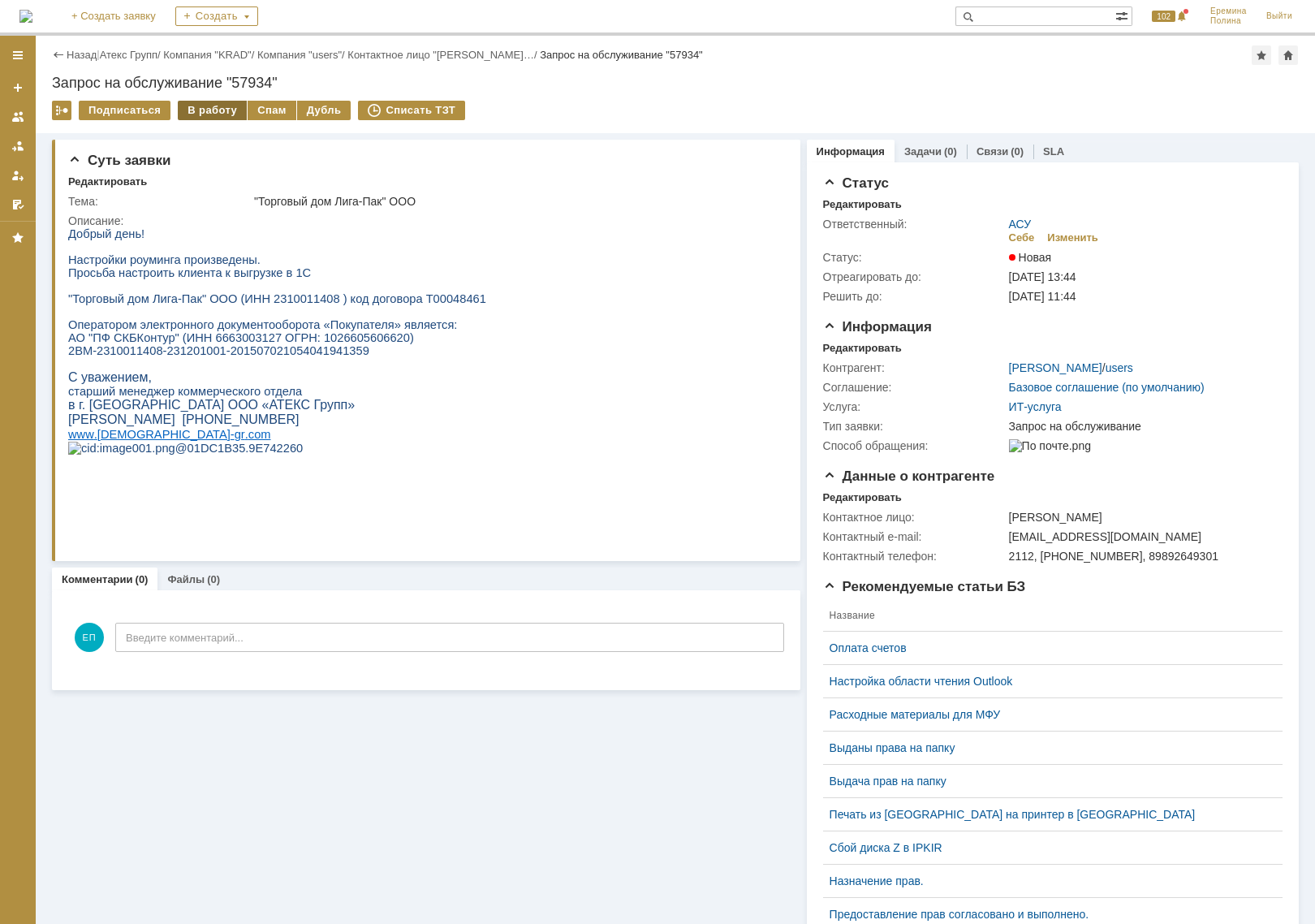
click at [212, 107] on div "В работу" at bounding box center [213, 110] width 69 height 19
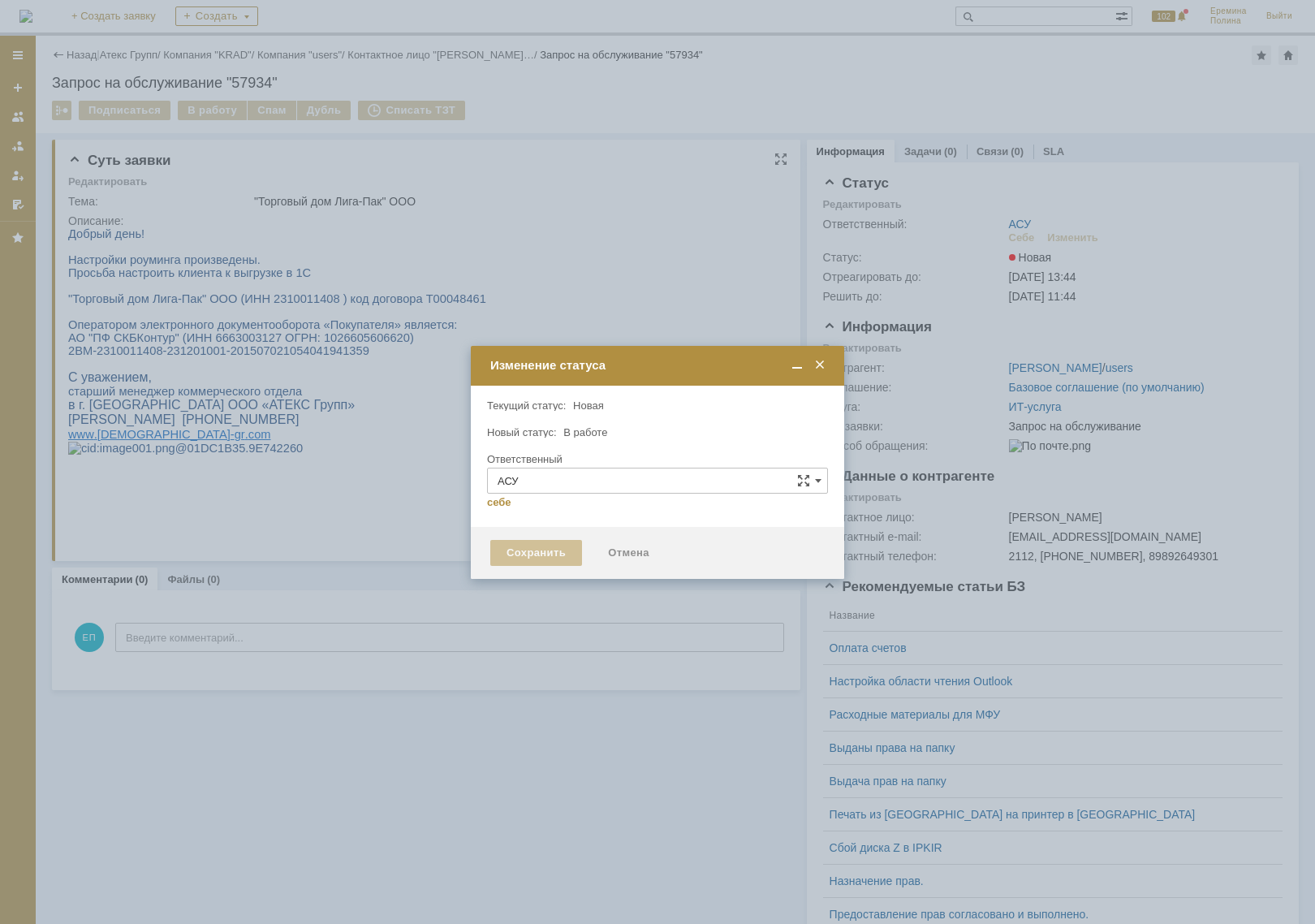
type input "[PERSON_NAME]"
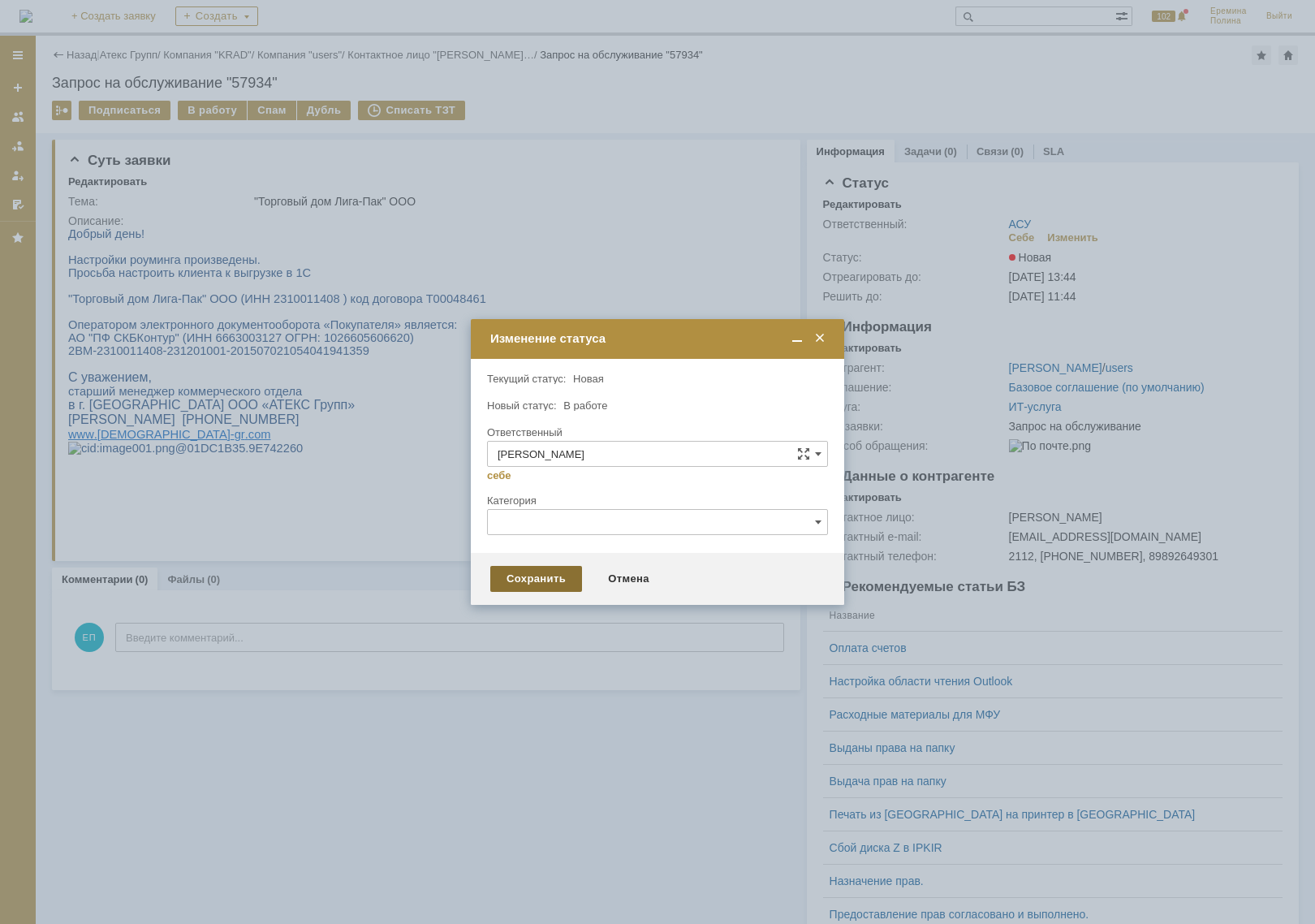
click at [511, 569] on div "Сохранить" at bounding box center [536, 579] width 91 height 26
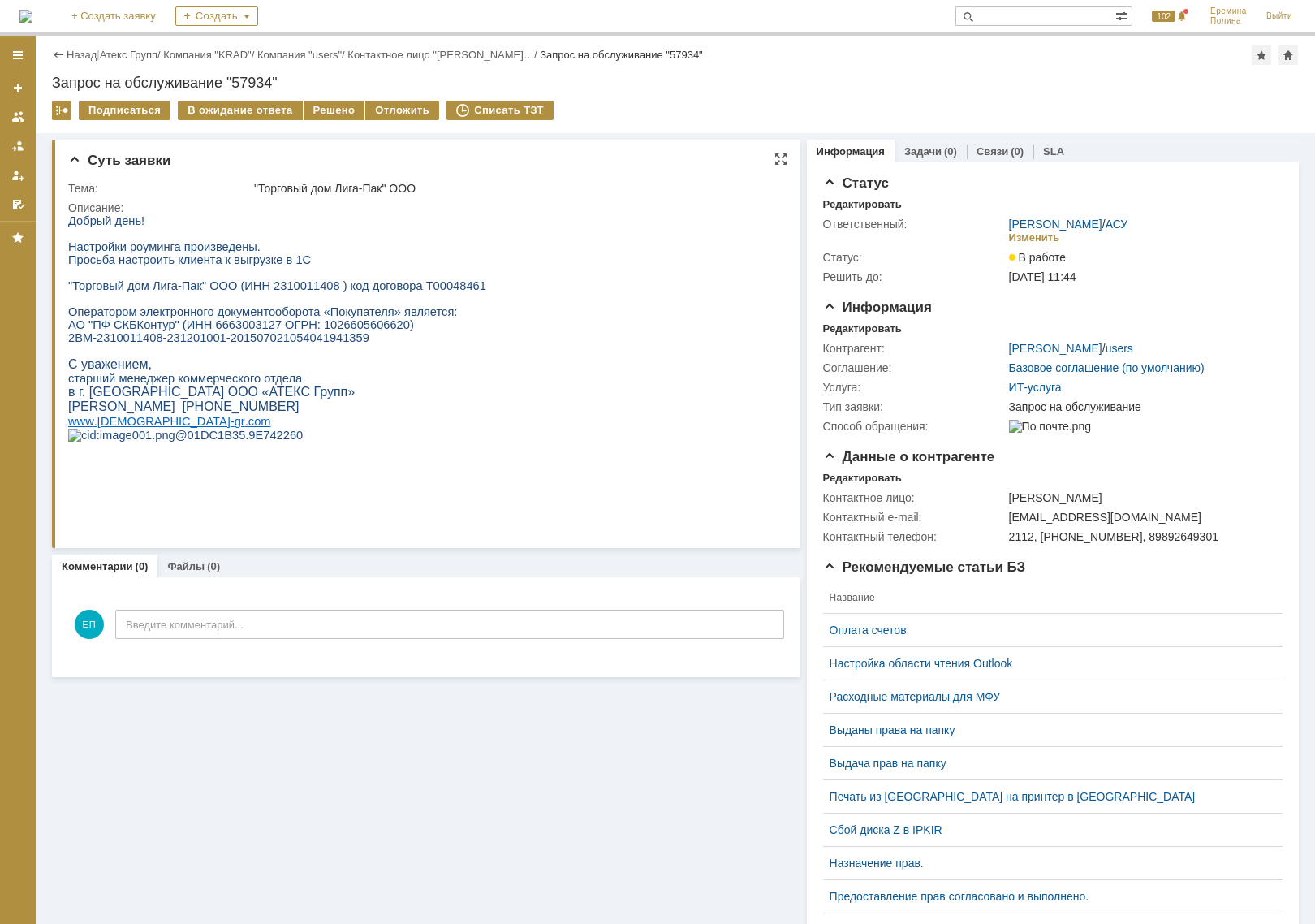
click at [287, 287] on span ""Торговый дом Лига-Пак" ООО (ИНН 2310011408 ) код договора Т00048461" at bounding box center [278, 286] width 418 height 13
drag, startPoint x: 68, startPoint y: 345, endPoint x: 401, endPoint y: 345, distance: 333.0
click at [401, 344] on p "2BM-2310011408-231201001-201507021054041941359" at bounding box center [278, 338] width 418 height 13
click at [293, 289] on span ""Торговый дом Лига-Пак" ООО (ИНН 2310011408 ) код договора Т00048461" at bounding box center [278, 286] width 418 height 13
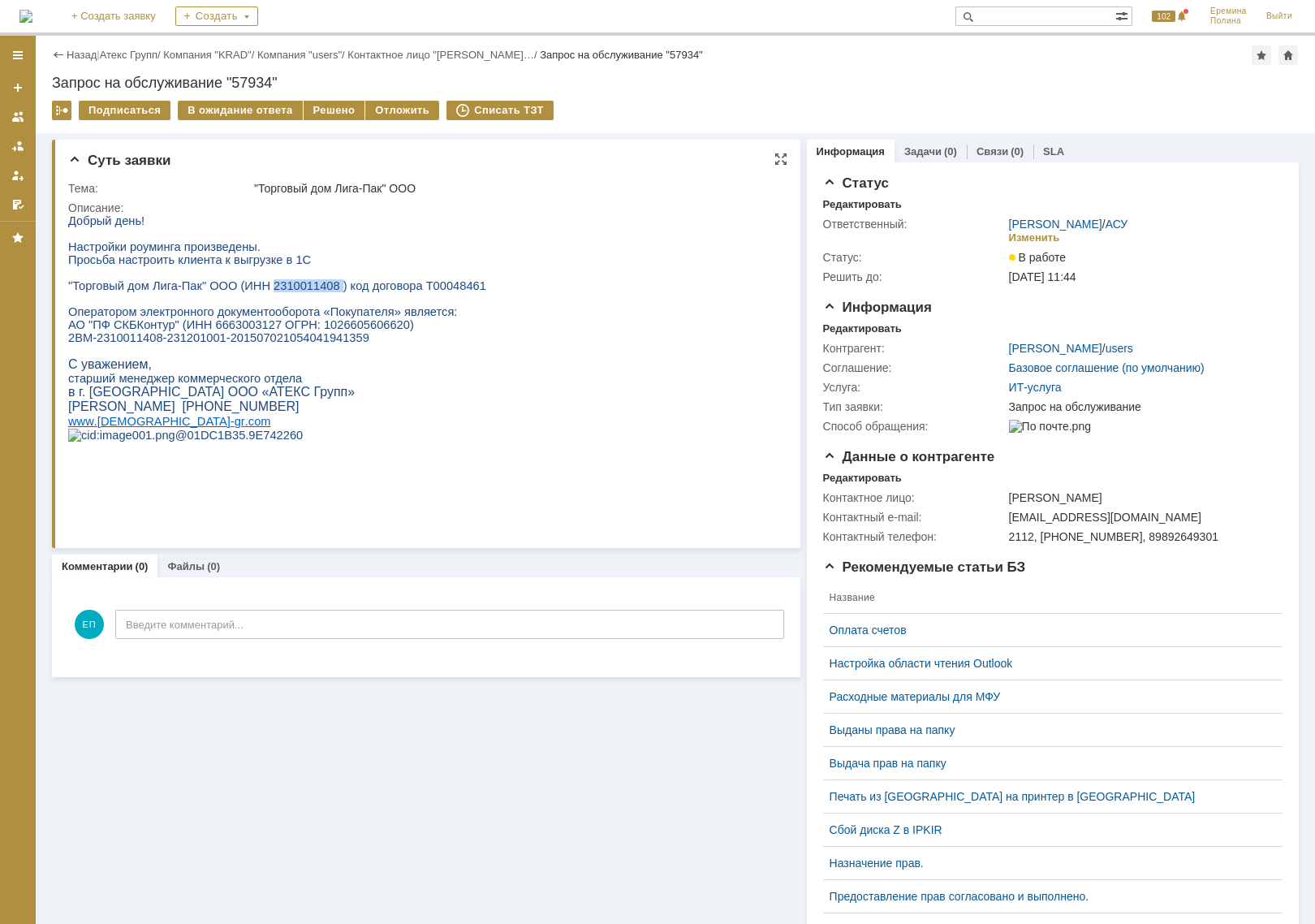
click at [293, 289] on span ""Торговый дом Лига-Пак" ООО (ИНН 2310011408 ) код договора Т00048461" at bounding box center [278, 286] width 418 height 13
click at [68, 344] on span "2BM-2310011408-231201001-201507021054041941359" at bounding box center [219, 338] width 301 height 13
click at [325, 113] on div "Решено" at bounding box center [334, 110] width 62 height 19
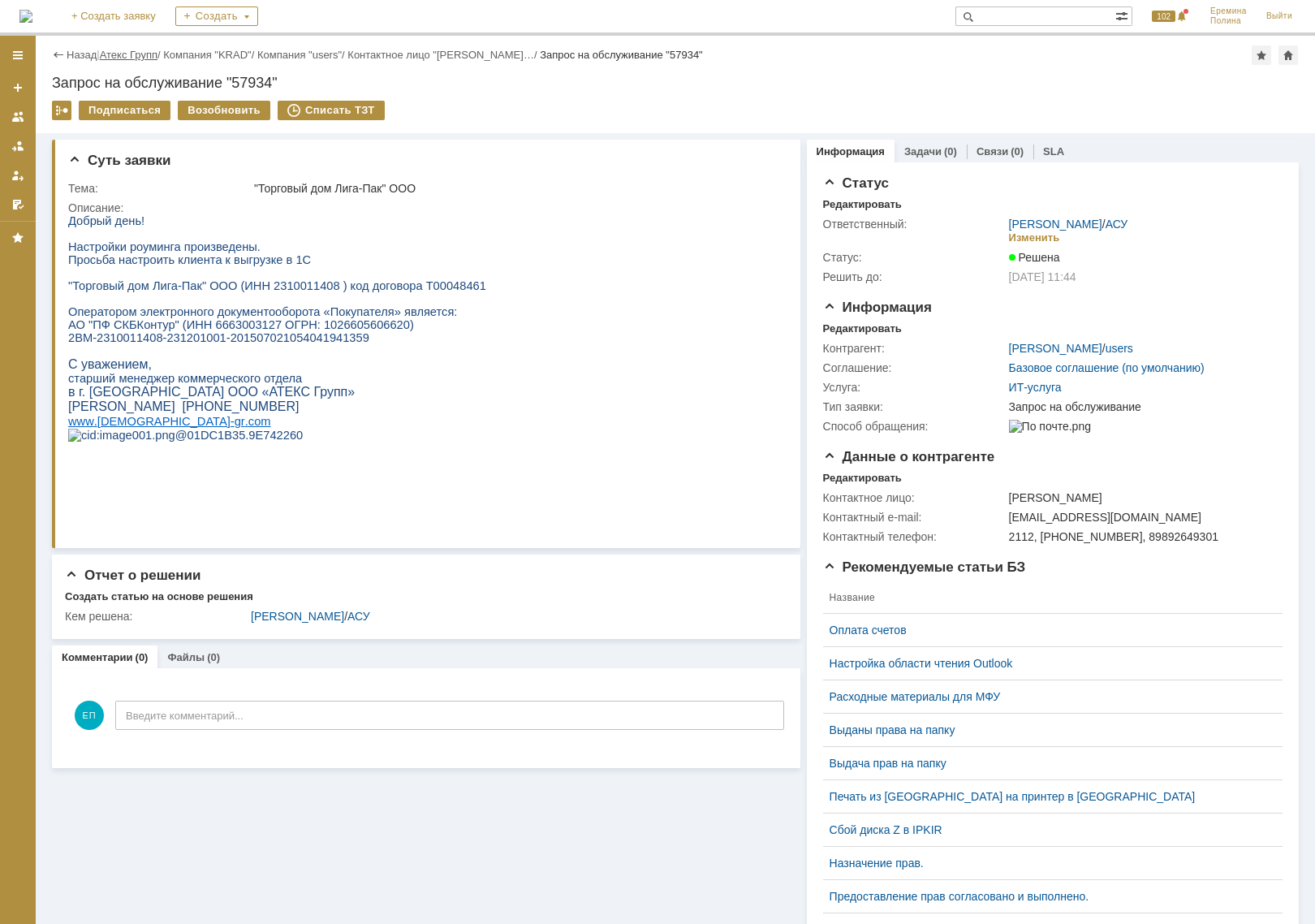
click at [128, 57] on link "Атекс Групп" at bounding box center [128, 54] width 58 height 12
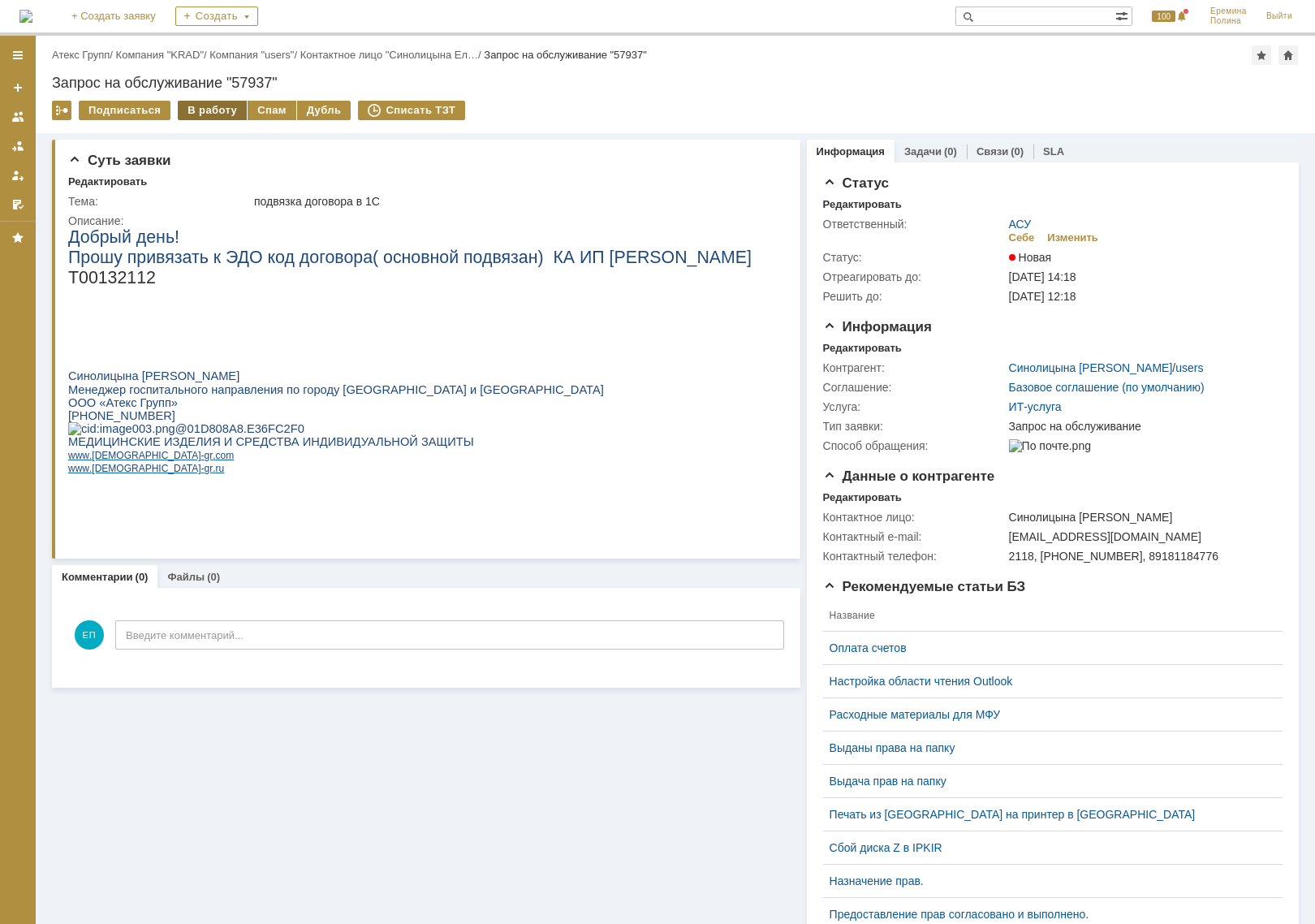
click at [213, 110] on div "В работу" at bounding box center [213, 110] width 69 height 19
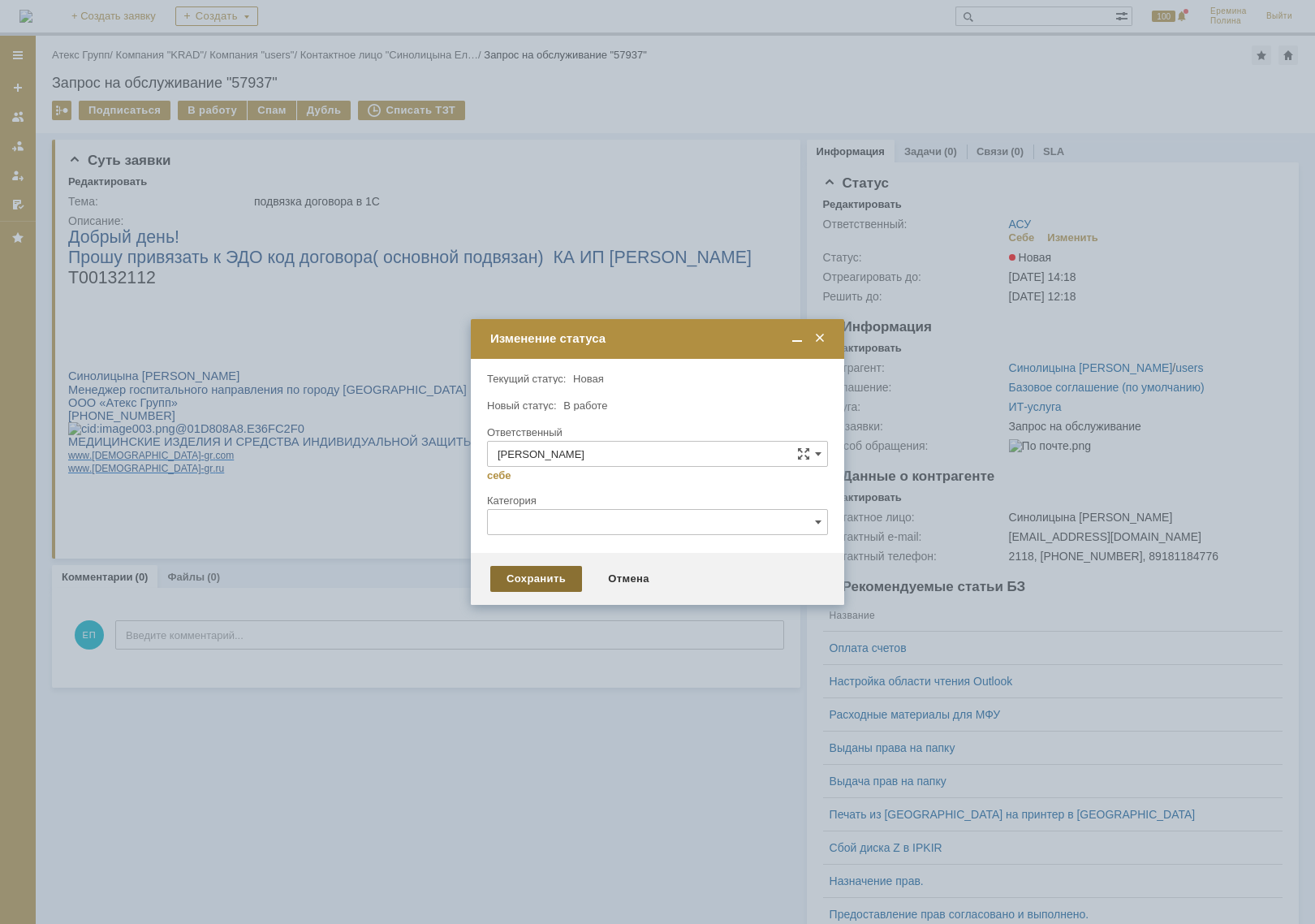
click at [568, 584] on div "Сохранить" at bounding box center [536, 579] width 91 height 26
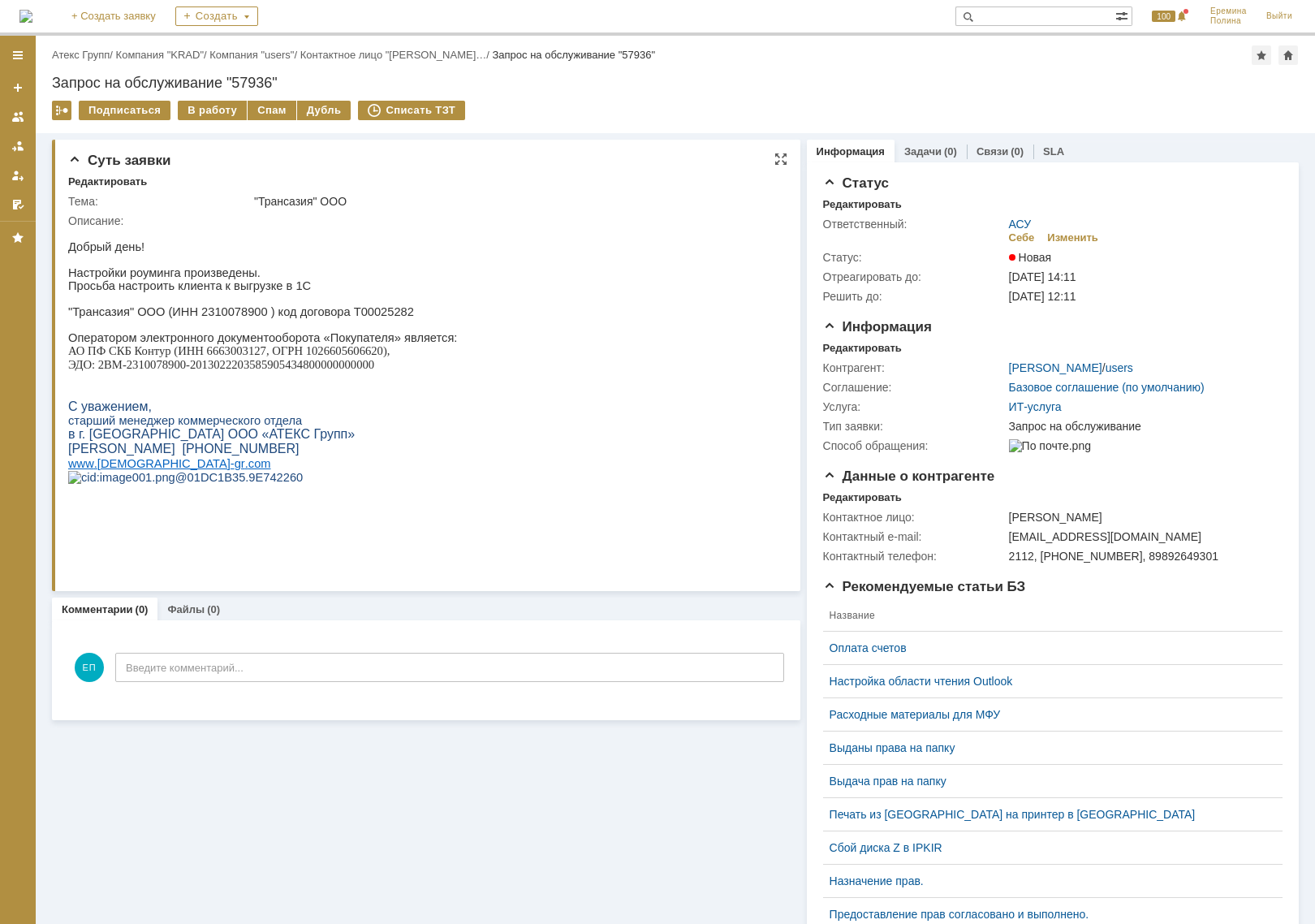
click at [238, 318] on p ""Трансазия" ООО (ИНН 2310078900 ) код договора Т00025282" at bounding box center [263, 311] width 389 height 13
copy p "2310078900"
click at [200, 116] on div "В работу" at bounding box center [213, 110] width 69 height 19
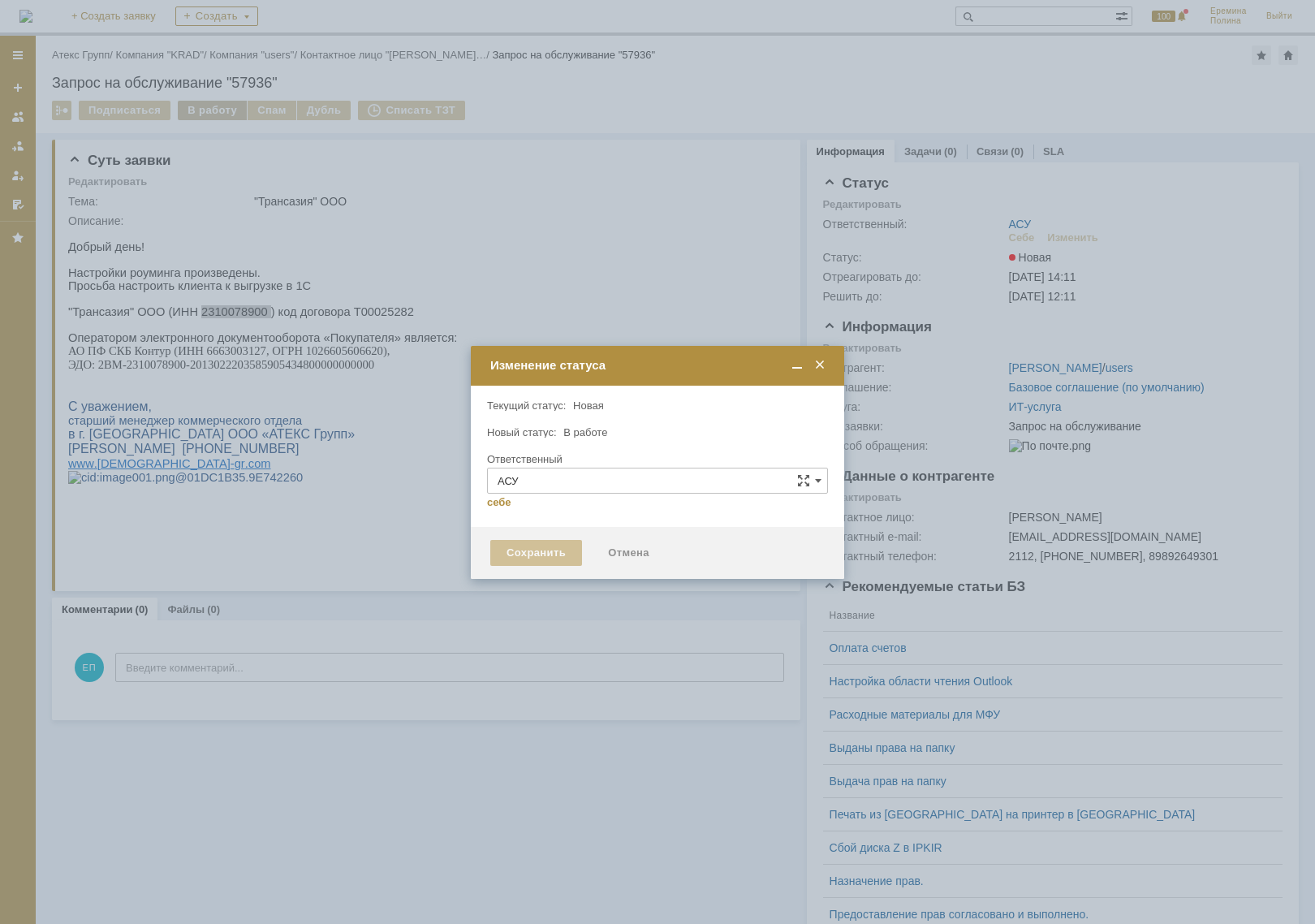
type input "[PERSON_NAME]"
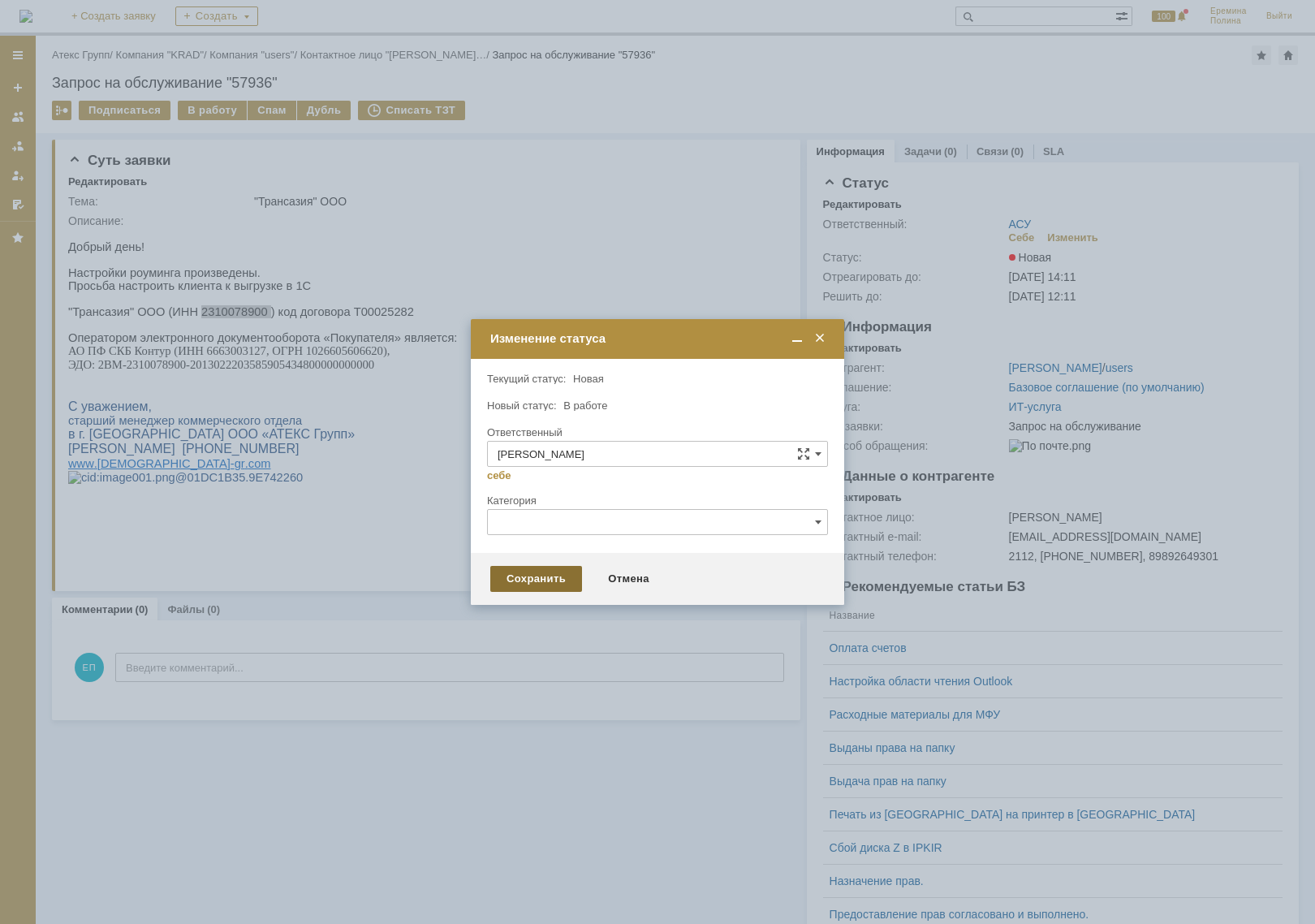
click at [560, 575] on div "Сохранить" at bounding box center [536, 579] width 91 height 26
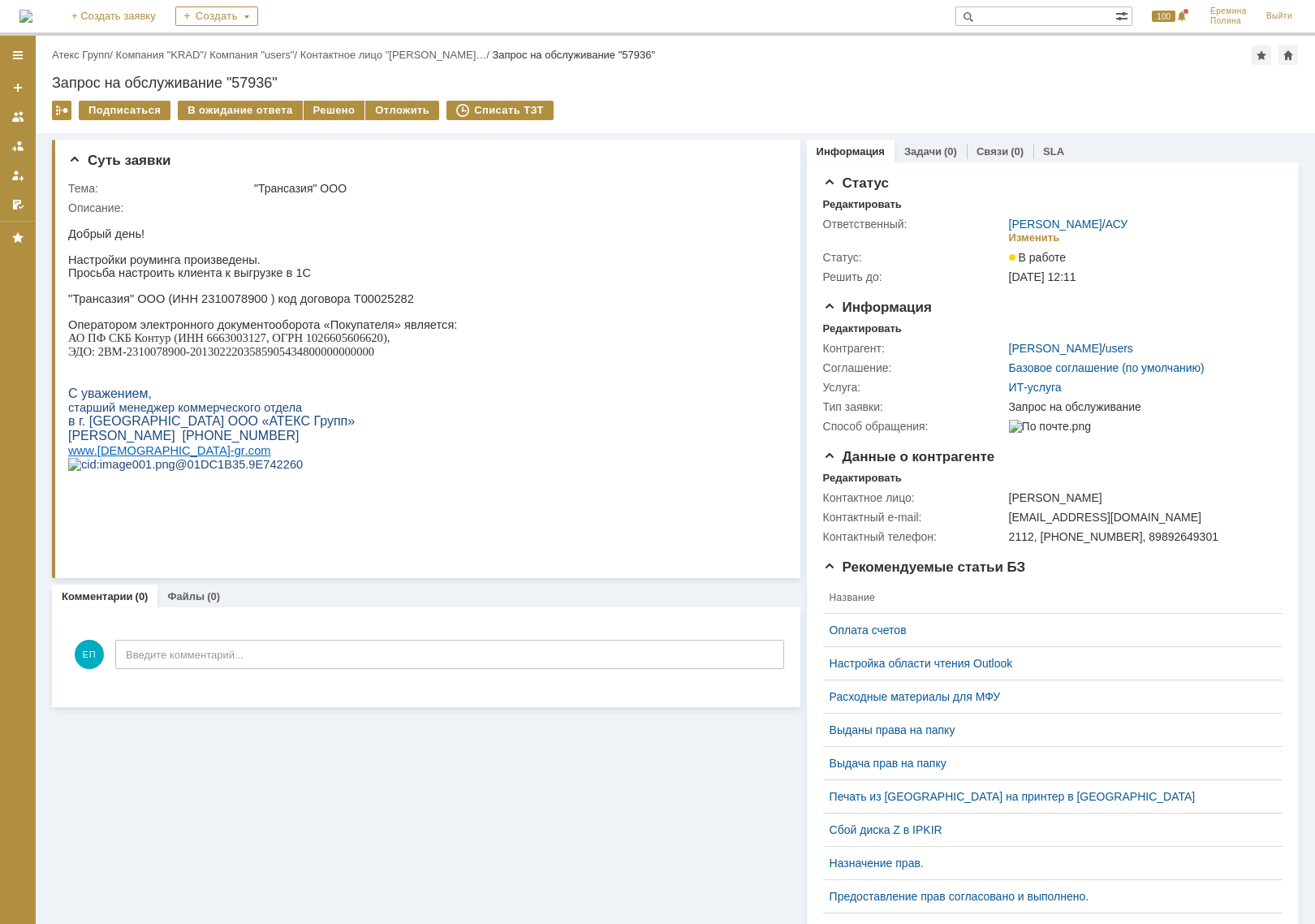
click at [195, 305] on p ""Трансазия" ООО (ИНН 2310078900 ) код договора Т00025282" at bounding box center [263, 299] width 389 height 13
copy p "2310078900"
drag, startPoint x: 99, startPoint y: 362, endPoint x: 399, endPoint y: 358, distance: 300.0
click at [374, 358] on span "ЭДО: 2BM-2310078900-2013022203585905434800000000000" at bounding box center [221, 352] width 306 height 13
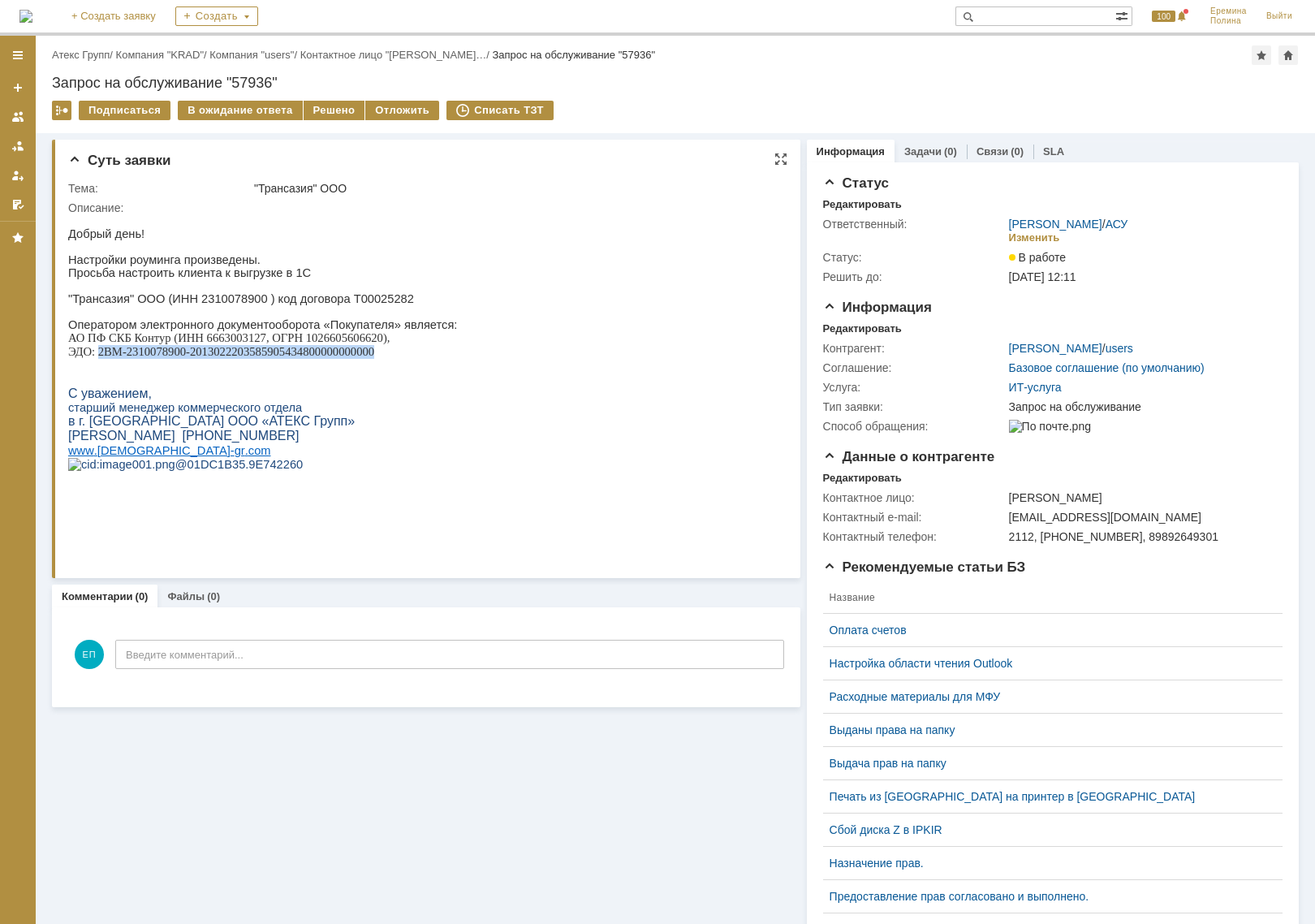
copy span "2BM-2310078900-2013022203585905434800000000000"
click at [307, 104] on div "Решено" at bounding box center [334, 110] width 62 height 19
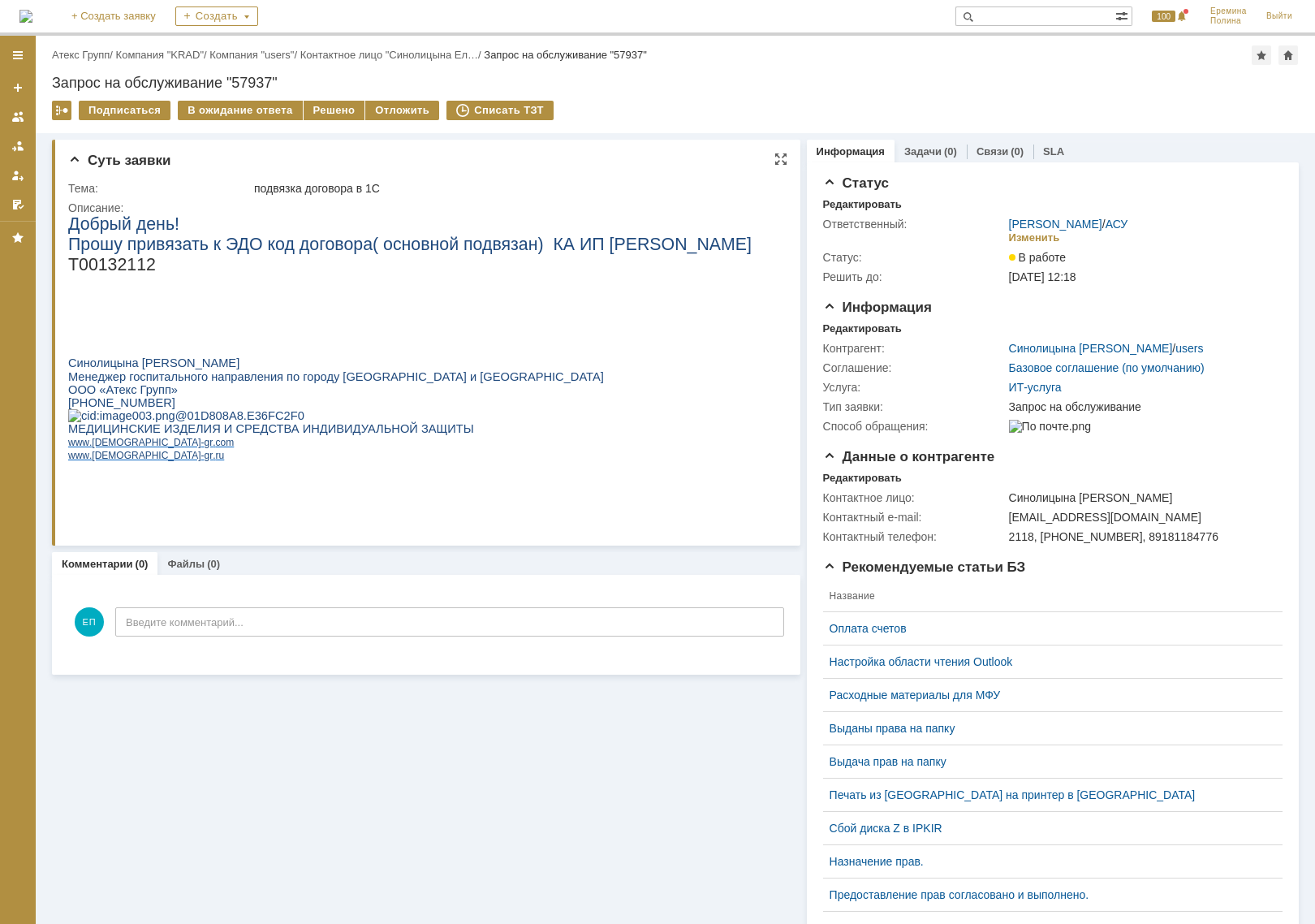
click at [131, 270] on span "Т00132112" at bounding box center [112, 264] width 88 height 19
copy span "Т00132112"
click at [317, 113] on div "Решено" at bounding box center [334, 110] width 62 height 19
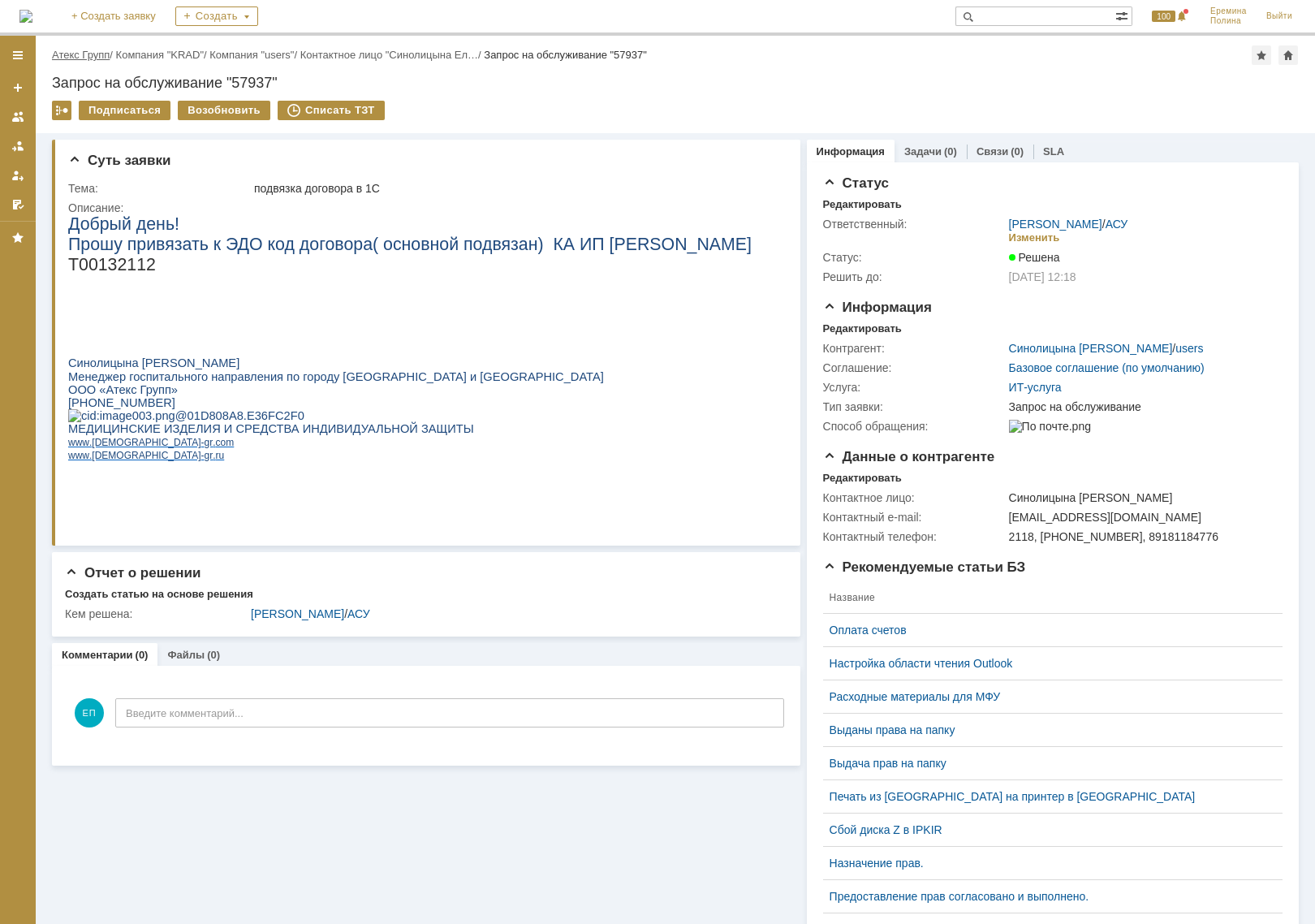
click at [102, 49] on link "Атекс Групп" at bounding box center [80, 54] width 58 height 12
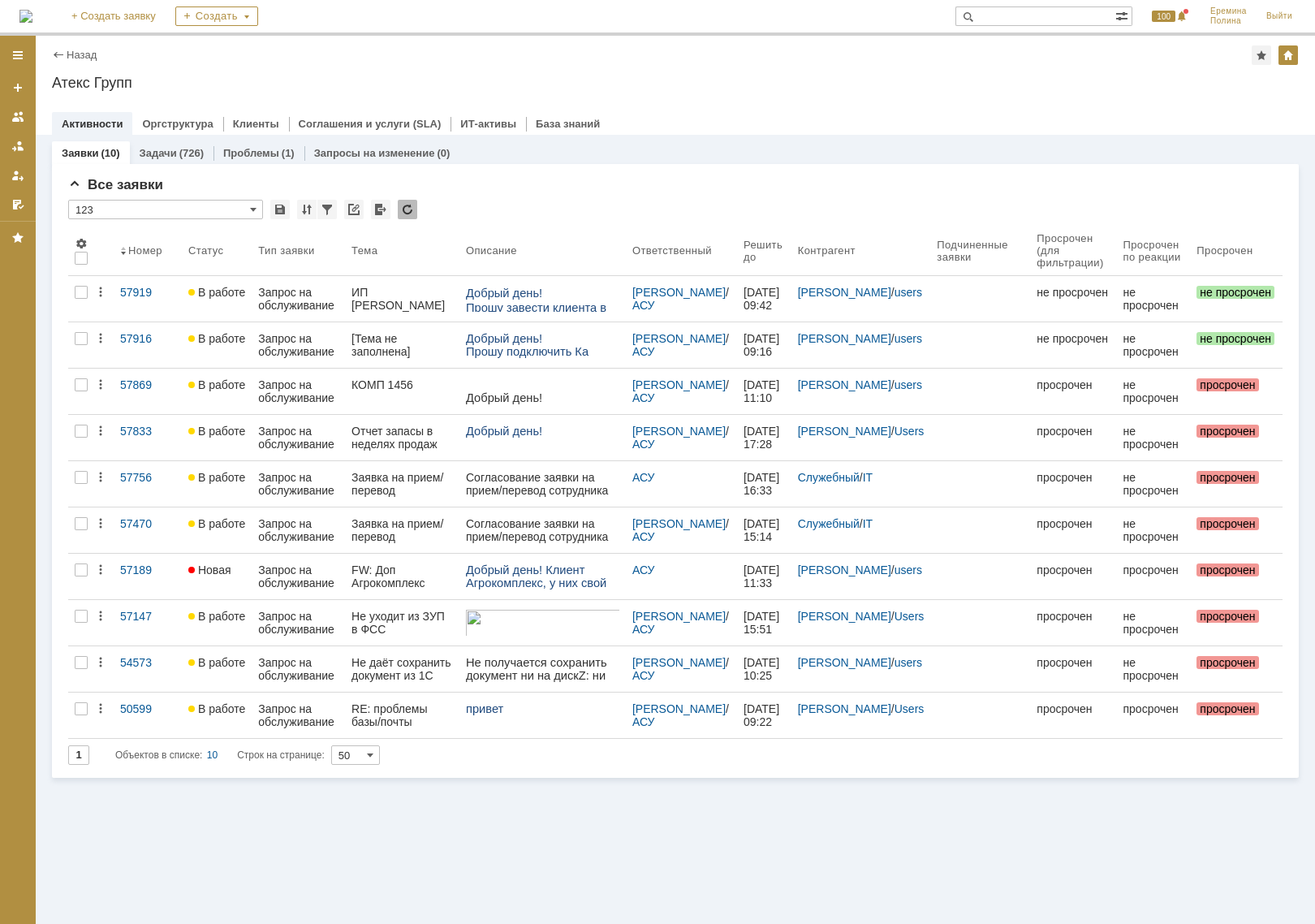
click at [887, 831] on div "Заявки (10) Задачи (726) Проблемы (1) Запросы на изменение (0) Все заявки * 123…" at bounding box center [675, 530] width 1279 height 789
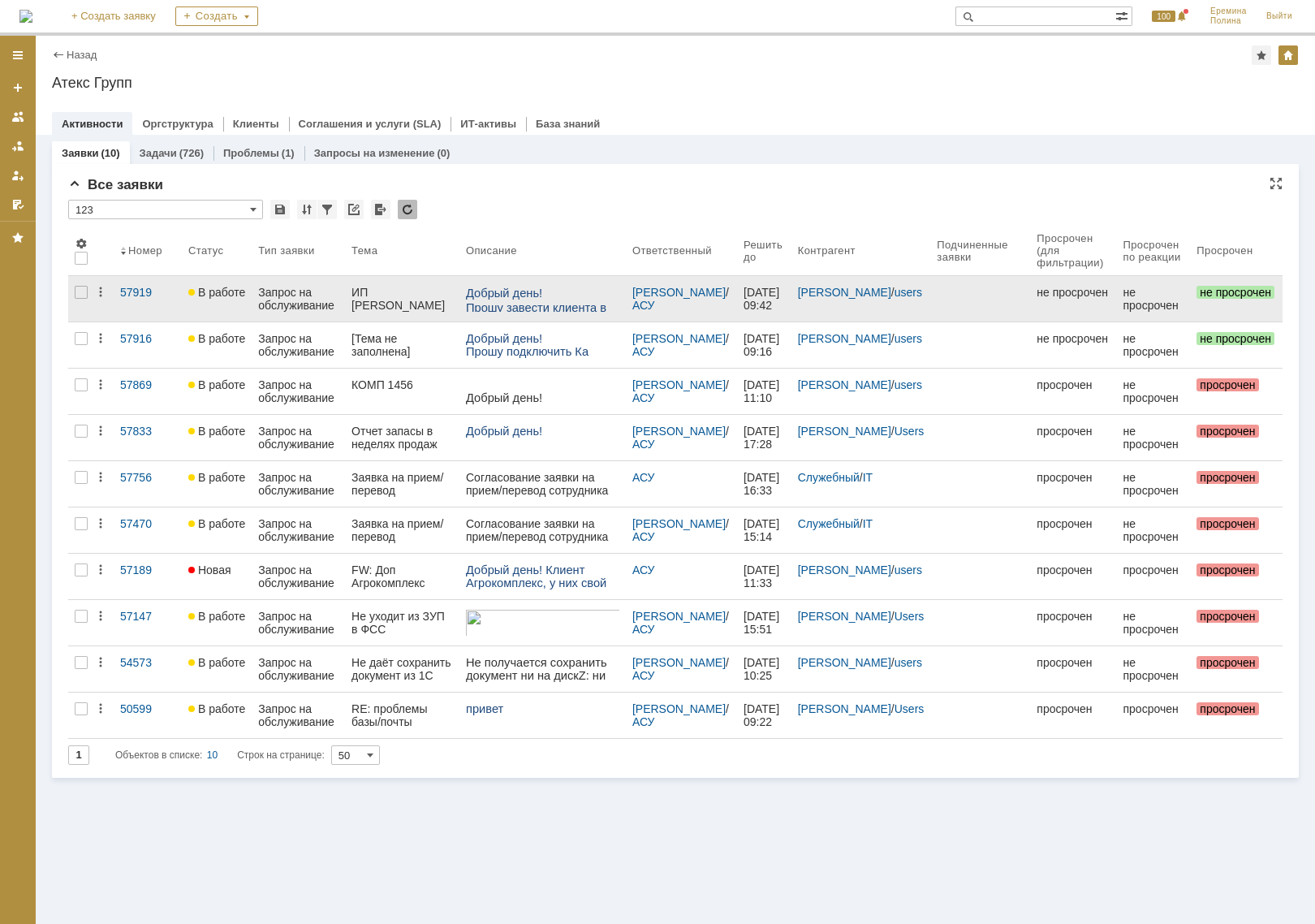
click at [307, 303] on div "Запрос на обслуживание" at bounding box center [299, 299] width 80 height 26
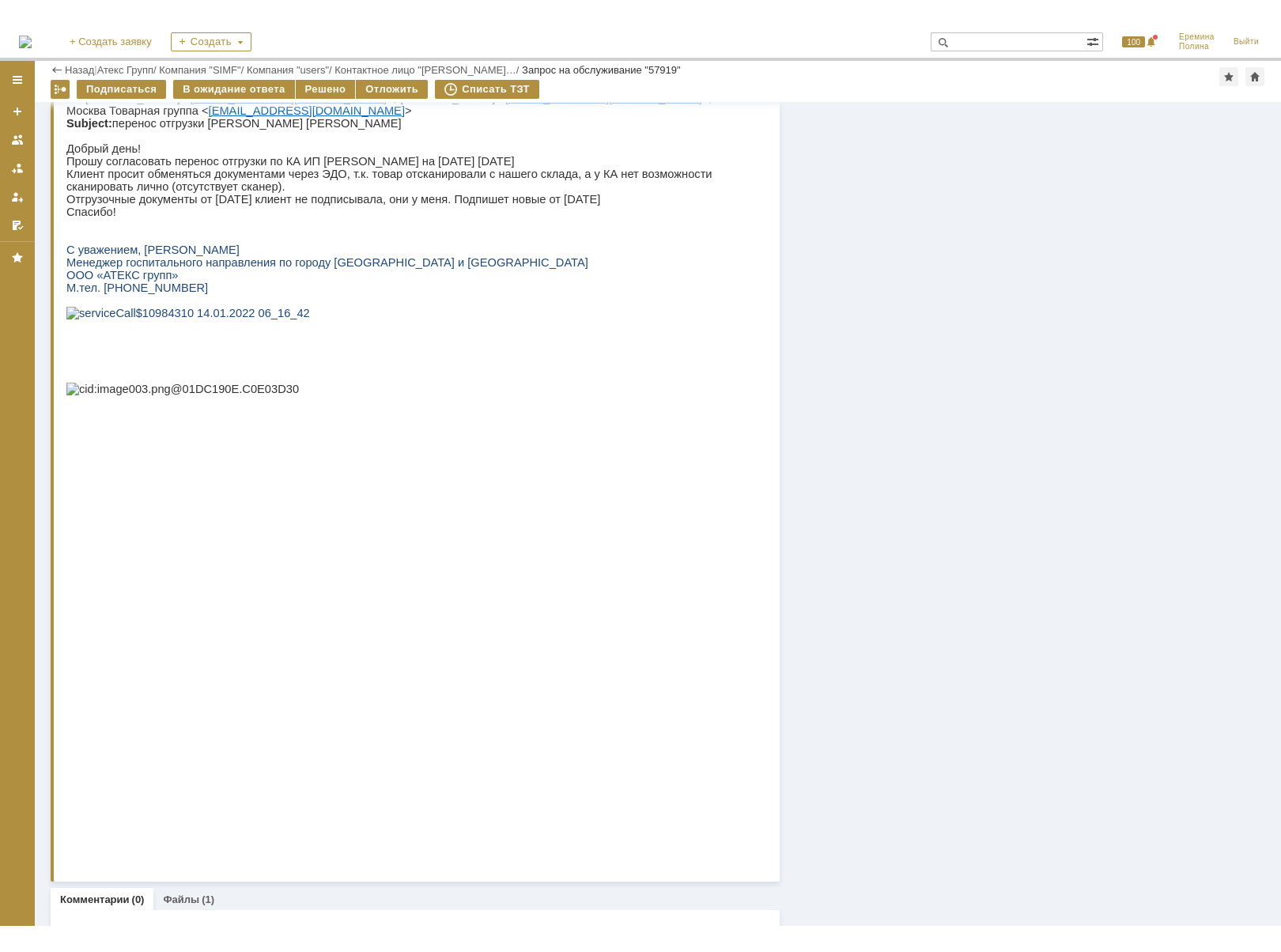
scroll to position [1645, 0]
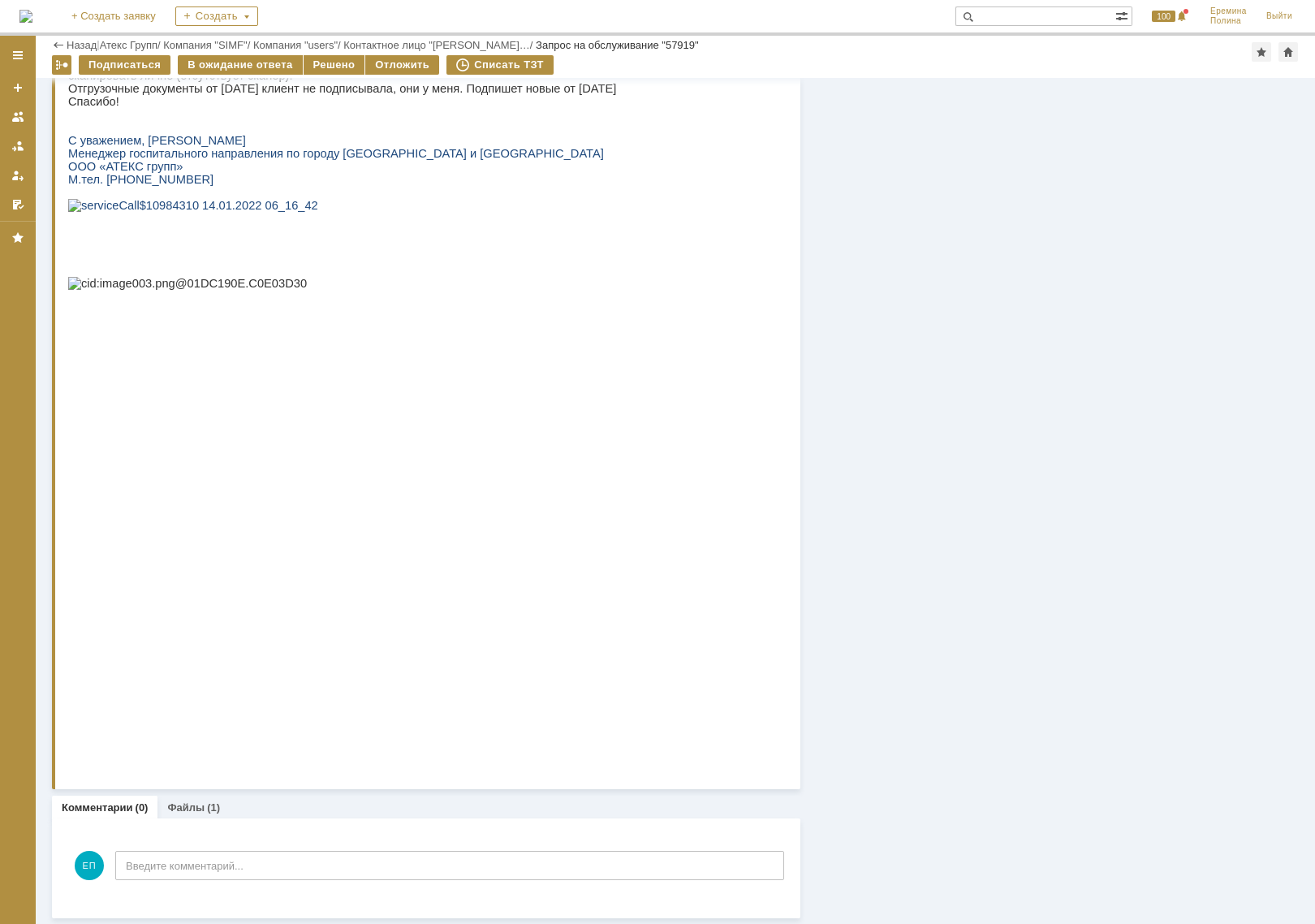
click at [170, 199] on p at bounding box center [421, 193] width 705 height 13
click at [336, 134] on p at bounding box center [421, 127] width 705 height 13
click at [345, 95] on p "Отгрузочные документы от 28.08.25г клиент не подписывала, они у меня. Подпишет …" at bounding box center [421, 89] width 705 height 13
drag, startPoint x: 346, startPoint y: 151, endPoint x: 458, endPoint y: 182, distance: 116.2
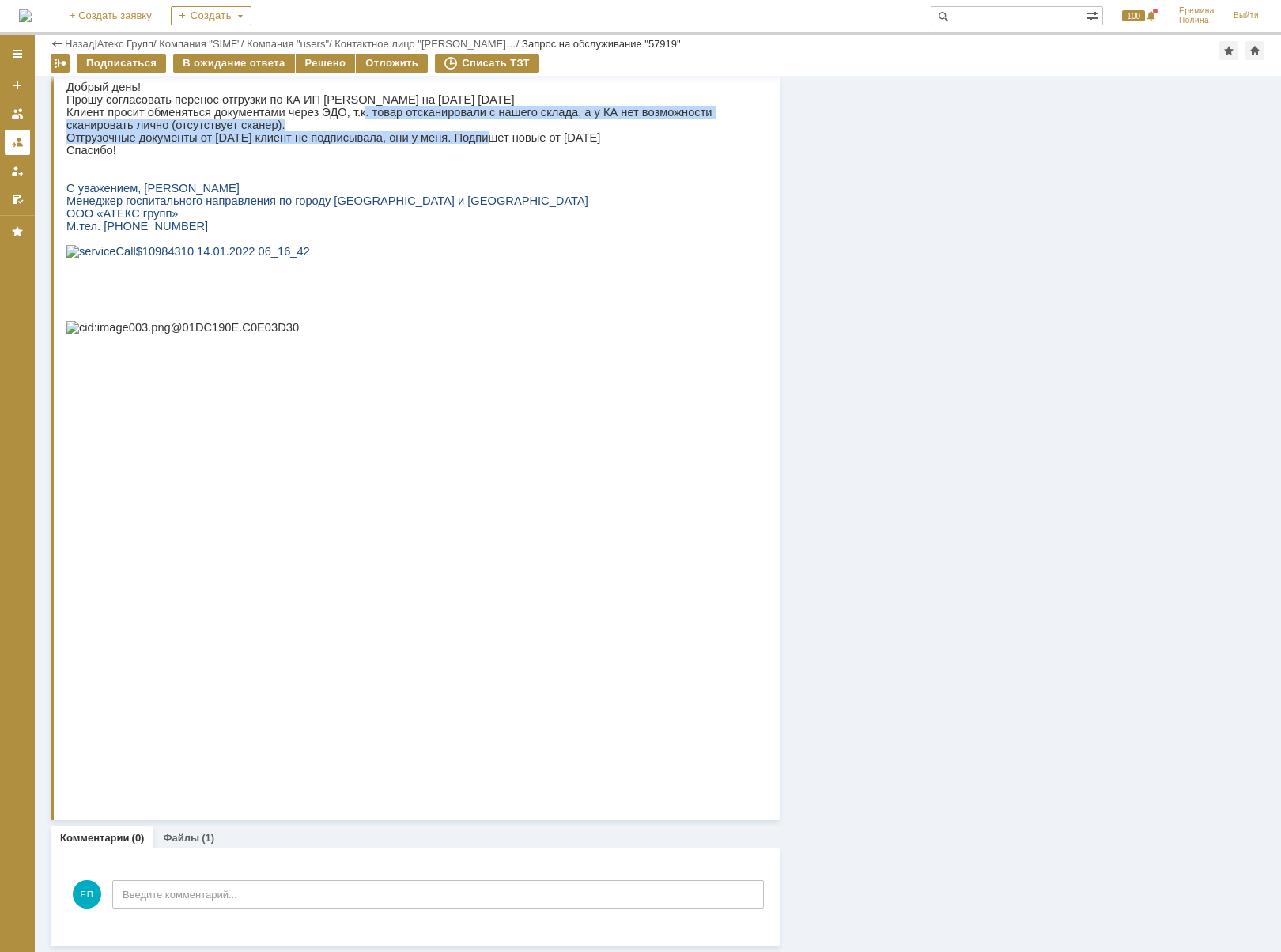
scroll to position [1593, 0]
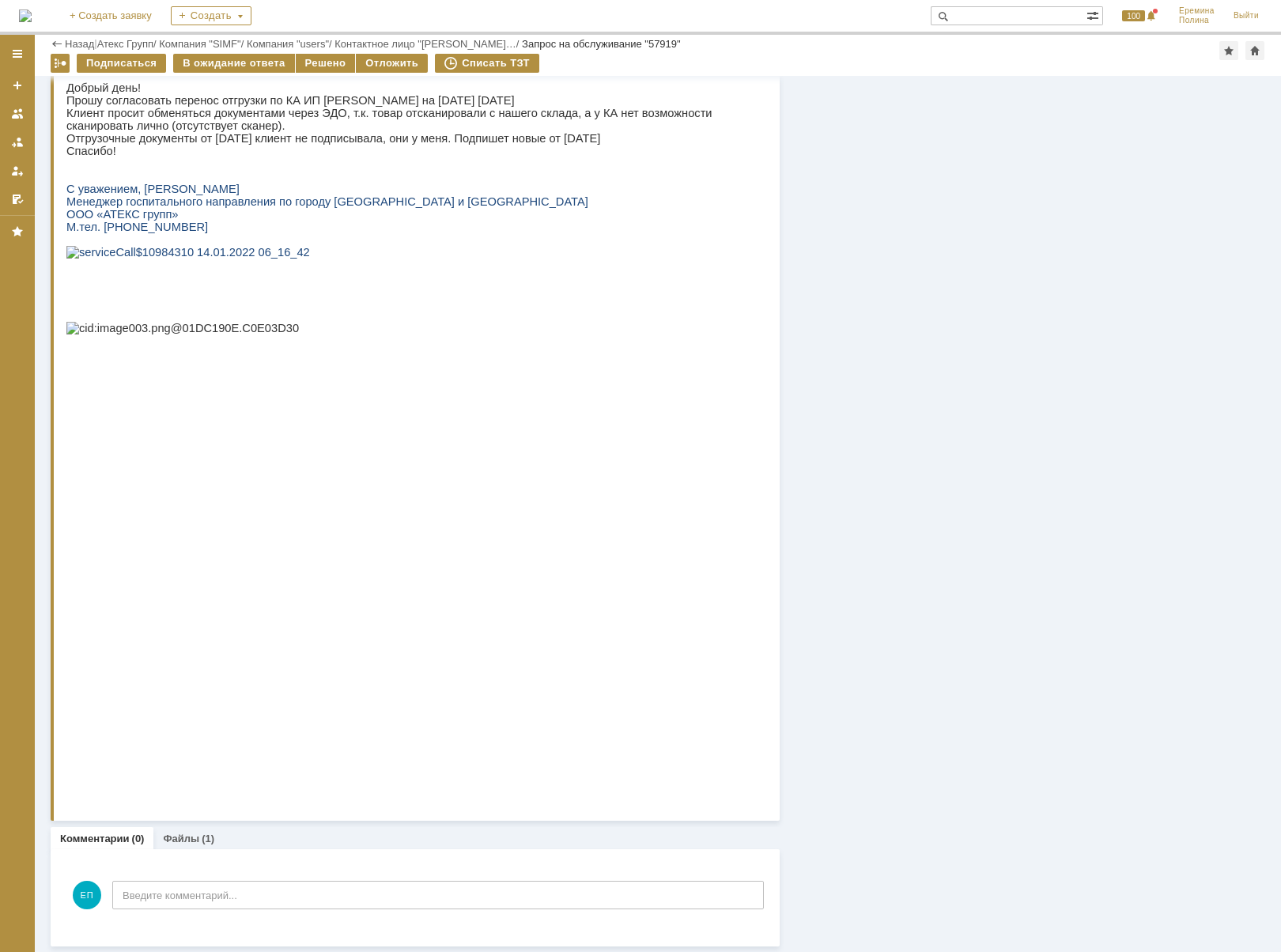
click at [616, 196] on p "С уважением, Наталья Кавченко" at bounding box center [410, 189] width 687 height 12
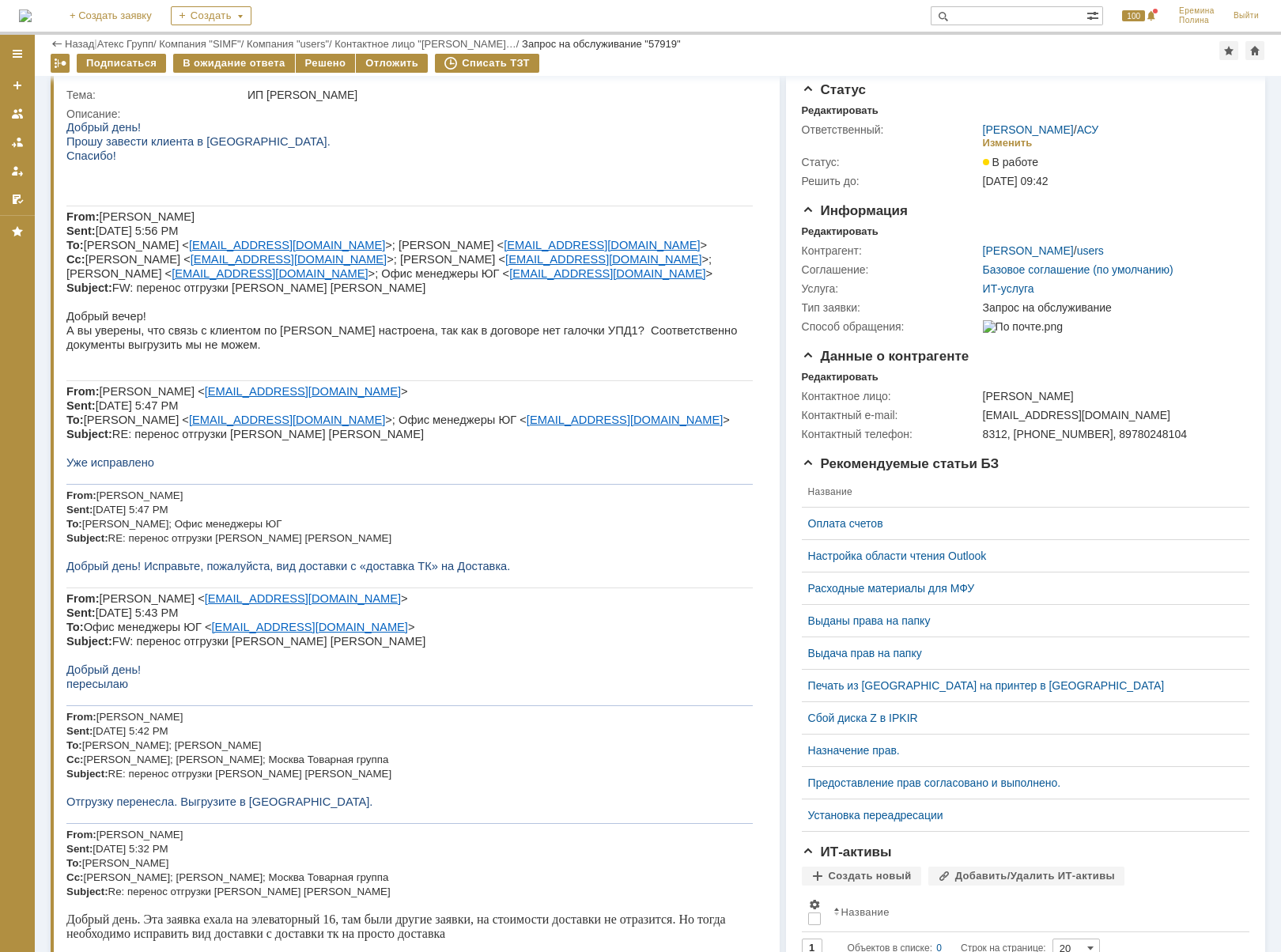
scroll to position [0, 0]
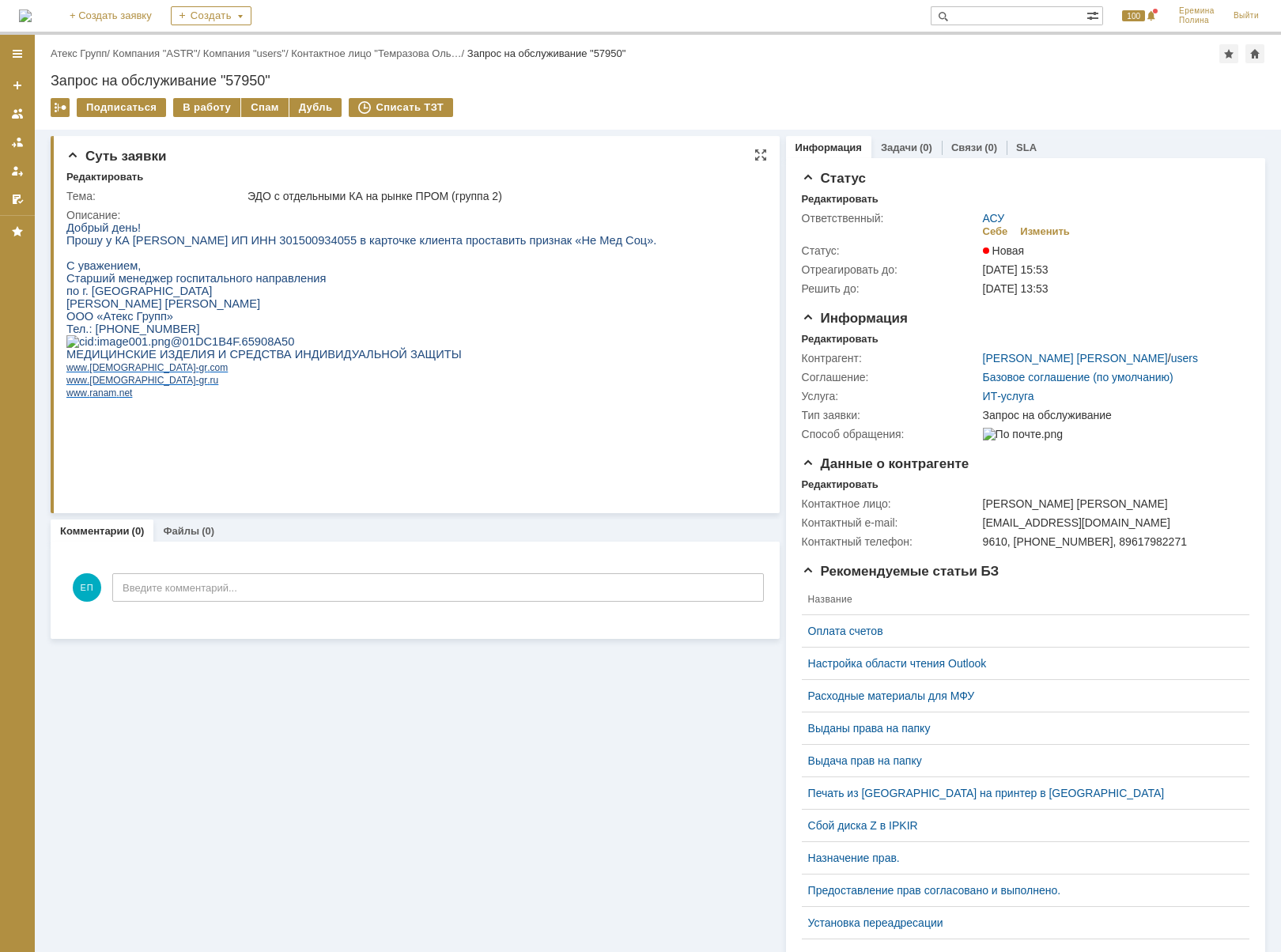
click at [377, 238] on span "Прошу у КА [PERSON_NAME] ИП ИНН 301500934055 в карточке клиента проставить приз…" at bounding box center [361, 240] width 590 height 12
copy span "301500934055"
click at [216, 108] on div "В работу" at bounding box center [207, 107] width 68 height 19
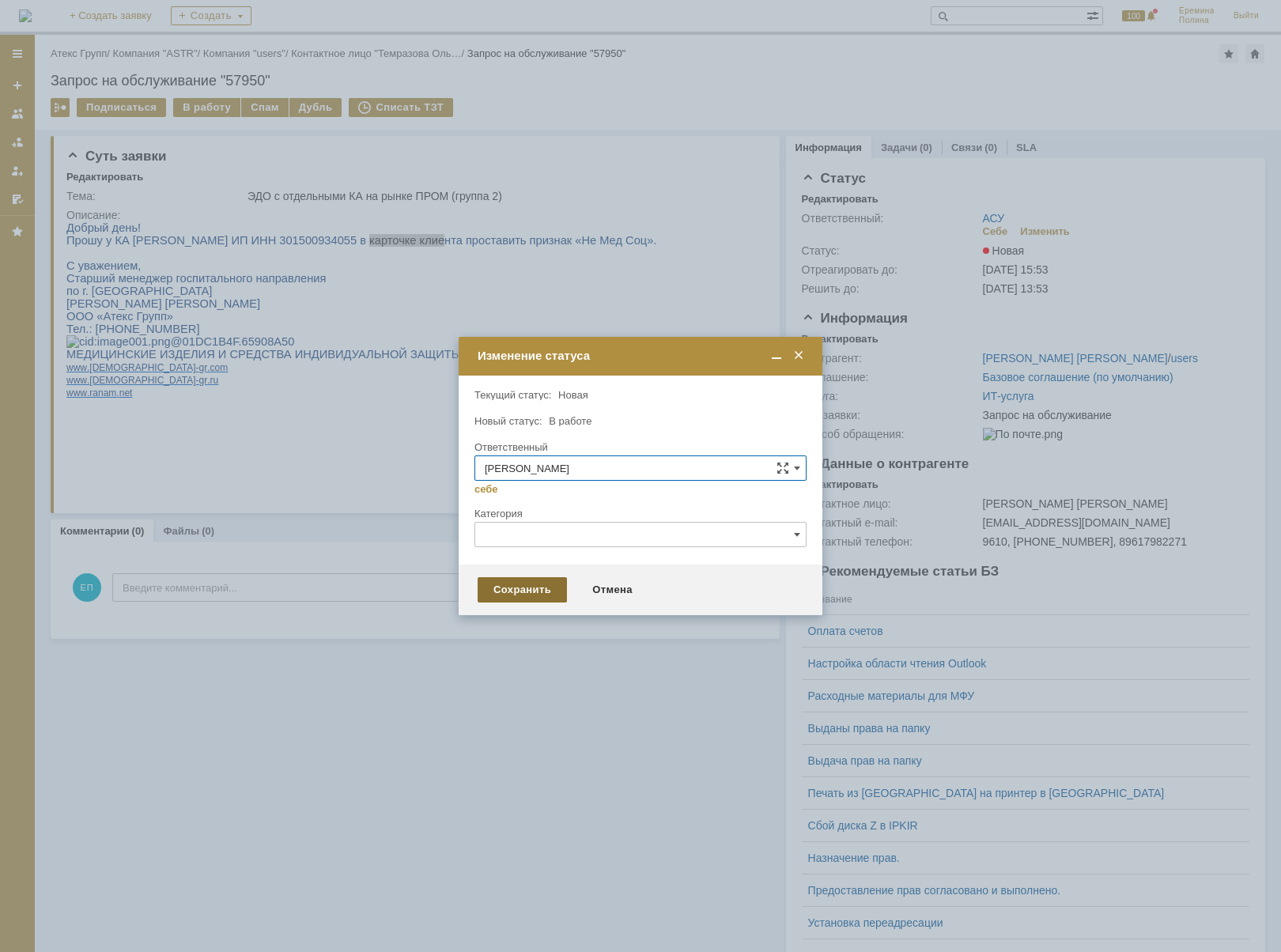
click at [522, 577] on div "Сохранить" at bounding box center [522, 590] width 89 height 25
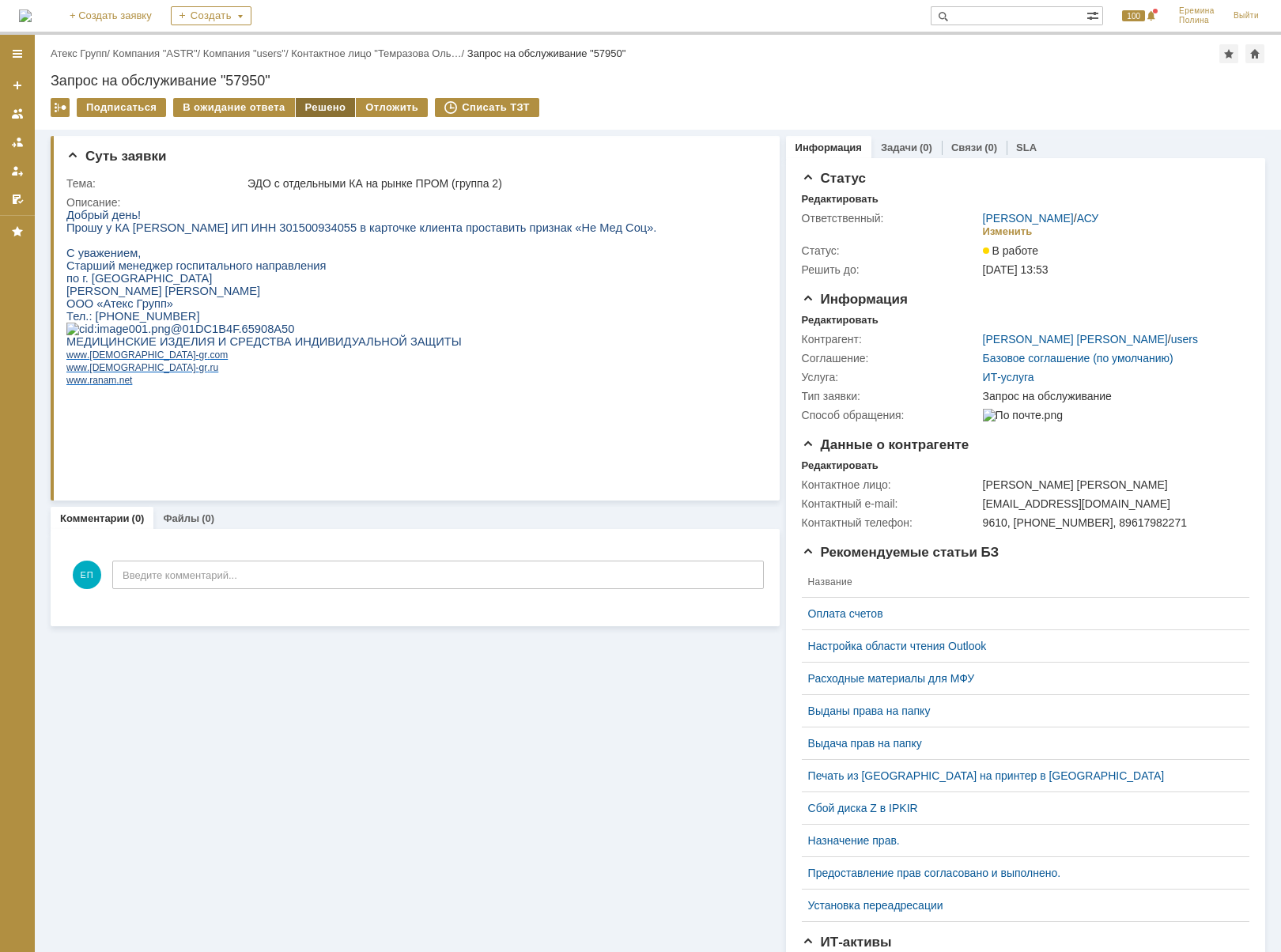
drag, startPoint x: 315, startPoint y: 109, endPoint x: 334, endPoint y: 108, distance: 19.0
click at [316, 109] on div "Решено" at bounding box center [326, 107] width 60 height 19
